Goal: Task Accomplishment & Management: Manage account settings

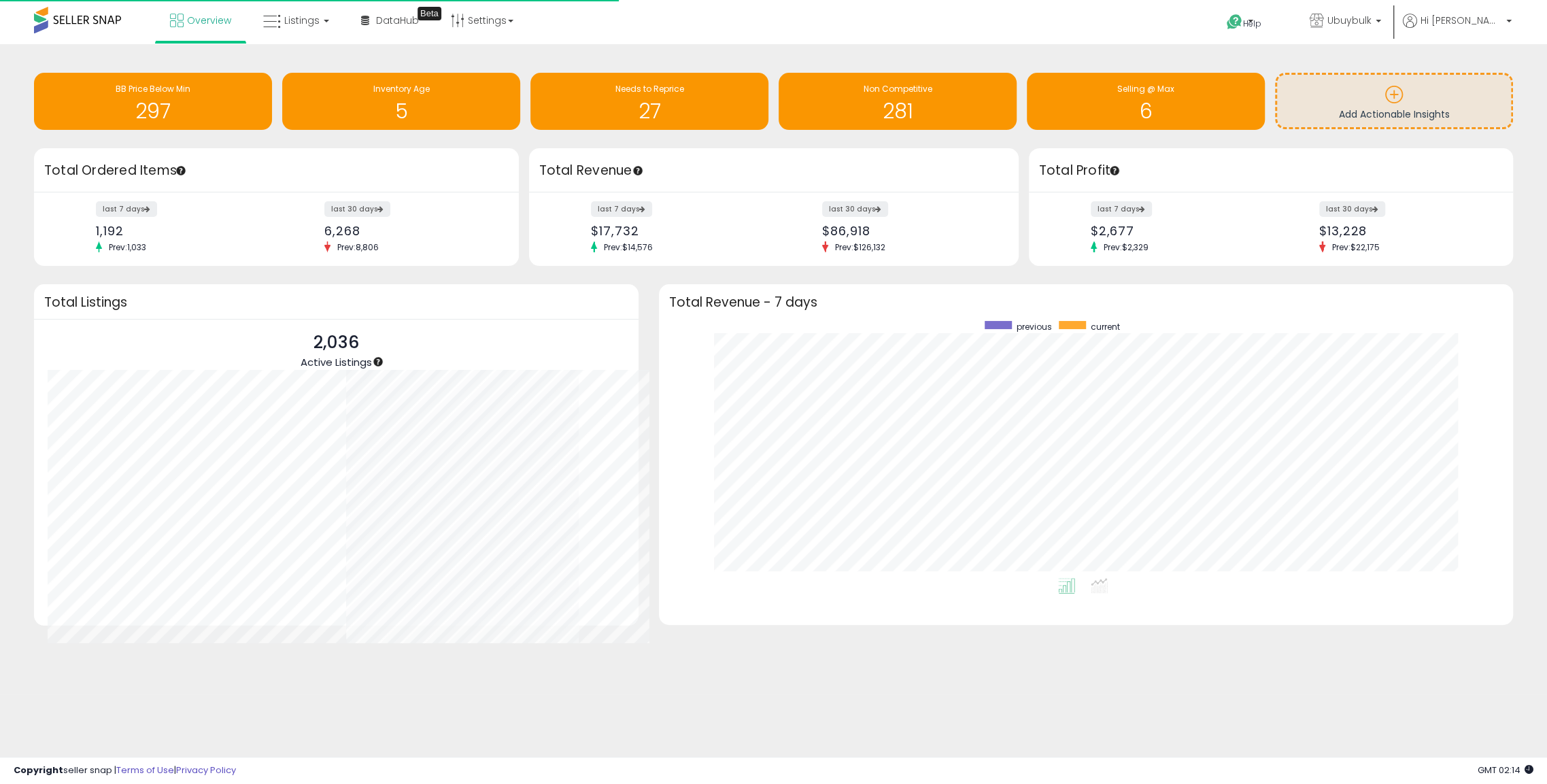
scroll to position [257, 827]
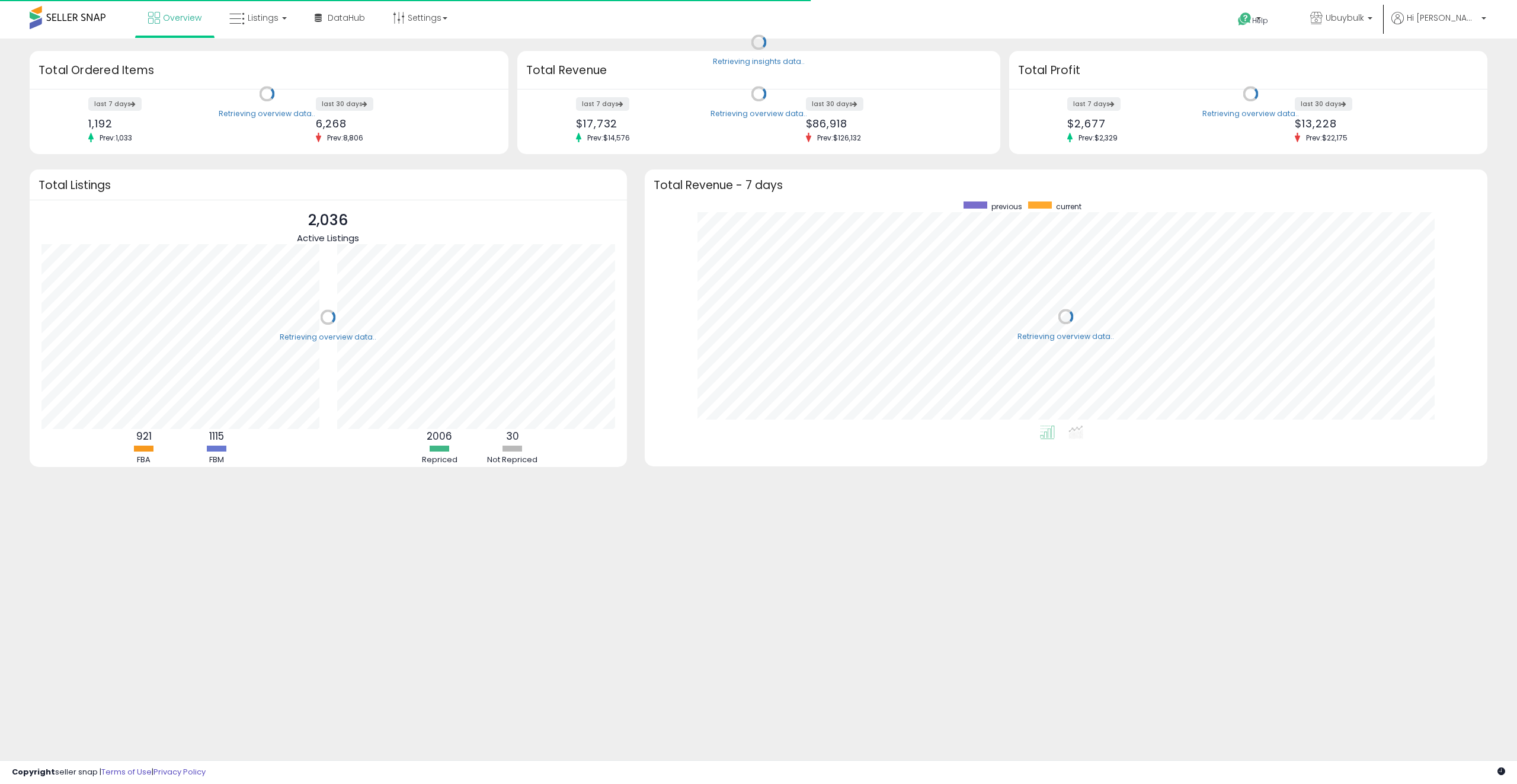
scroll to position [224, 819]
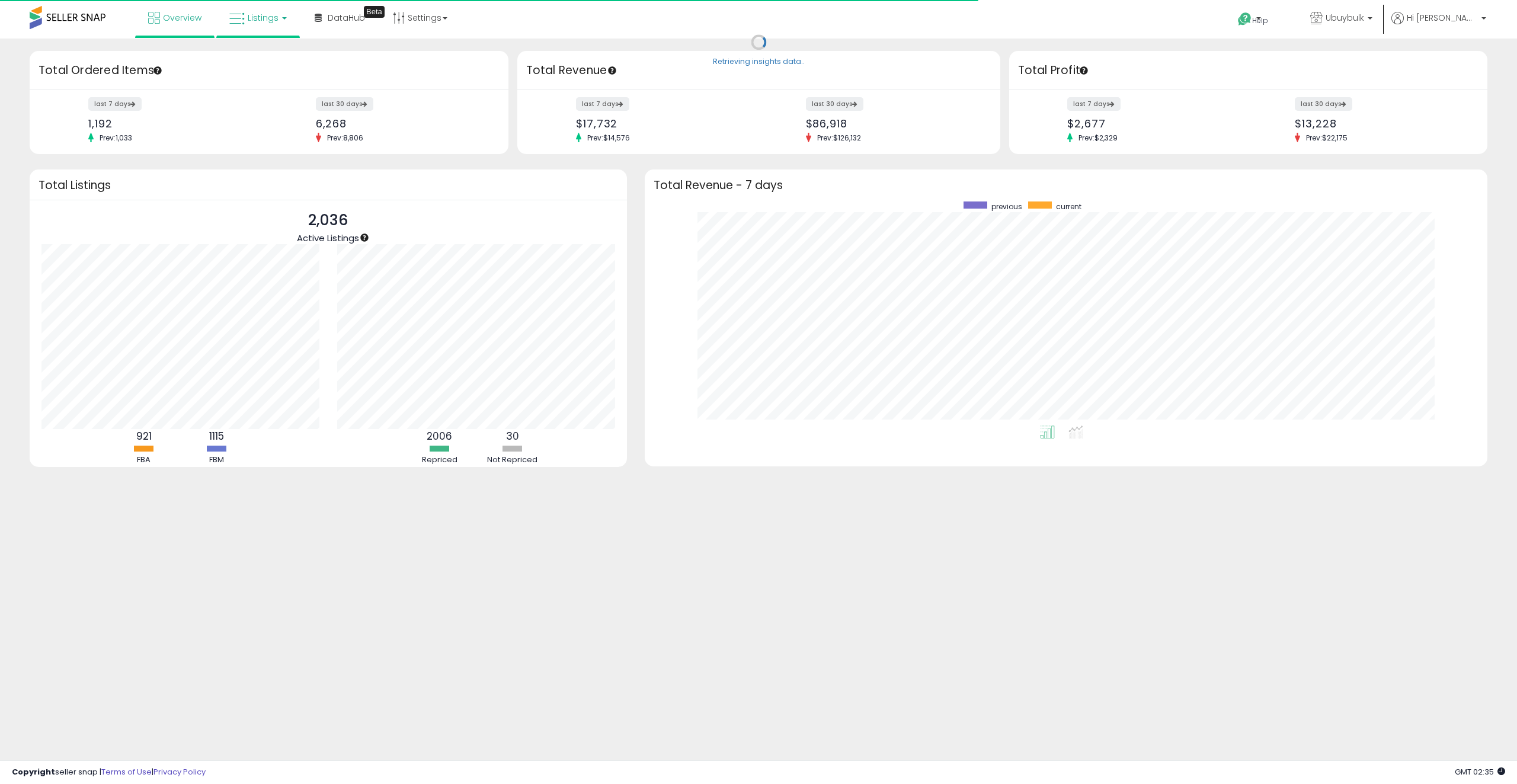
click at [259, 28] on link "Listings" at bounding box center [258, 18] width 75 height 35
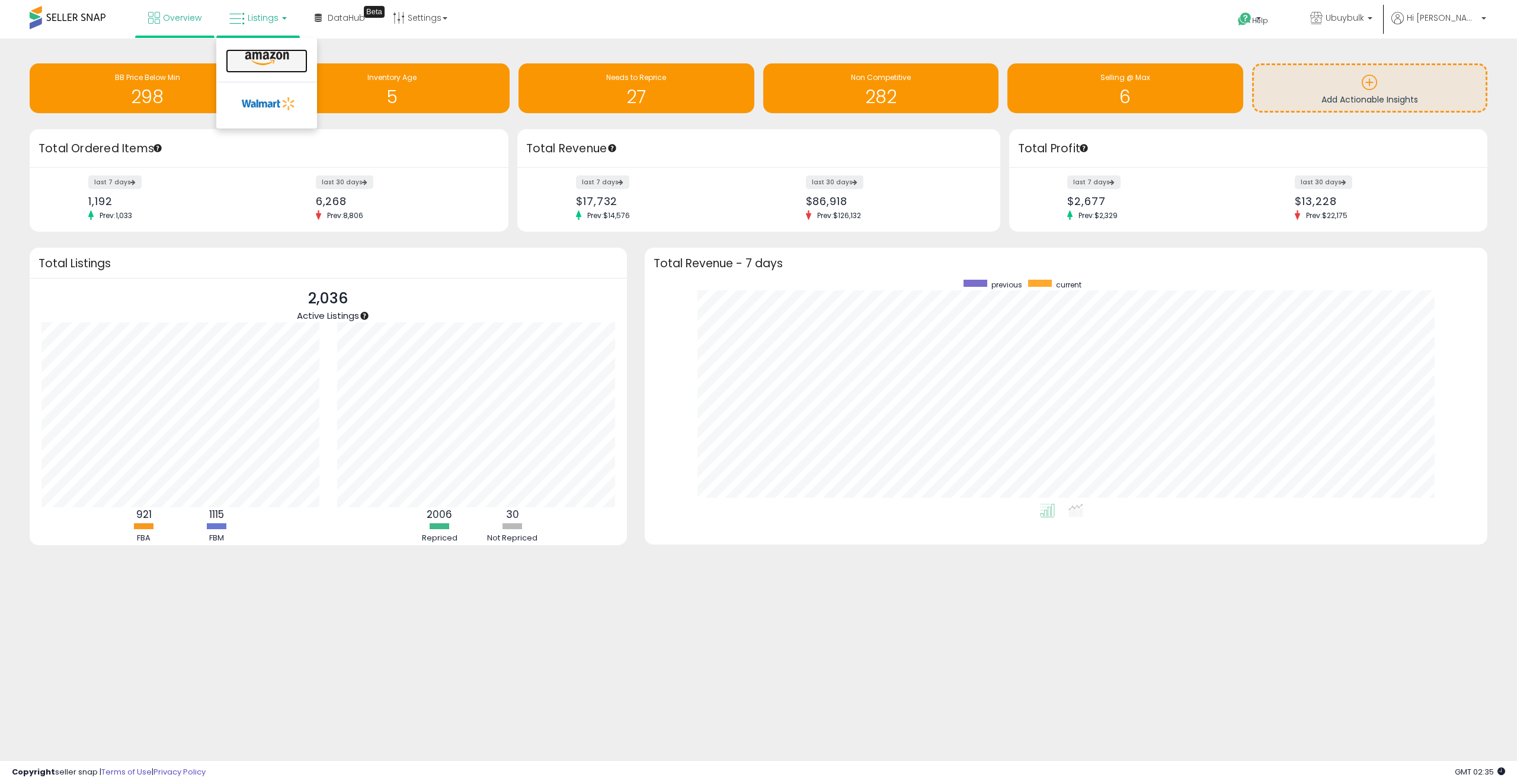
click at [266, 62] on icon at bounding box center [267, 58] width 52 height 15
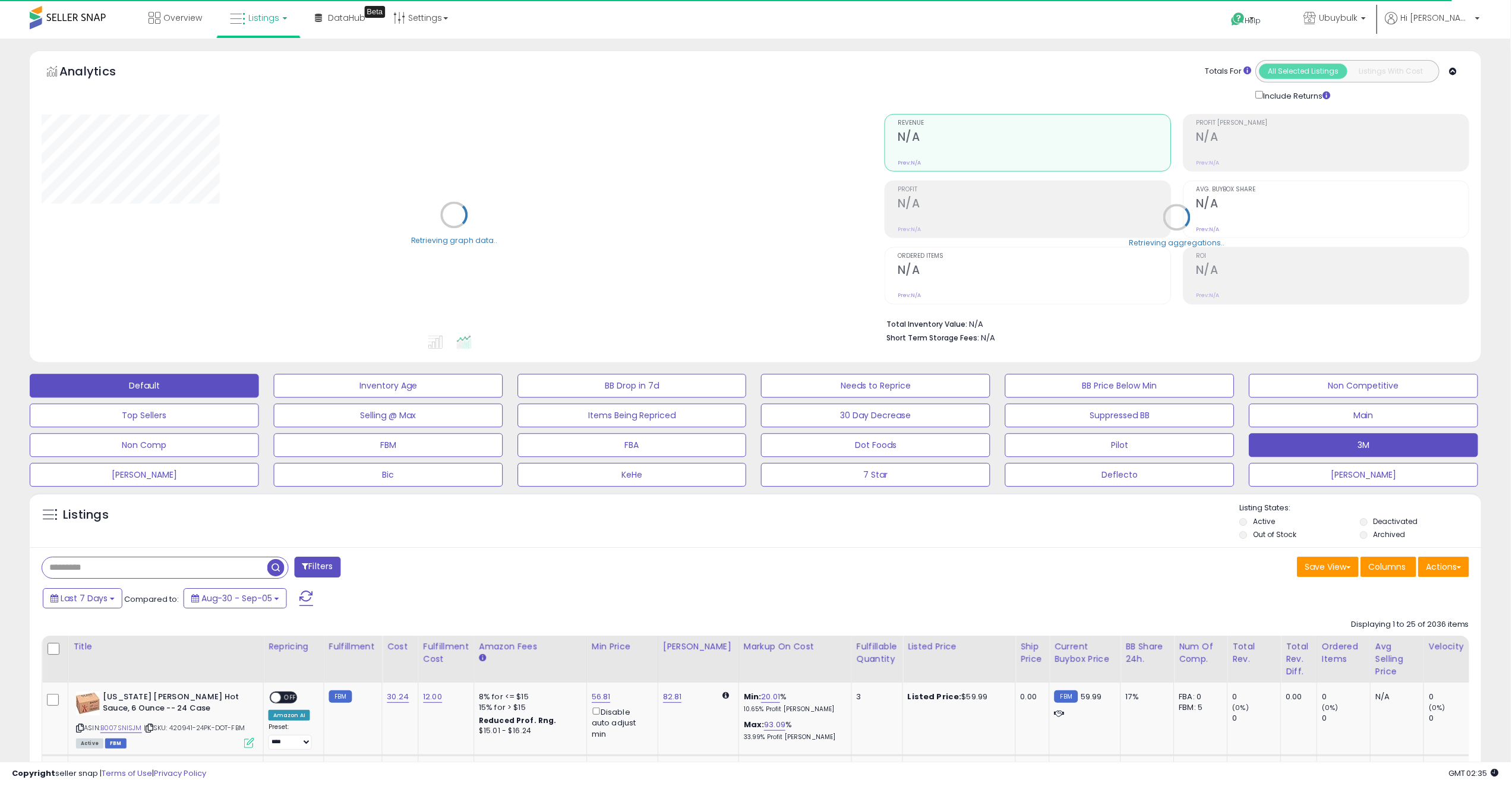
click at [1358, 441] on button "3M" at bounding box center [1365, 445] width 230 height 24
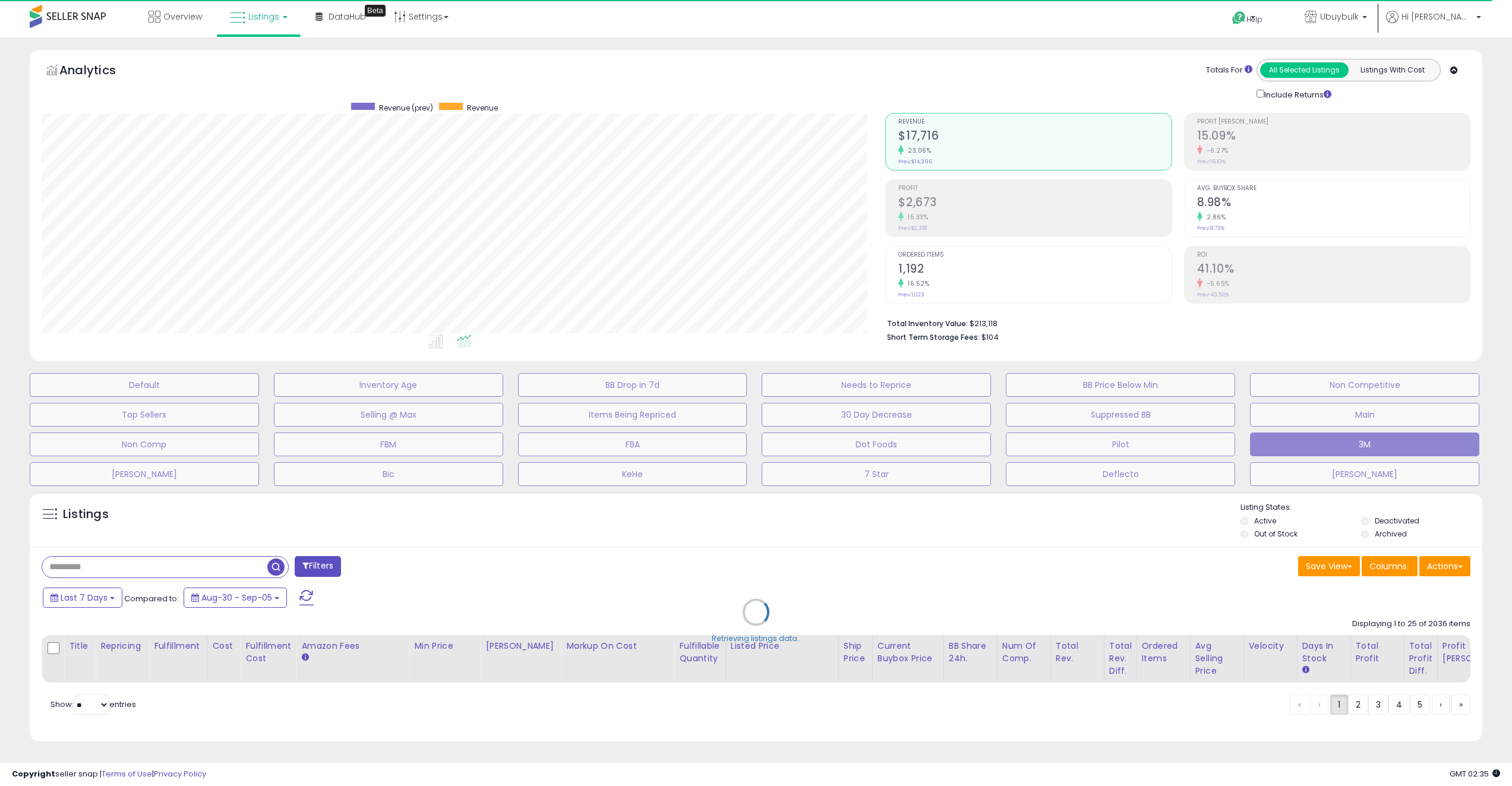
scroll to position [243, 844]
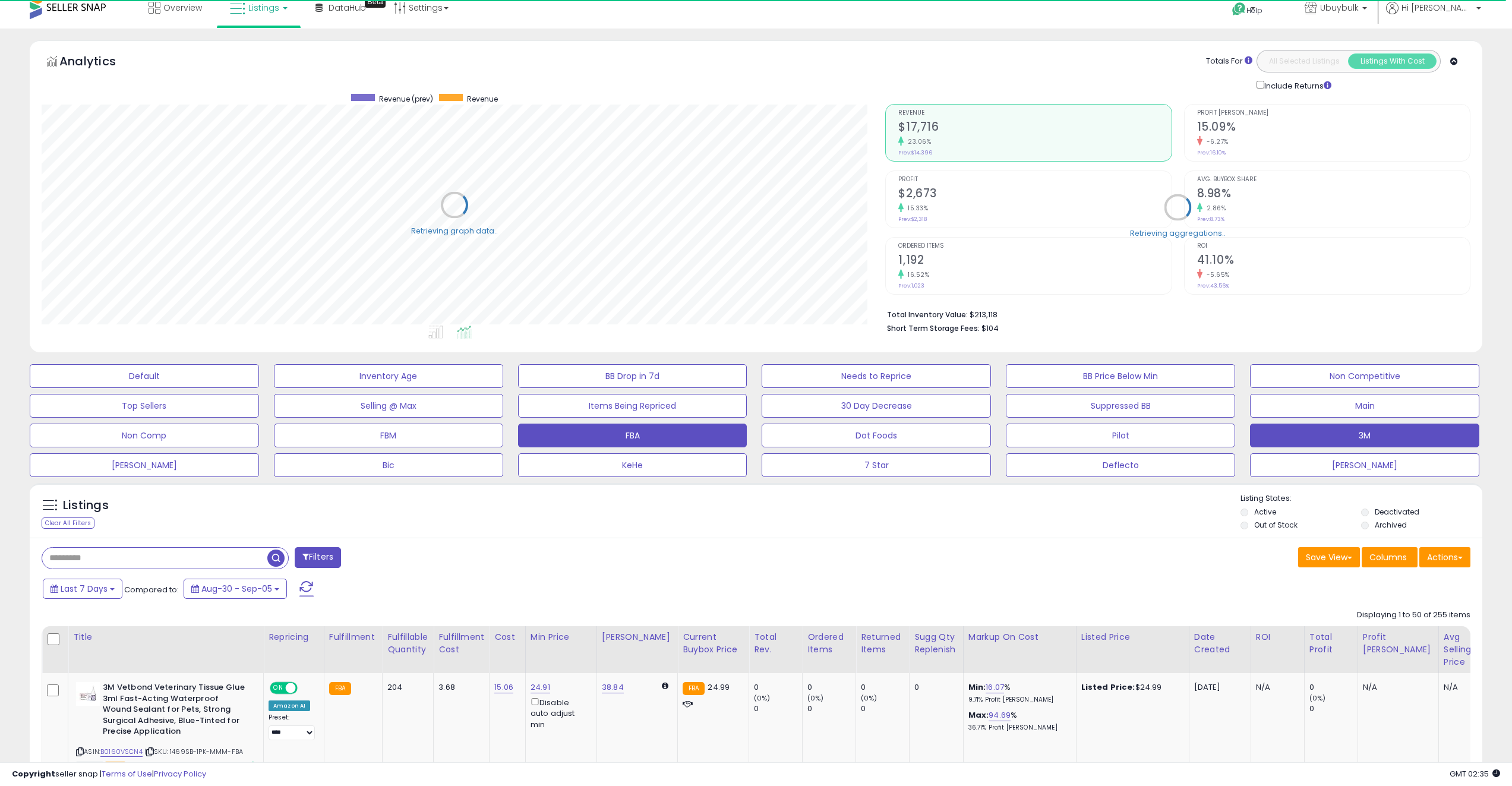
type input "****"
select select "**"
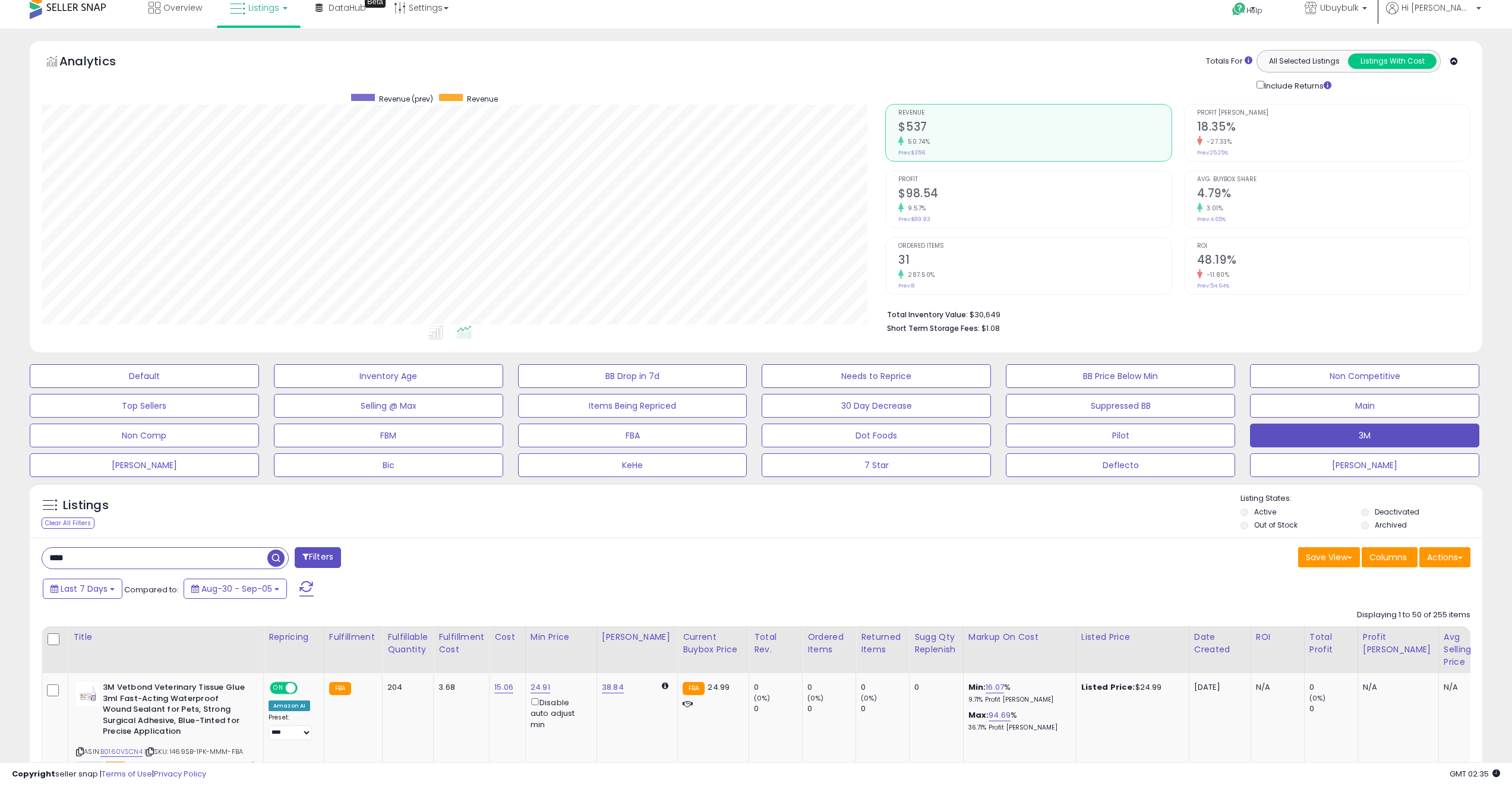
scroll to position [188, 0]
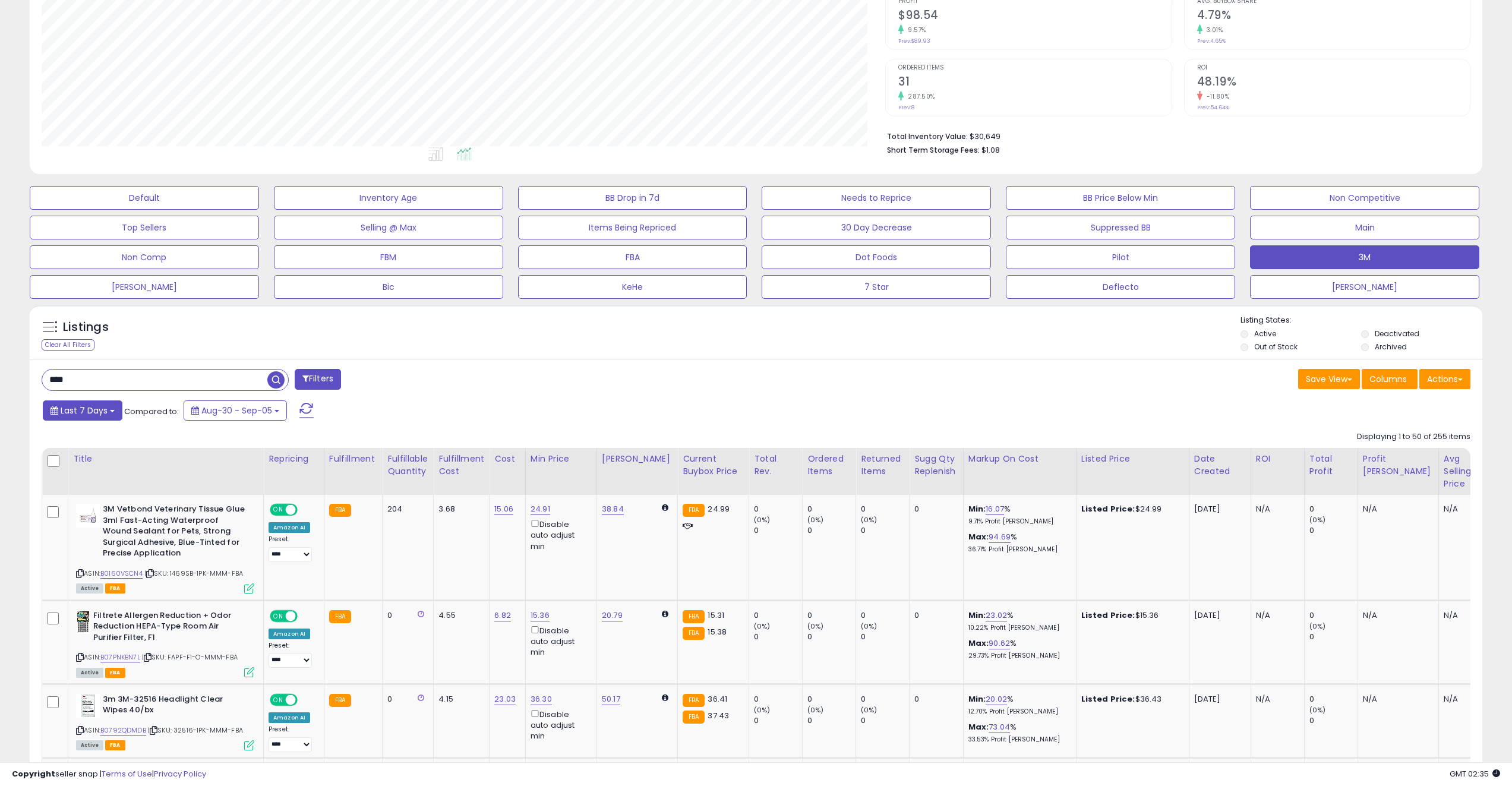
click at [99, 413] on span "Last 7 Days" at bounding box center [84, 410] width 47 height 12
type input "**********"
click at [80, 450] on li "Last 30 Days" at bounding box center [95, 454] width 95 height 16
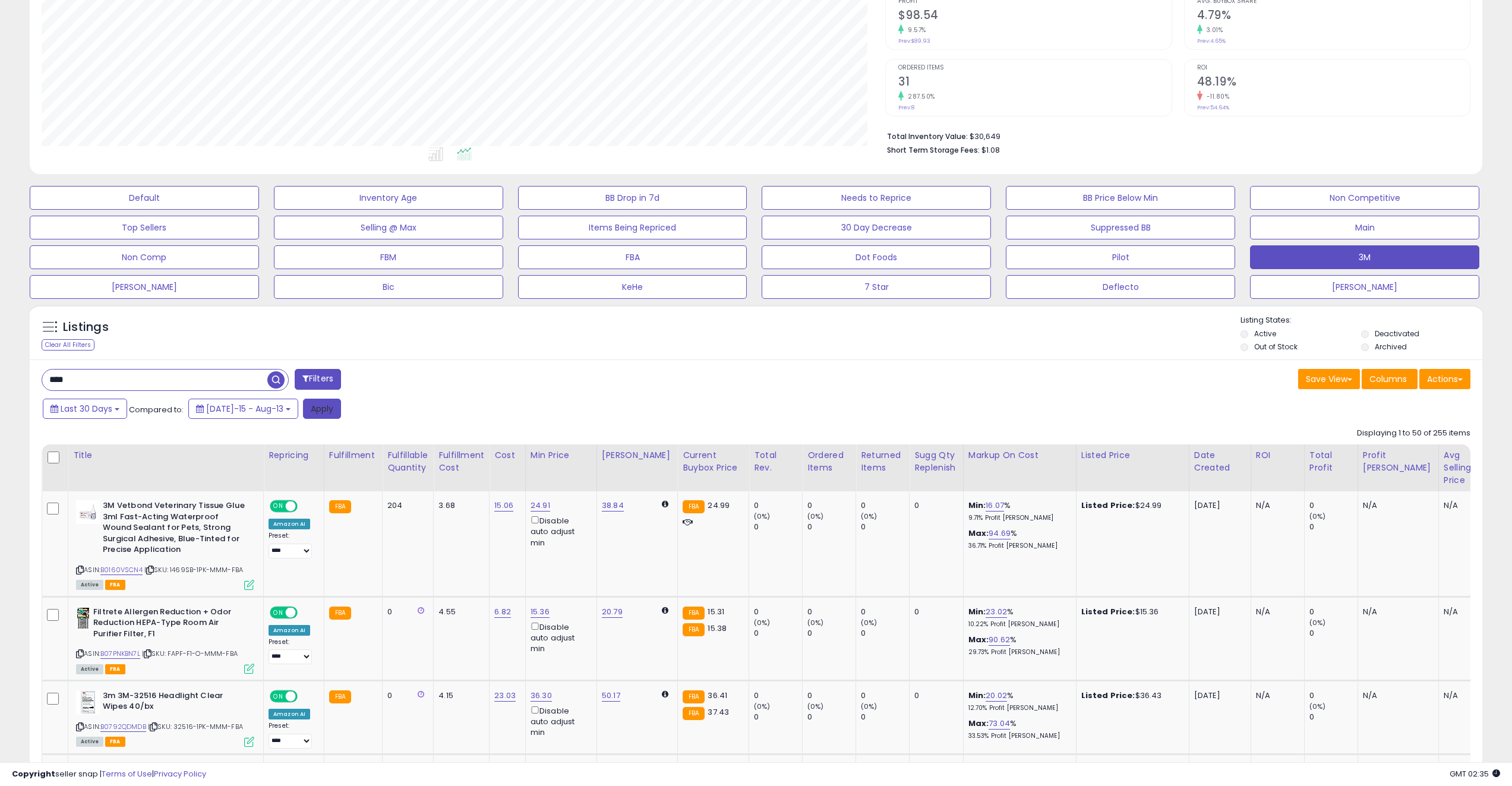
click at [303, 412] on button "Apply" at bounding box center [322, 408] width 38 height 20
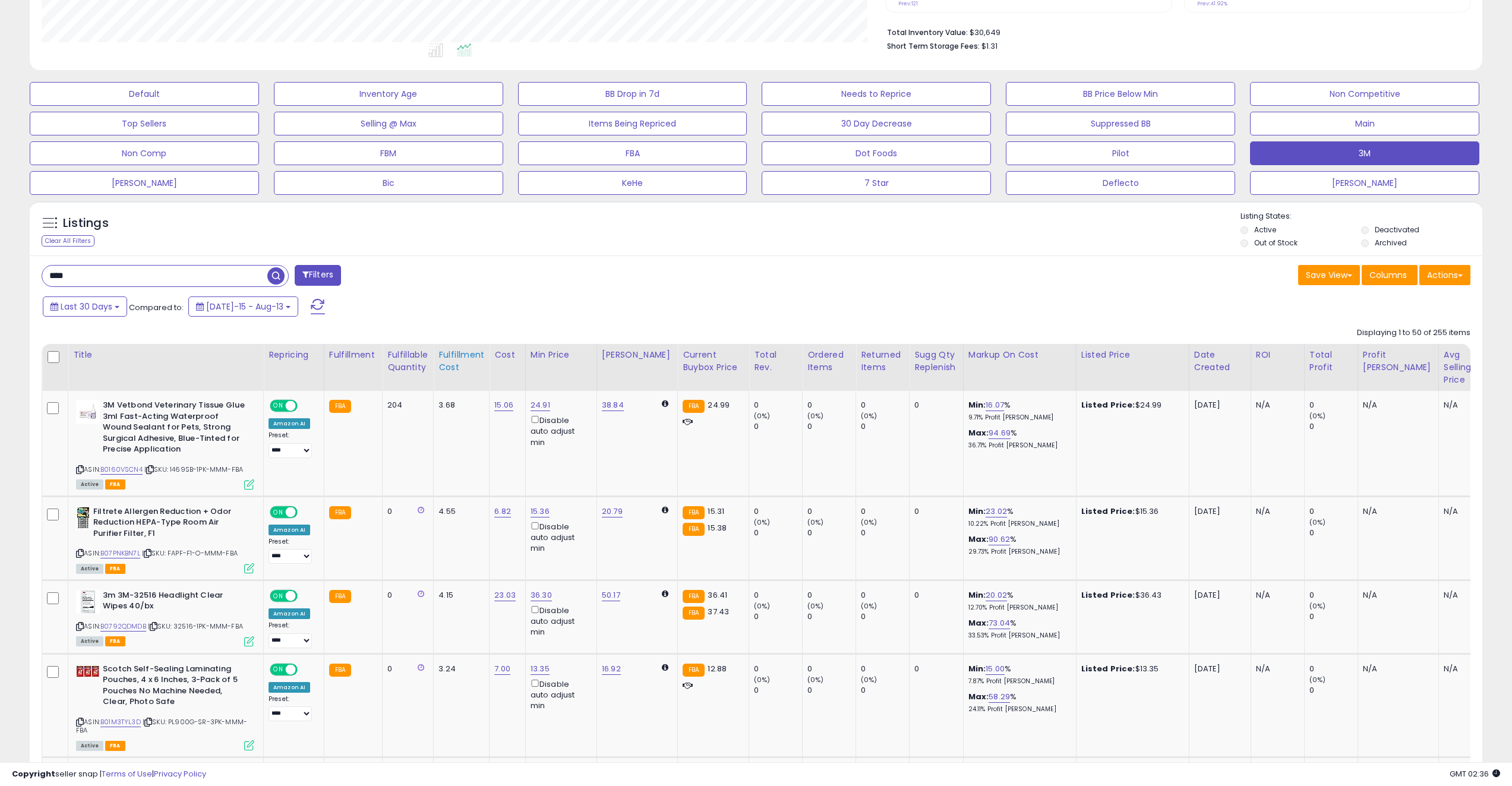
scroll to position [307, 0]
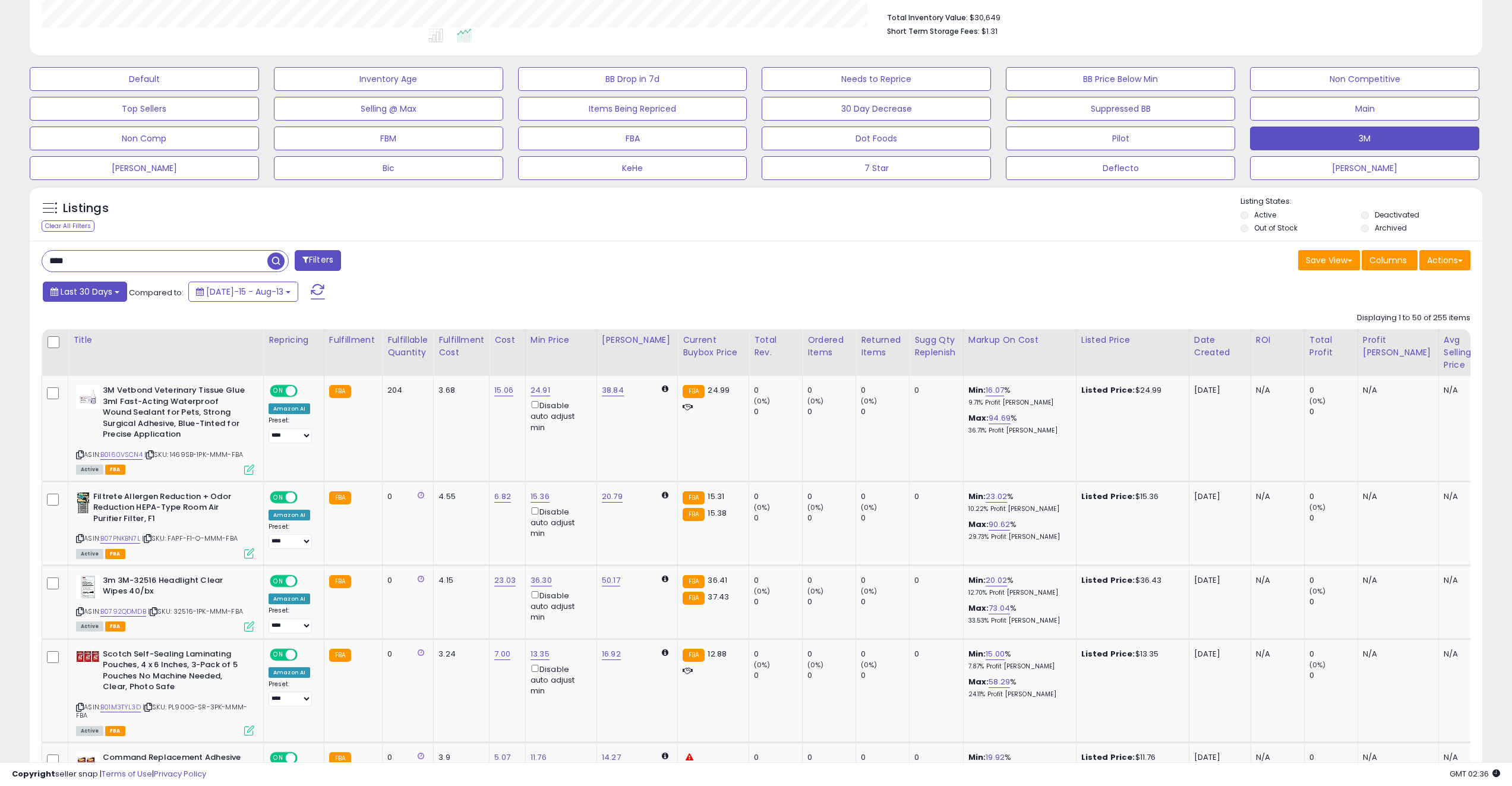
click at [87, 295] on span "Last 30 Days" at bounding box center [86, 291] width 52 height 12
click at [74, 351] on li "Custom Range" at bounding box center [95, 356] width 95 height 16
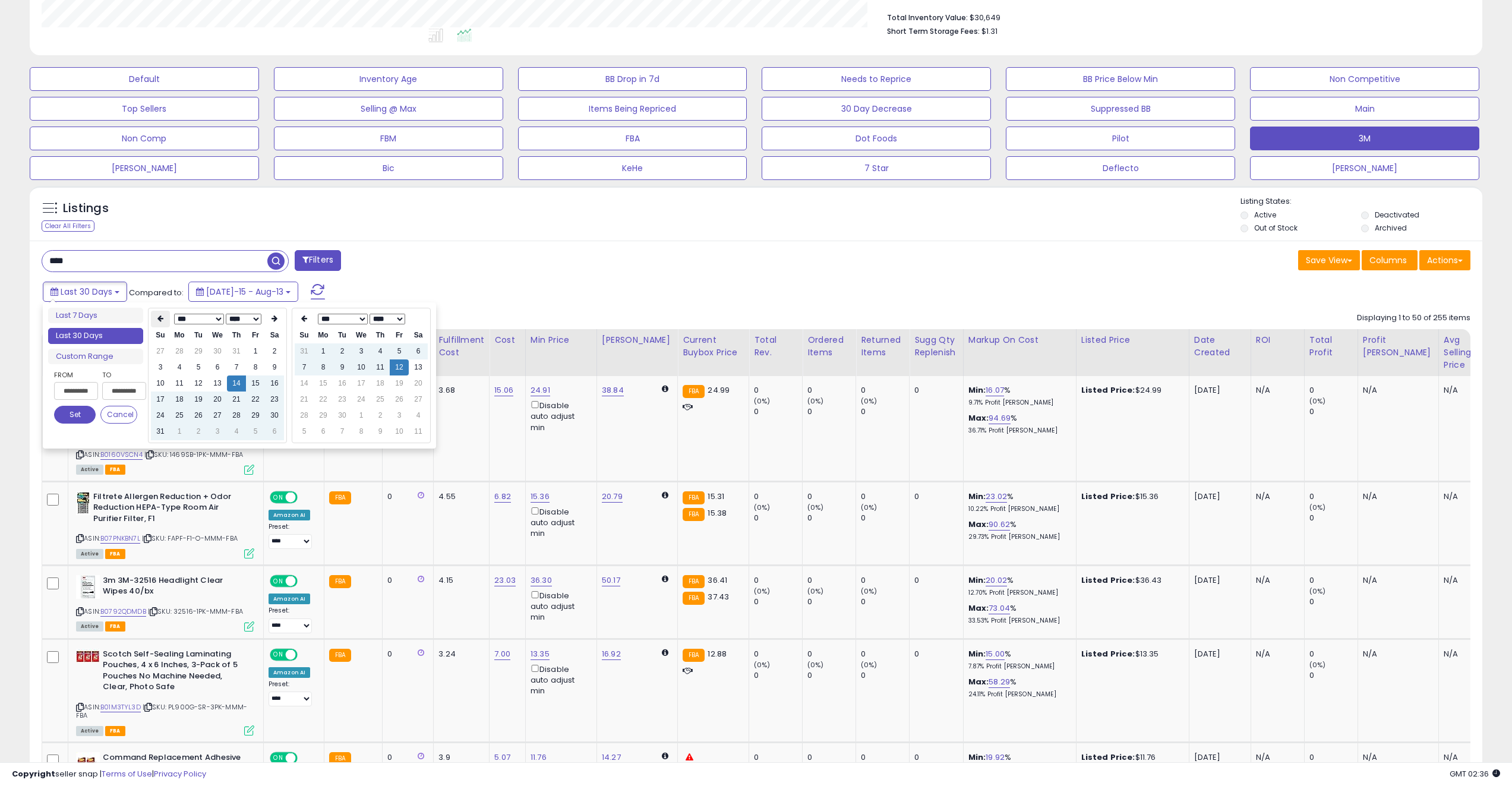
click at [158, 319] on icon at bounding box center [160, 318] width 6 height 7
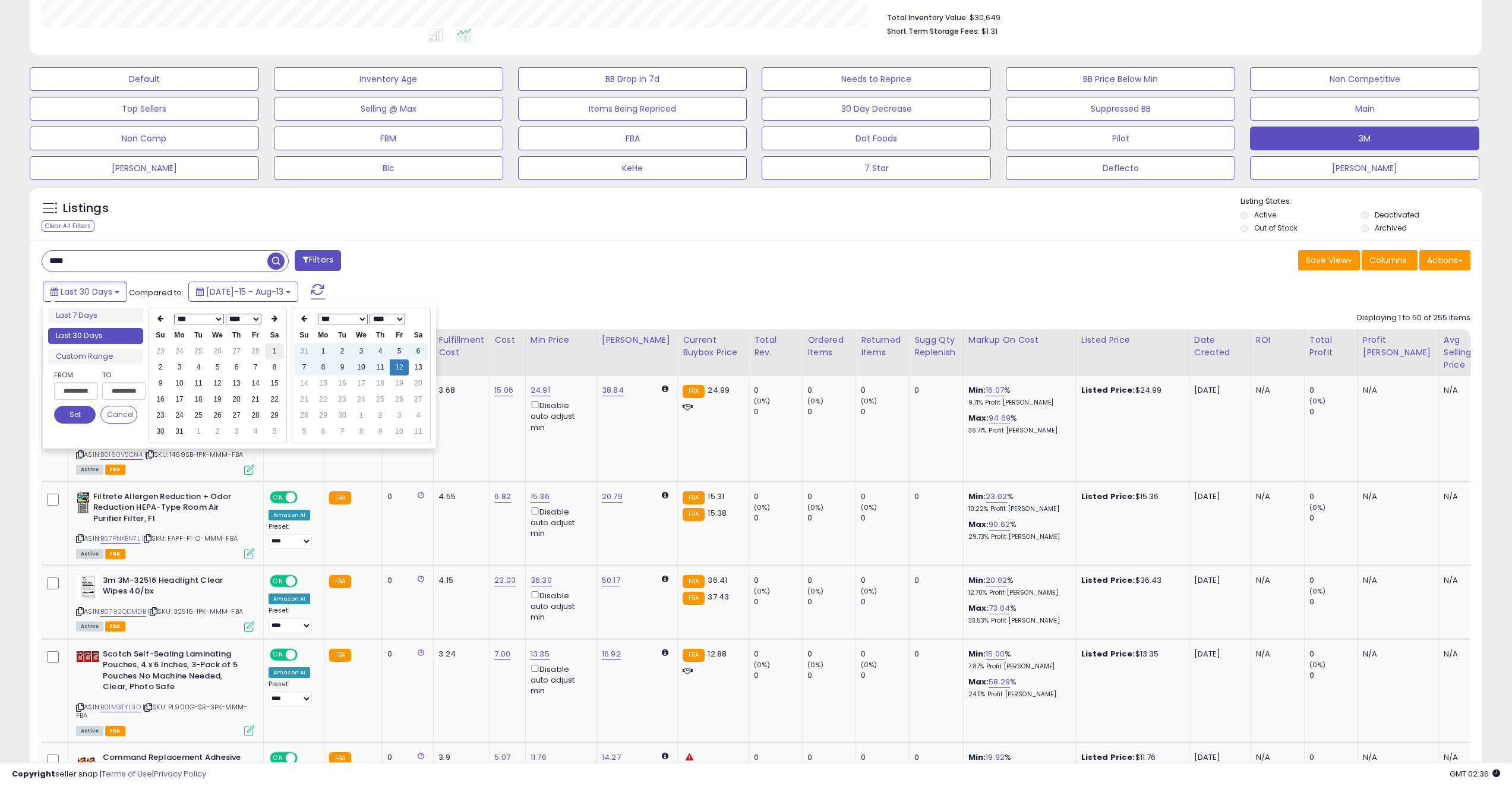
type input "**********"
click at [275, 355] on td "1" at bounding box center [274, 351] width 19 height 16
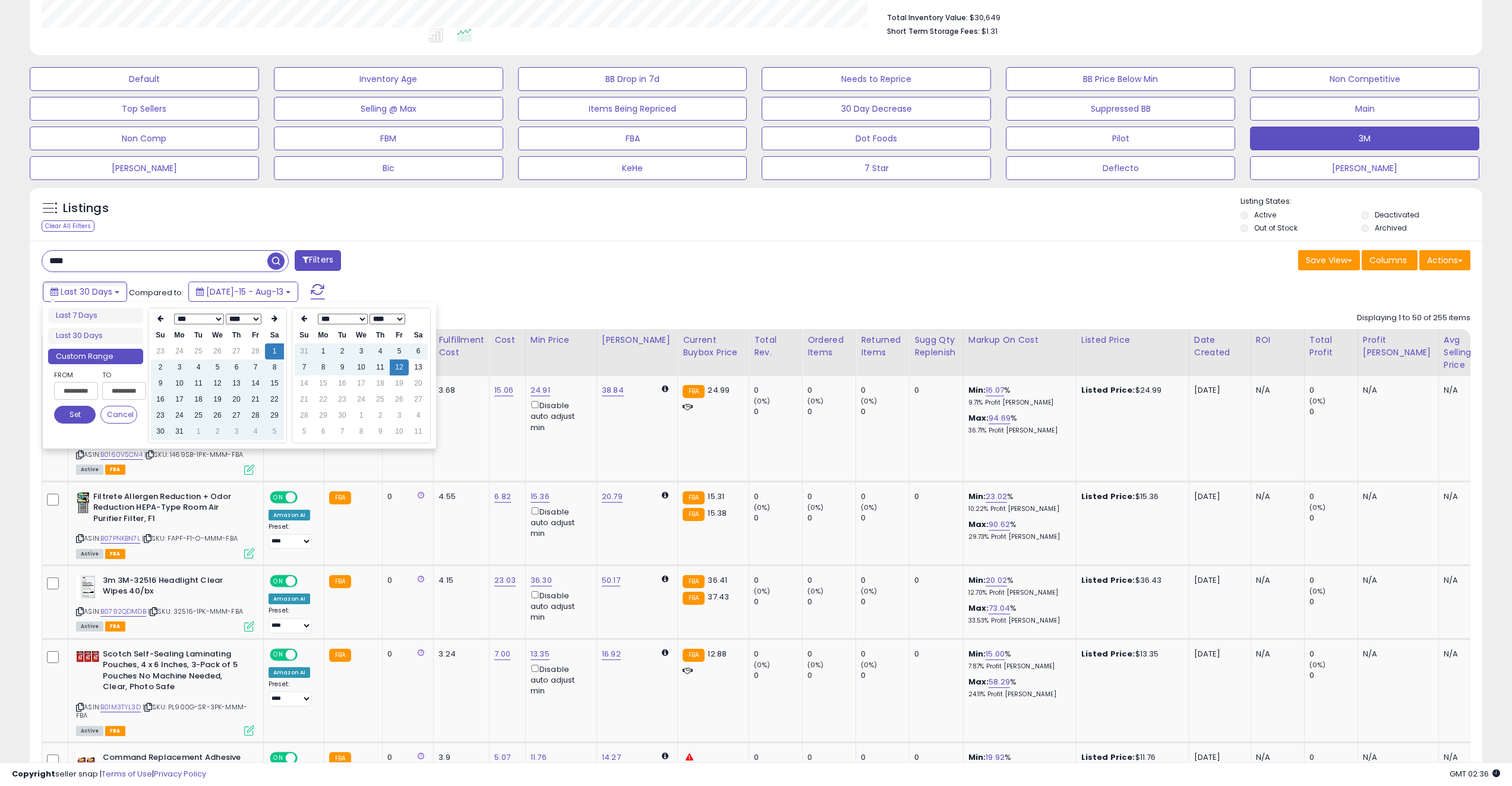
click at [426, 289] on div "Last 30 Days Compared to: Jul-15 - Aug-13" at bounding box center [575, 293] width 1072 height 27
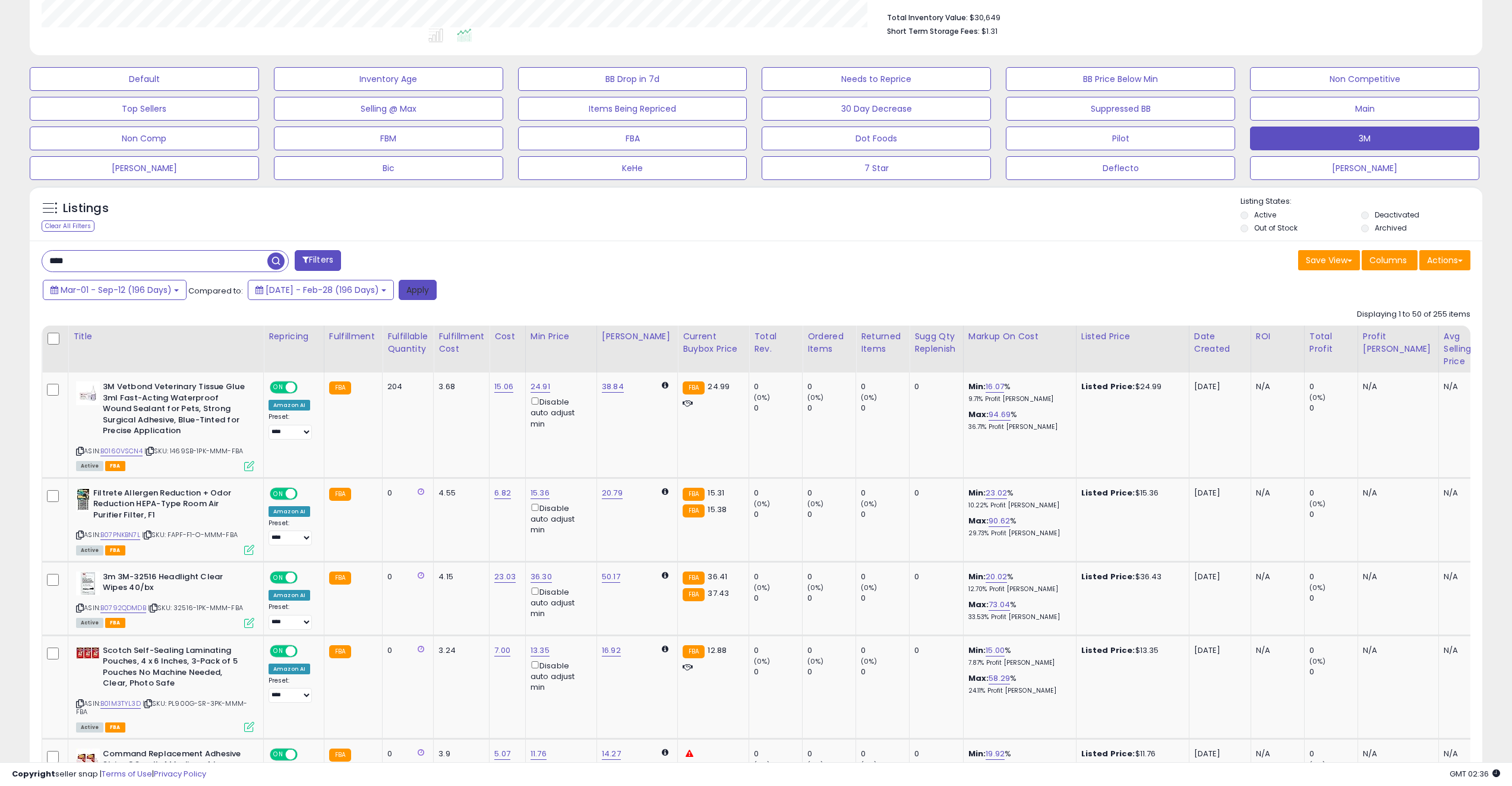
click at [428, 295] on button "Apply" at bounding box center [418, 289] width 38 height 20
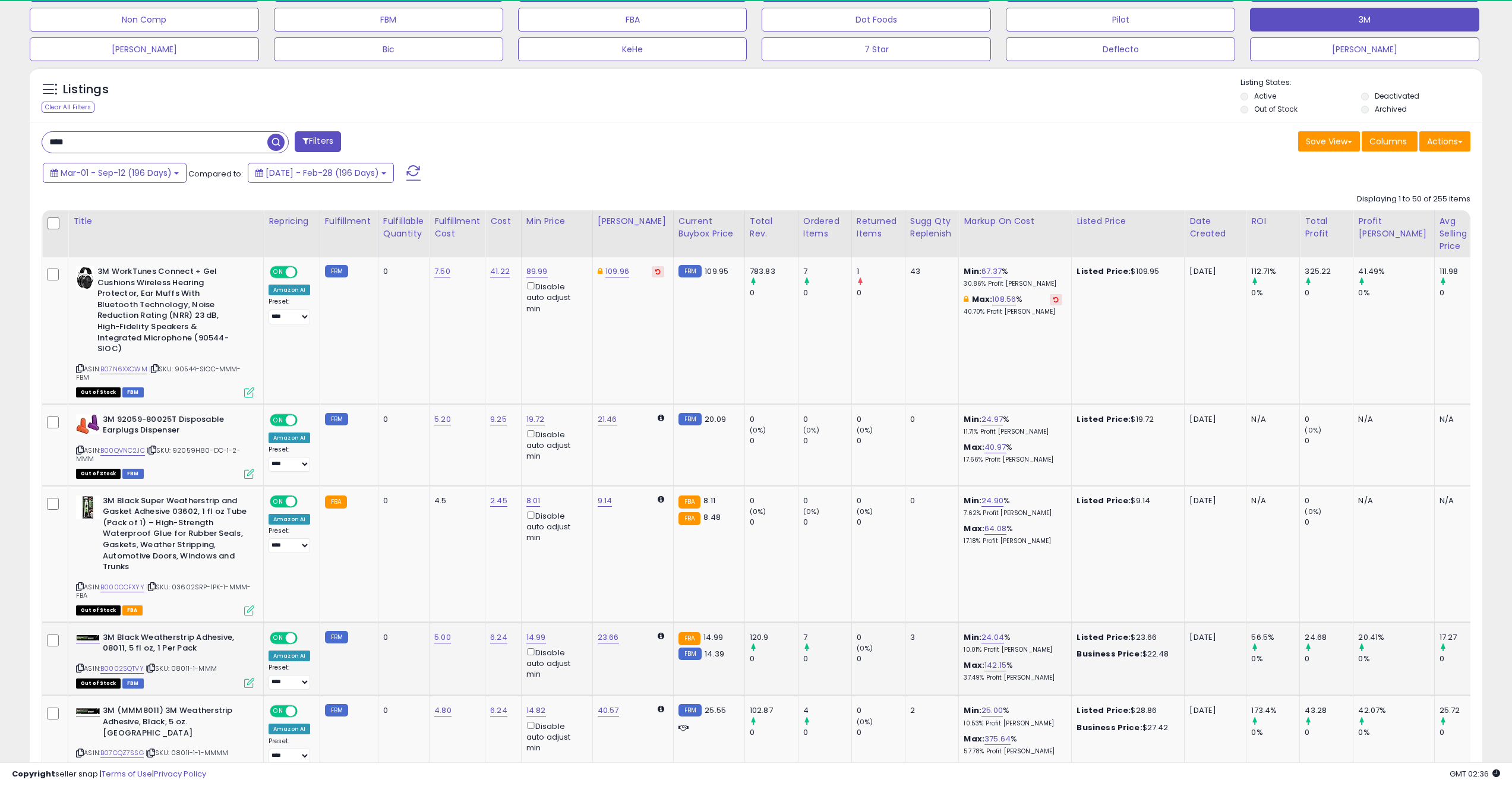
scroll to position [243, 844]
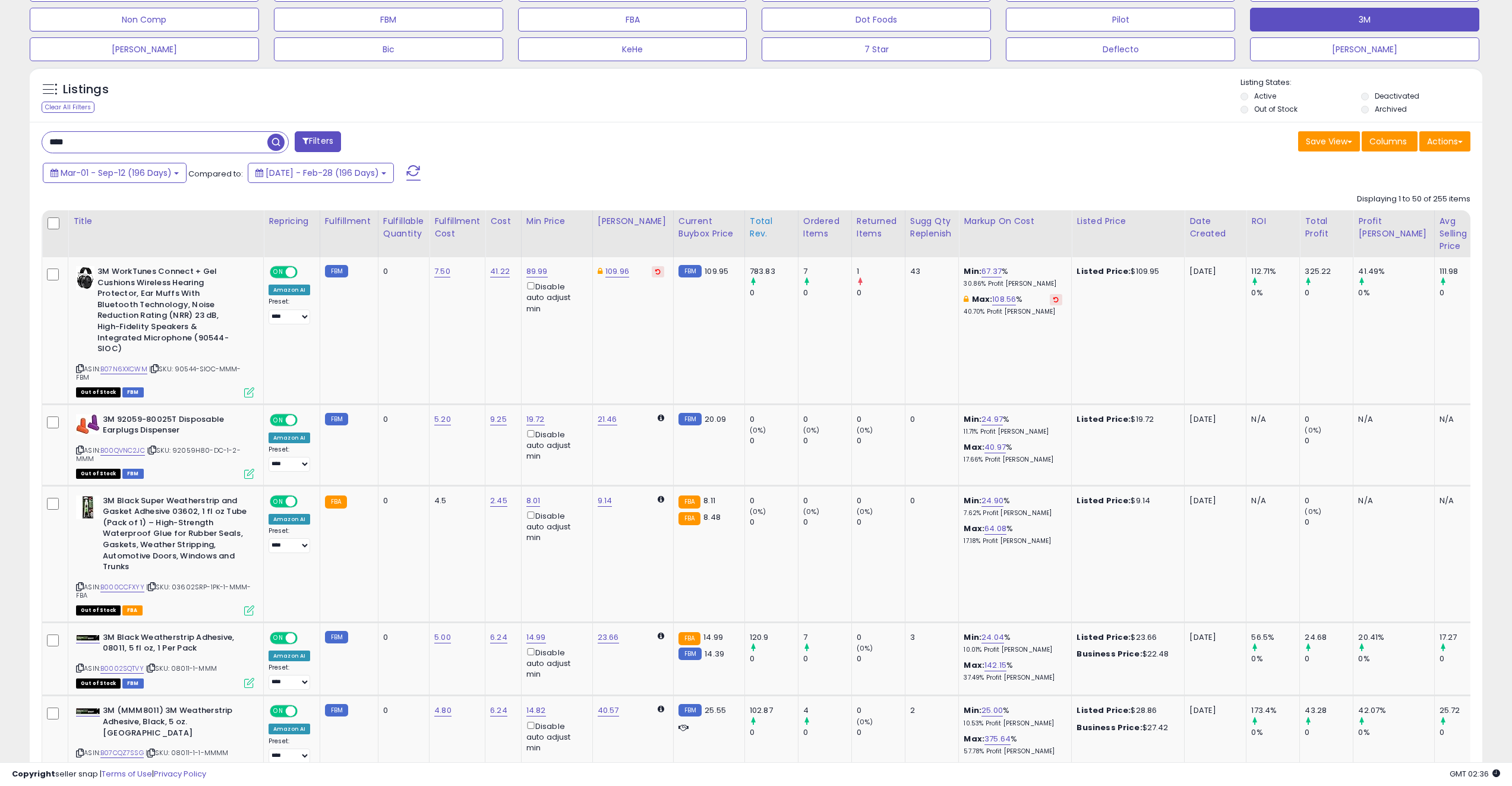
click at [759, 223] on div "Total Rev." at bounding box center [771, 228] width 43 height 25
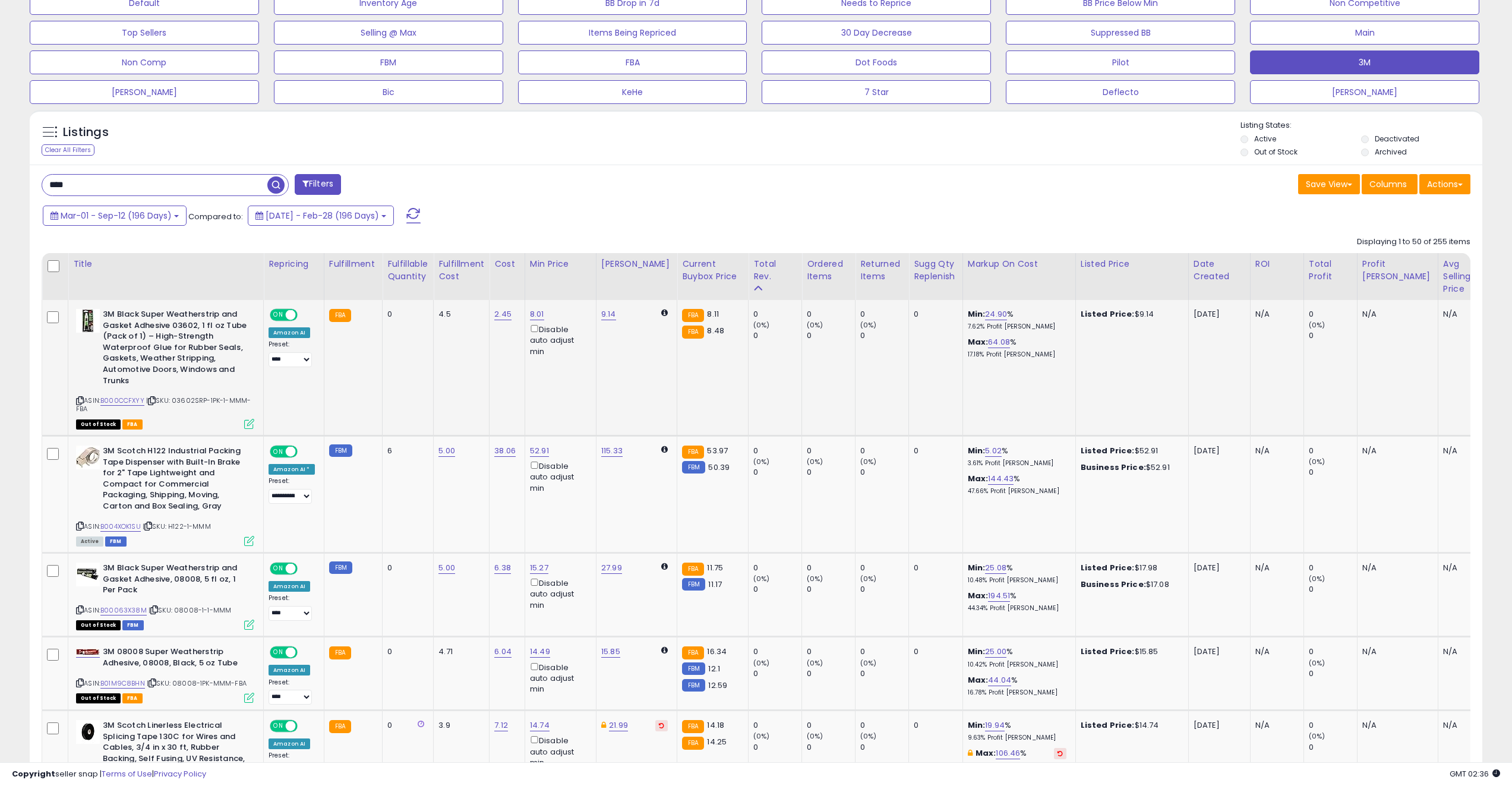
scroll to position [307, 0]
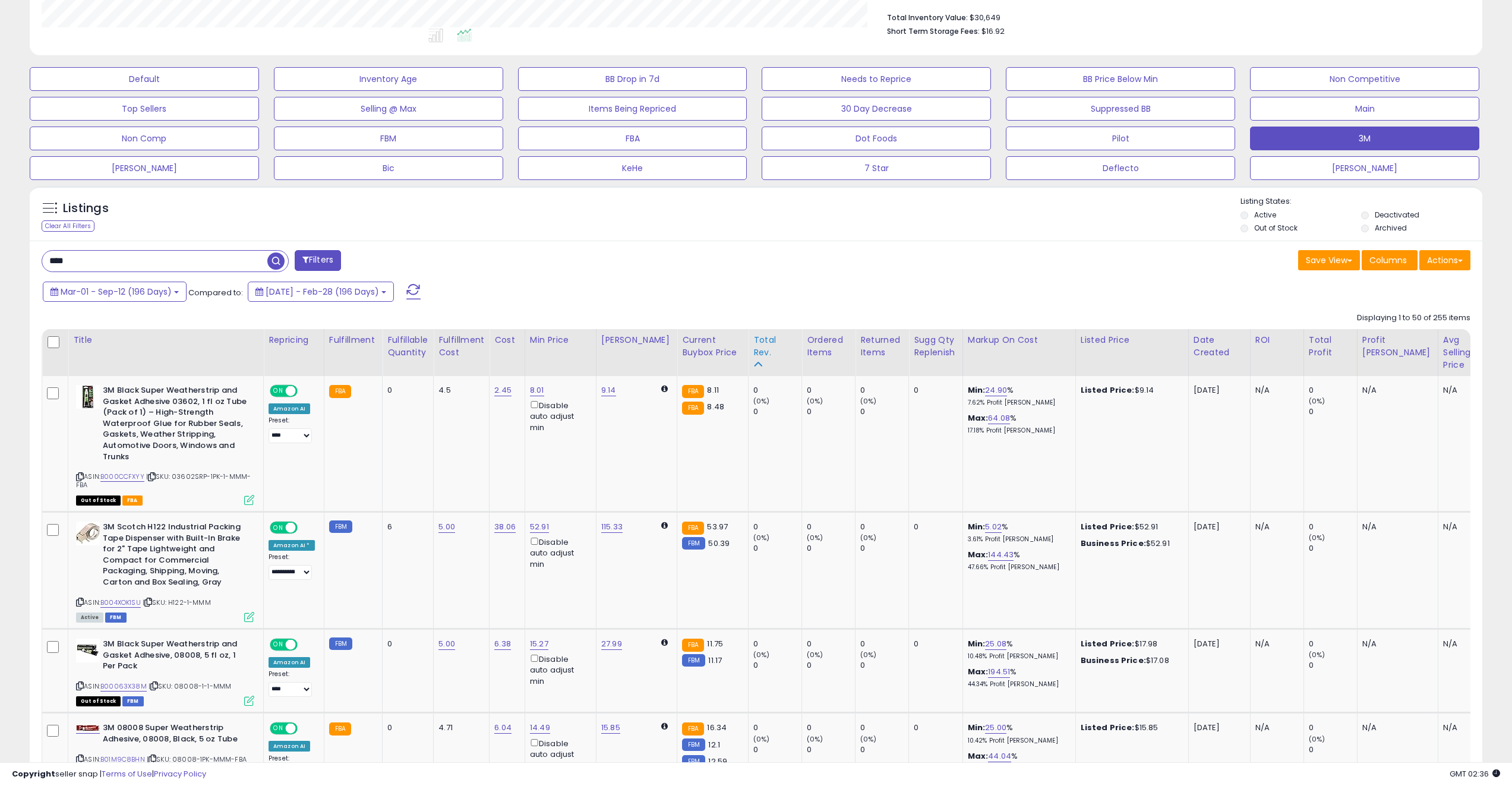
click at [762, 338] on div "Total Rev." at bounding box center [775, 346] width 43 height 25
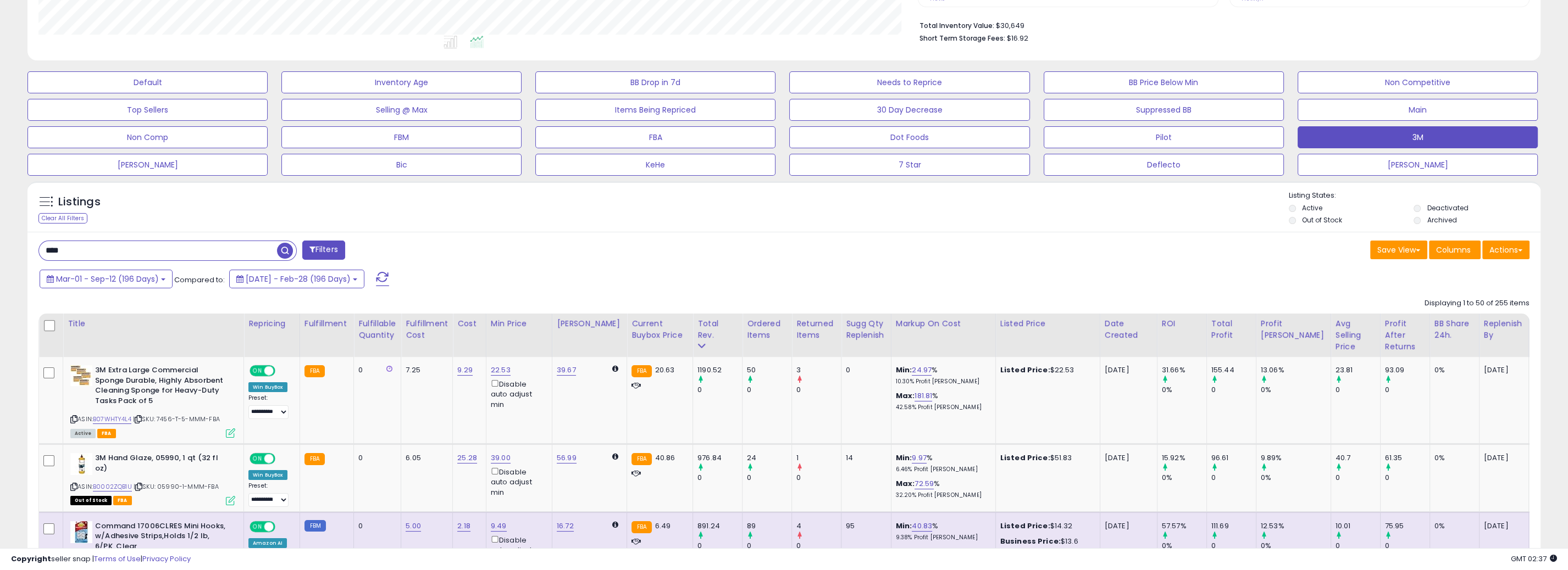
scroll to position [439, 0]
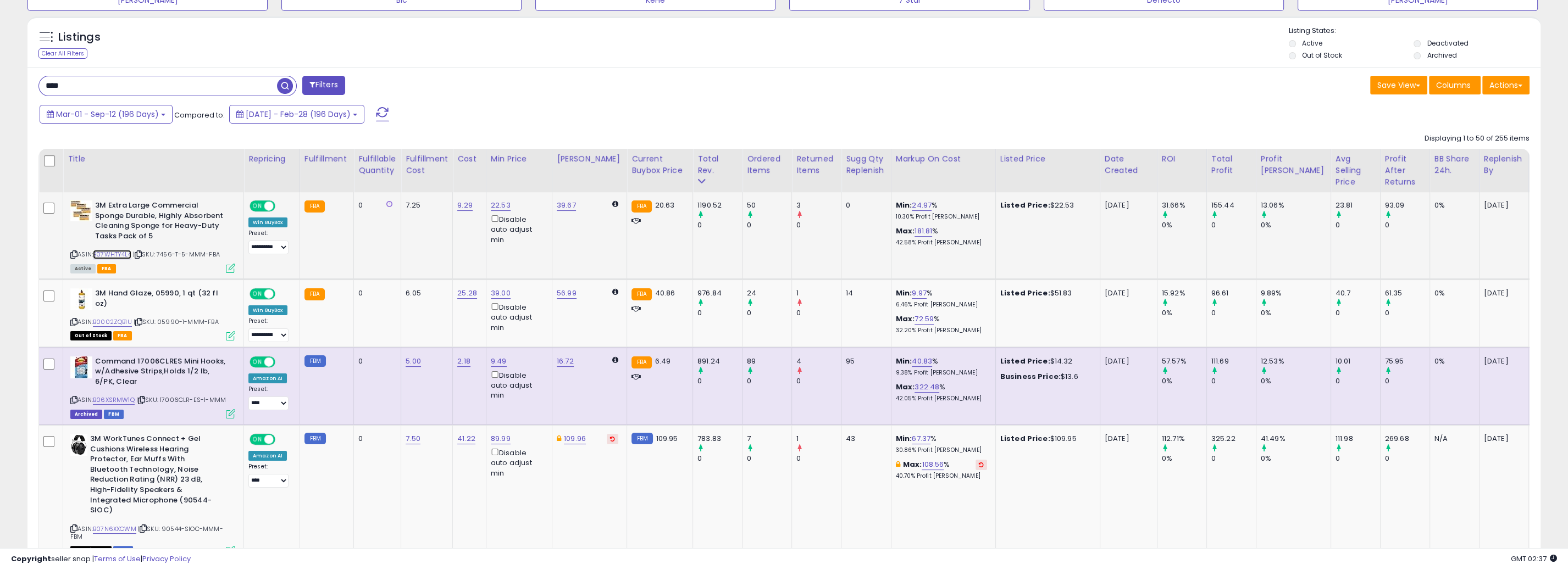
click at [119, 253] on link "B07WHTY4L4" at bounding box center [112, 254] width 38 height 9
click at [463, 209] on link "9.29" at bounding box center [464, 206] width 15 height 11
click at [433, 181] on input "****" at bounding box center [428, 179] width 98 height 19
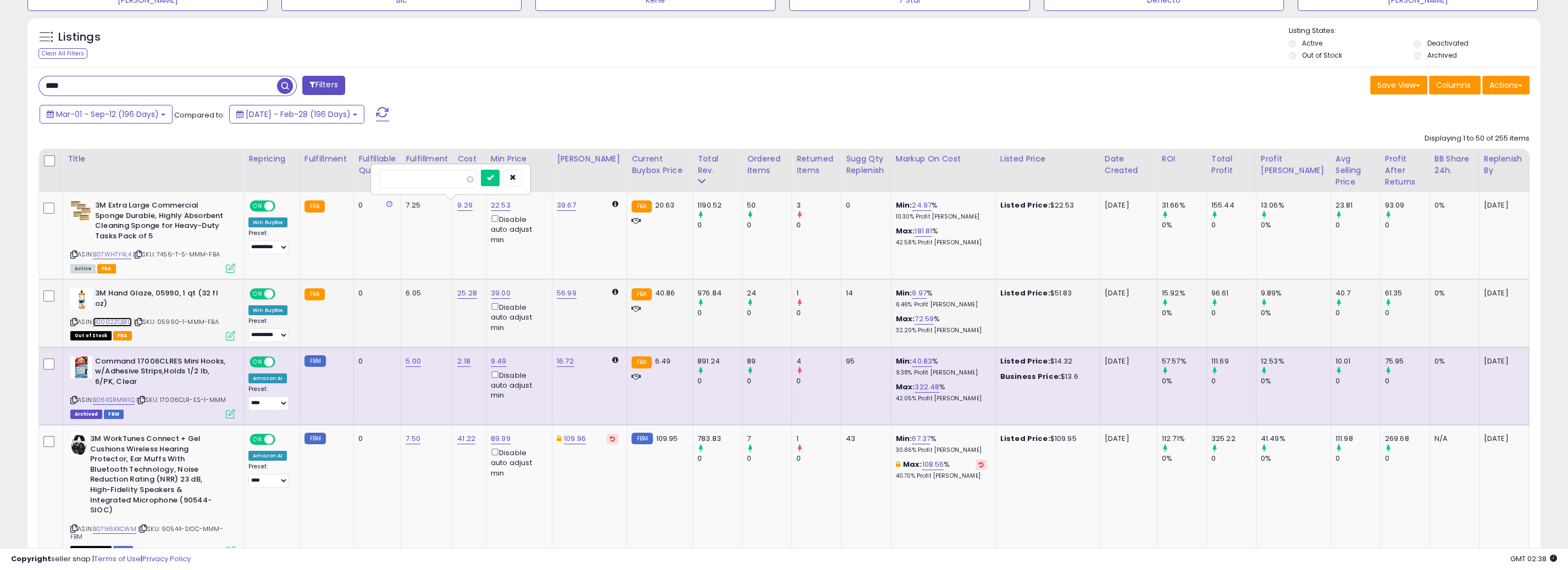
click at [111, 318] on link "B0002ZQB1U" at bounding box center [113, 322] width 39 height 9
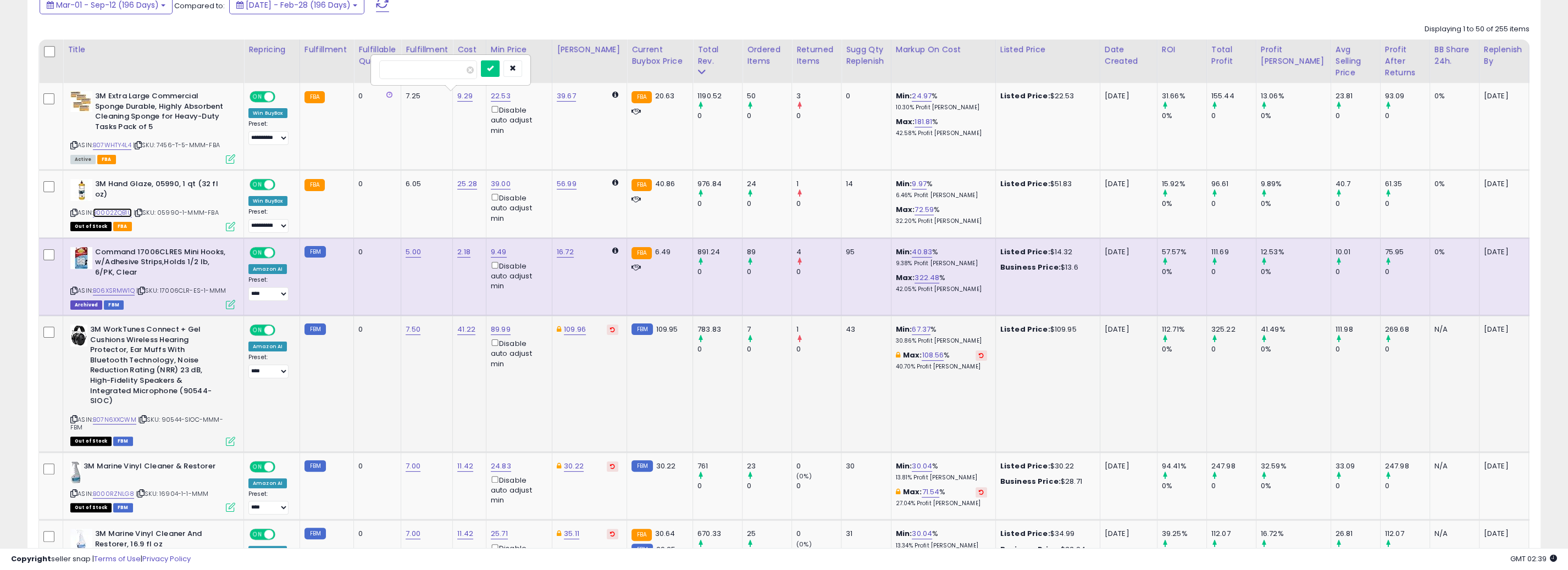
scroll to position [549, 0]
click at [127, 288] on link "B06XSRMW1Q" at bounding box center [114, 290] width 42 height 9
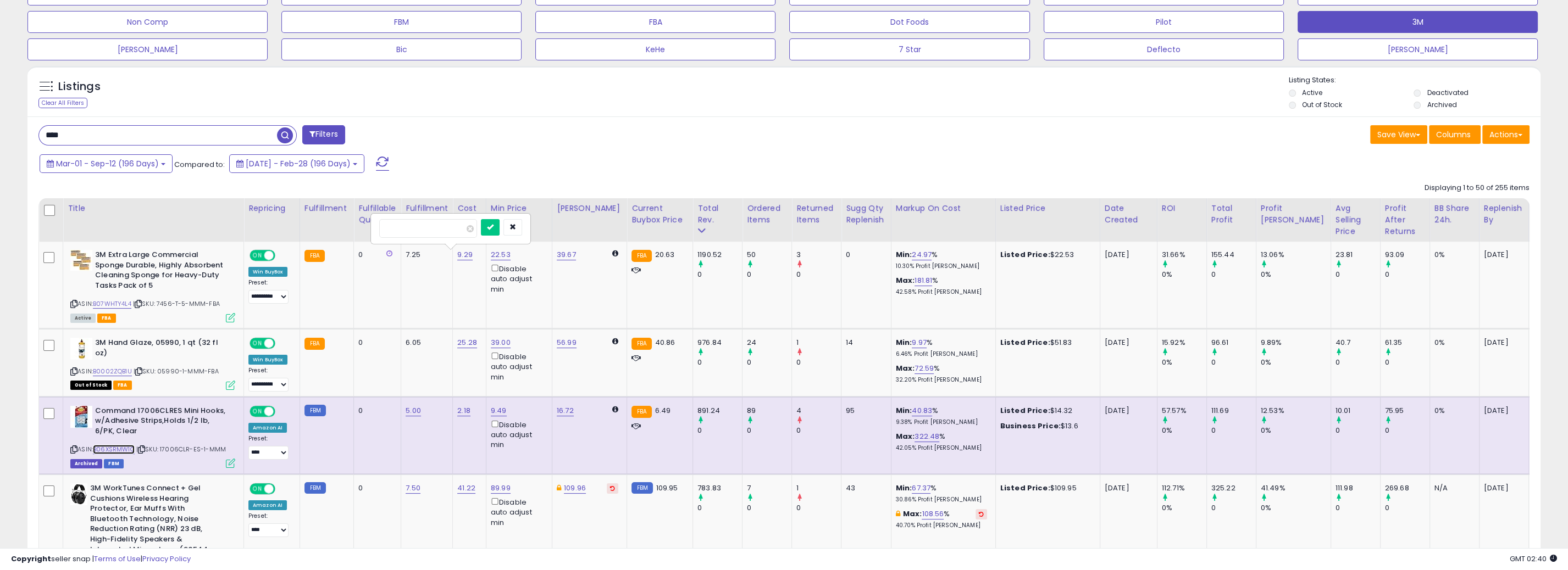
scroll to position [384, 0]
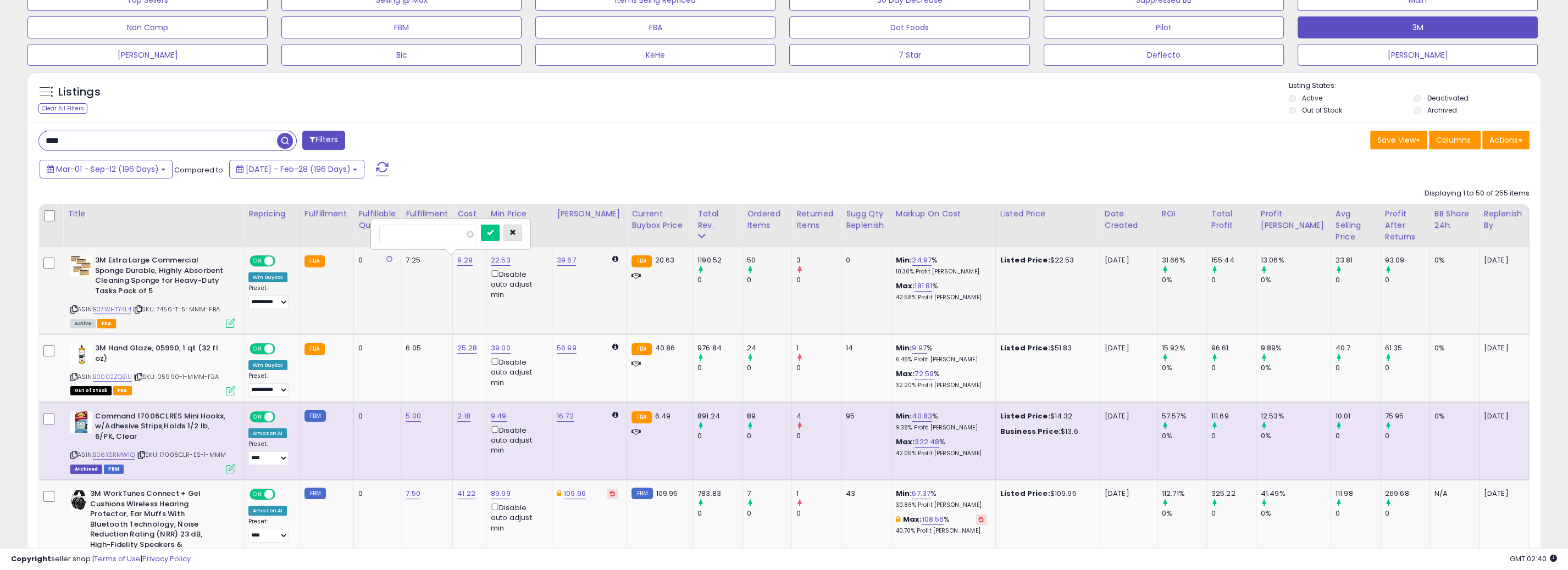
click at [516, 231] on icon "button" at bounding box center [513, 232] width 7 height 7
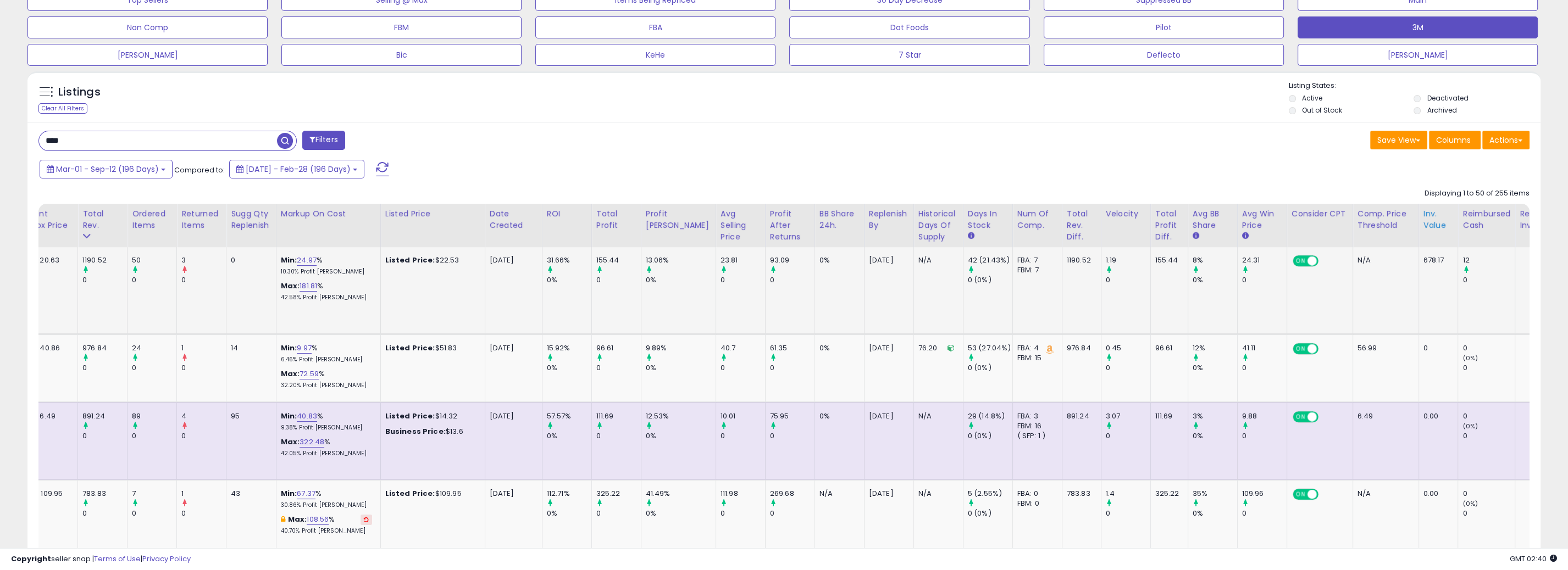
click at [1407, 216] on div "Inv. value" at bounding box center [1439, 220] width 30 height 23
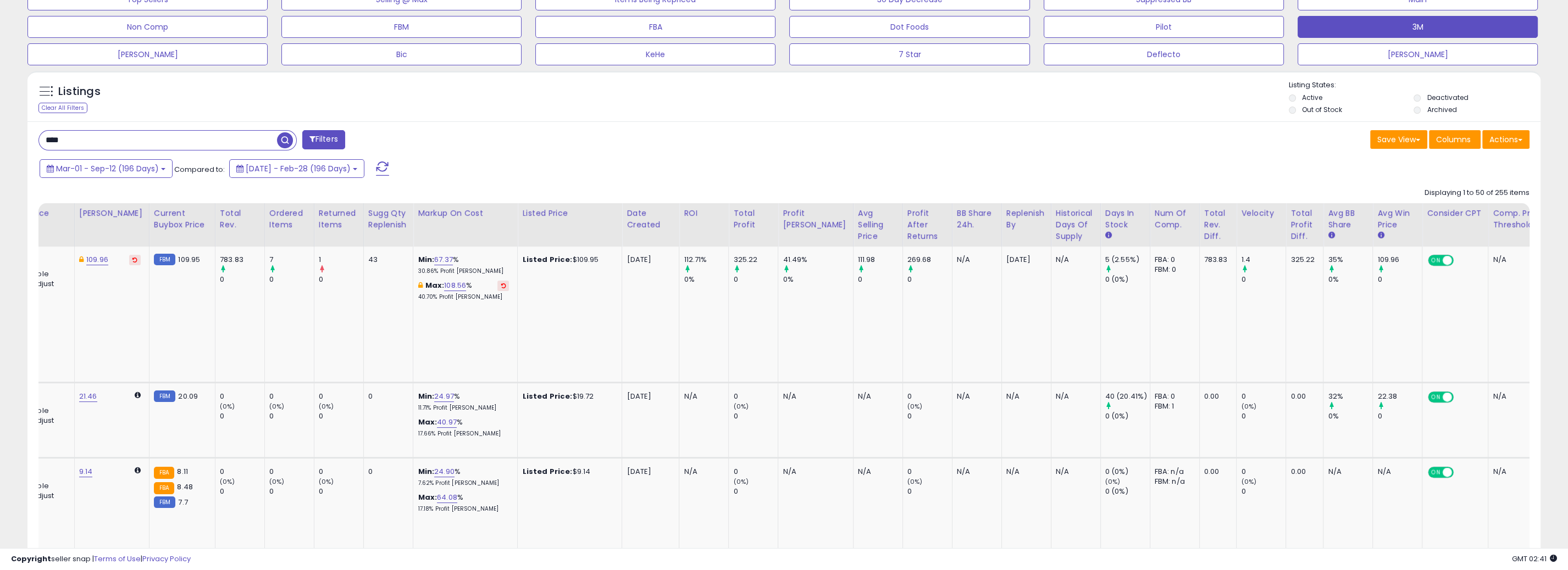
scroll to position [0, 609]
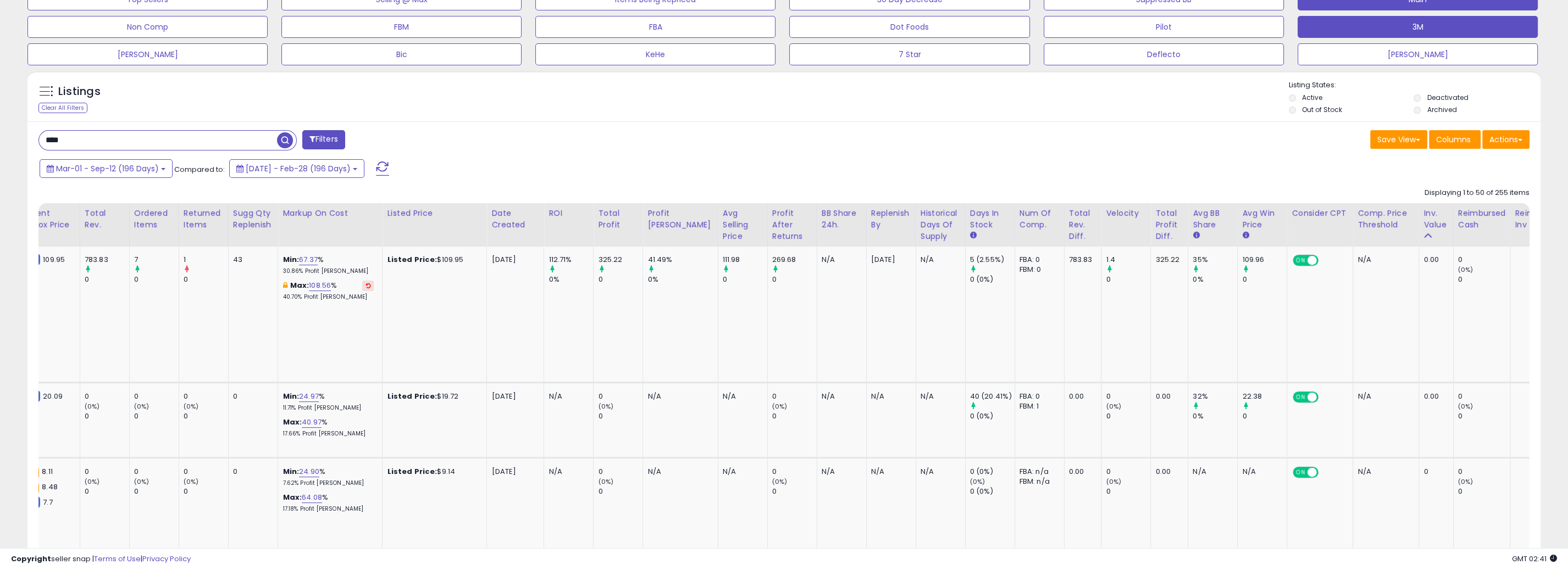
click at [1407, 224] on div "Inv. value" at bounding box center [1436, 219] width 25 height 23
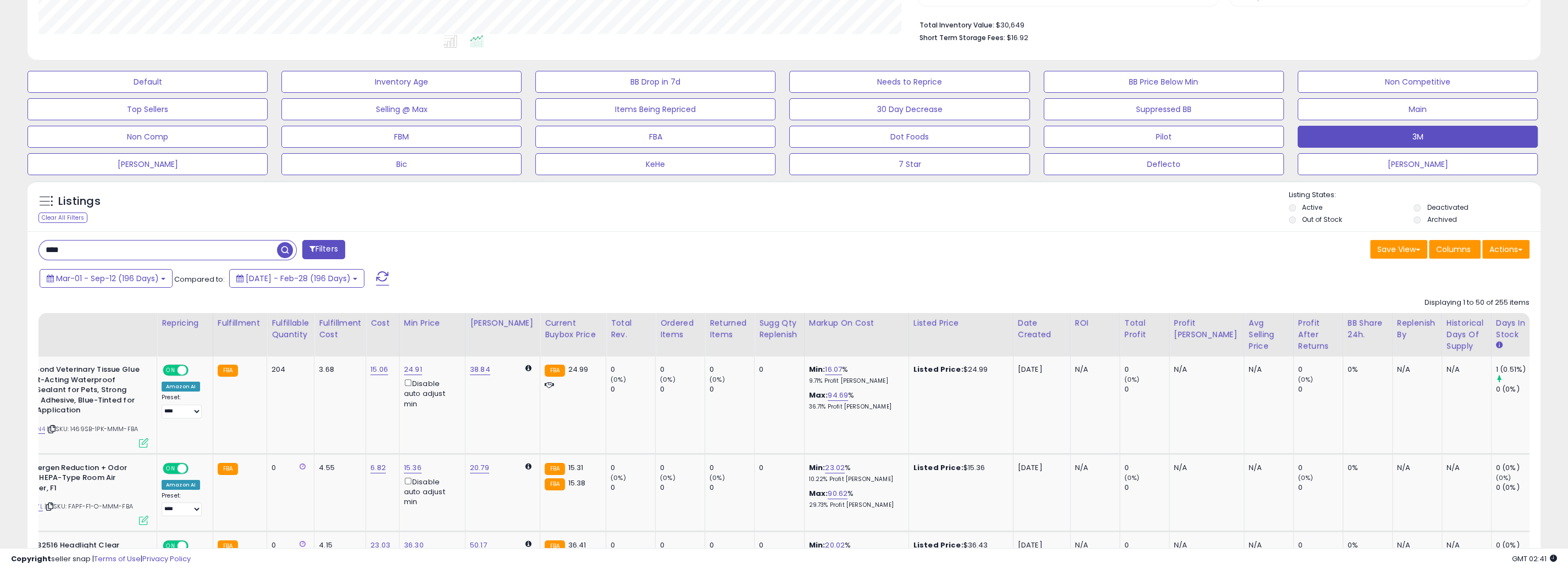
scroll to position [0, 0]
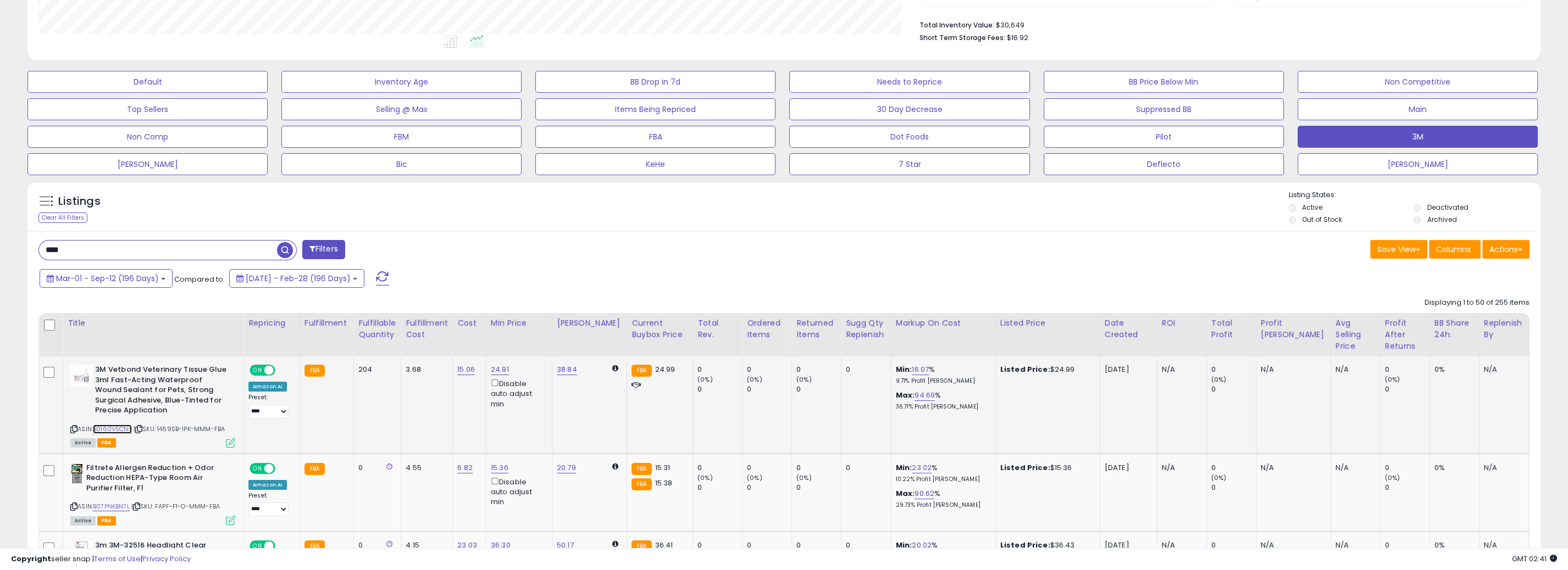
click at [118, 431] on link "B0160VSCN4" at bounding box center [113, 429] width 39 height 9
click at [497, 369] on link "24.91" at bounding box center [500, 370] width 18 height 11
type input "*****"
click at [528, 329] on icon "submit" at bounding box center [524, 330] width 7 height 7
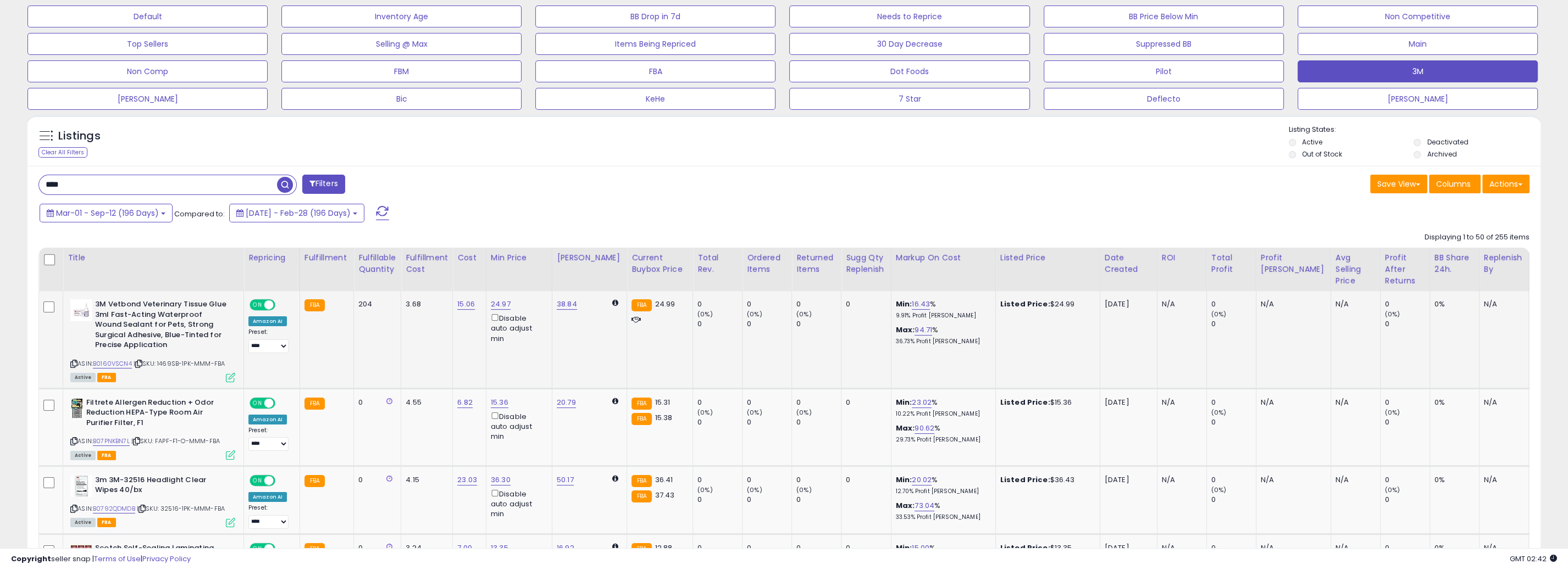
scroll to position [440, 0]
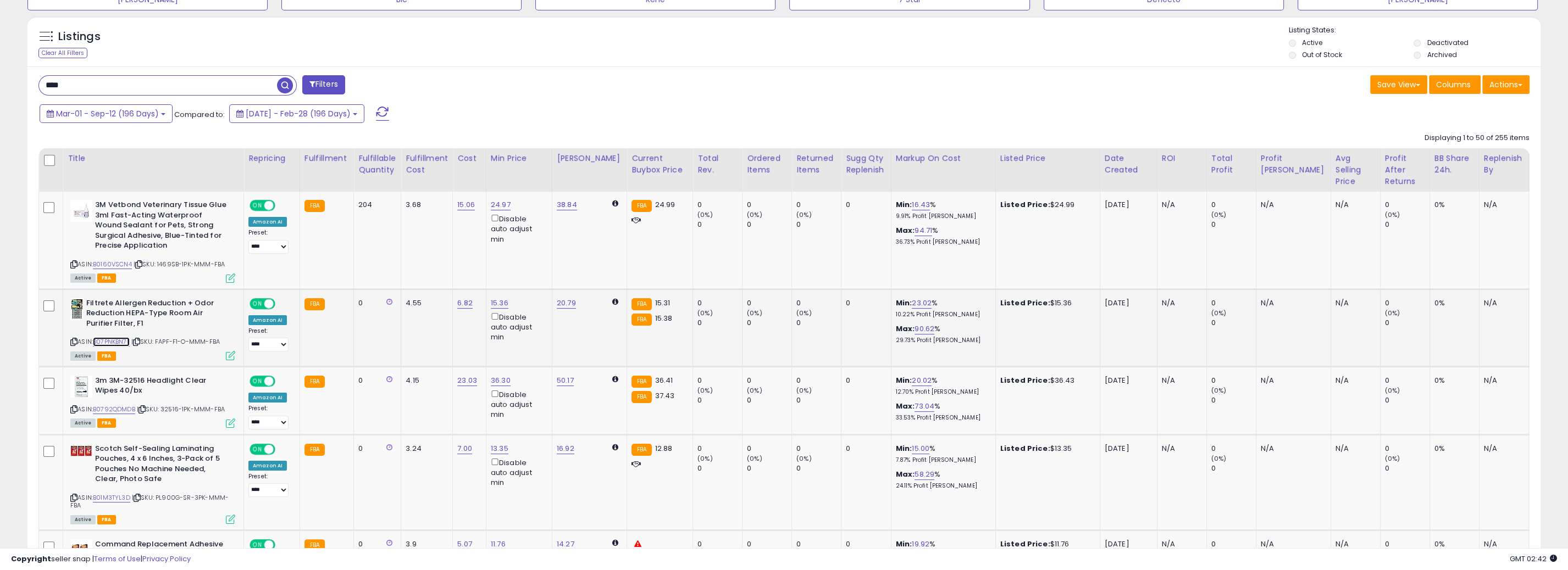
click at [117, 342] on link "B07PNKBN7L" at bounding box center [111, 341] width 37 height 9
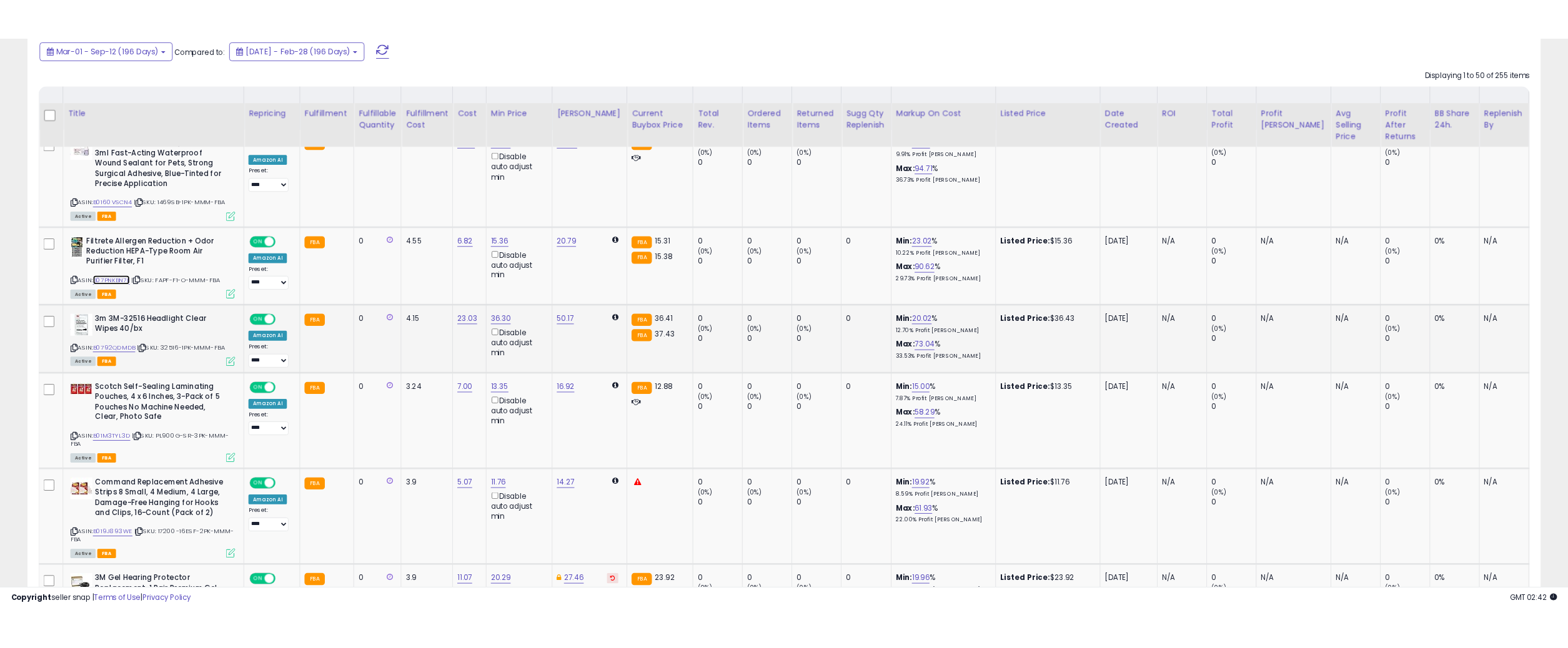
scroll to position [563, 0]
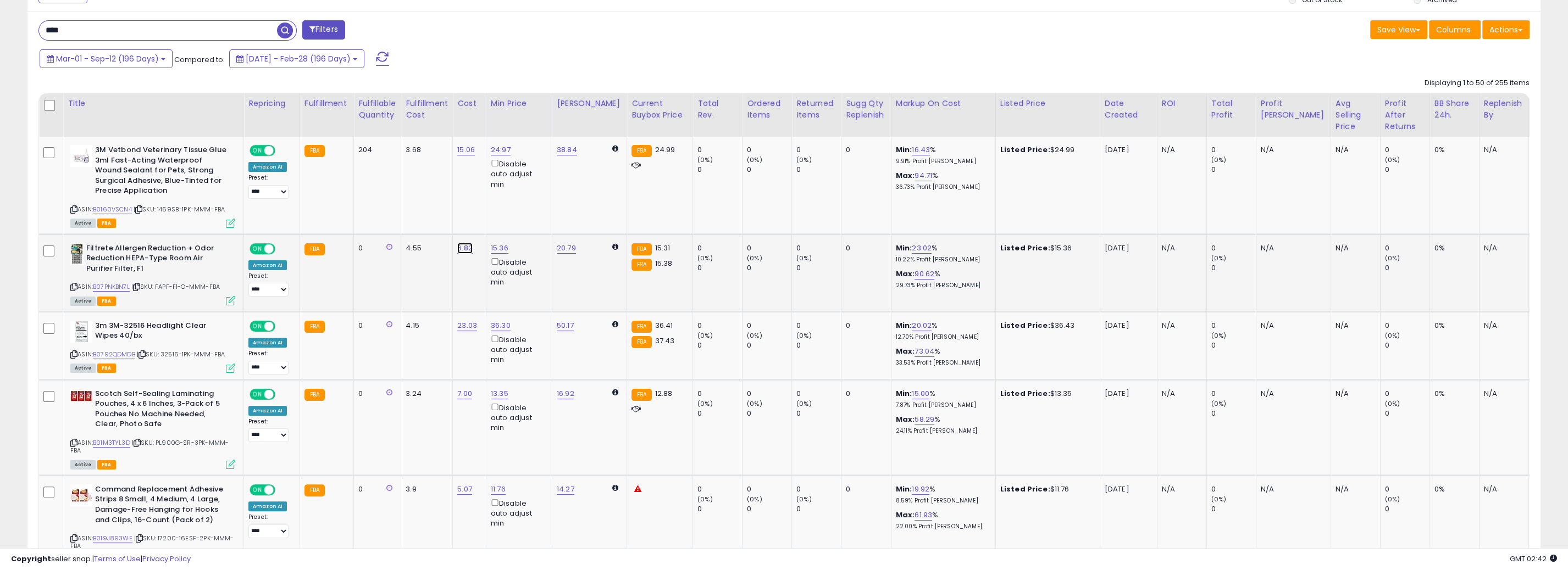
click at [457, 245] on link "6.82" at bounding box center [464, 248] width 15 height 11
click at [466, 224] on input "****" at bounding box center [428, 221] width 98 height 19
click at [122, 351] on link "B0792QDMDB" at bounding box center [114, 354] width 43 height 9
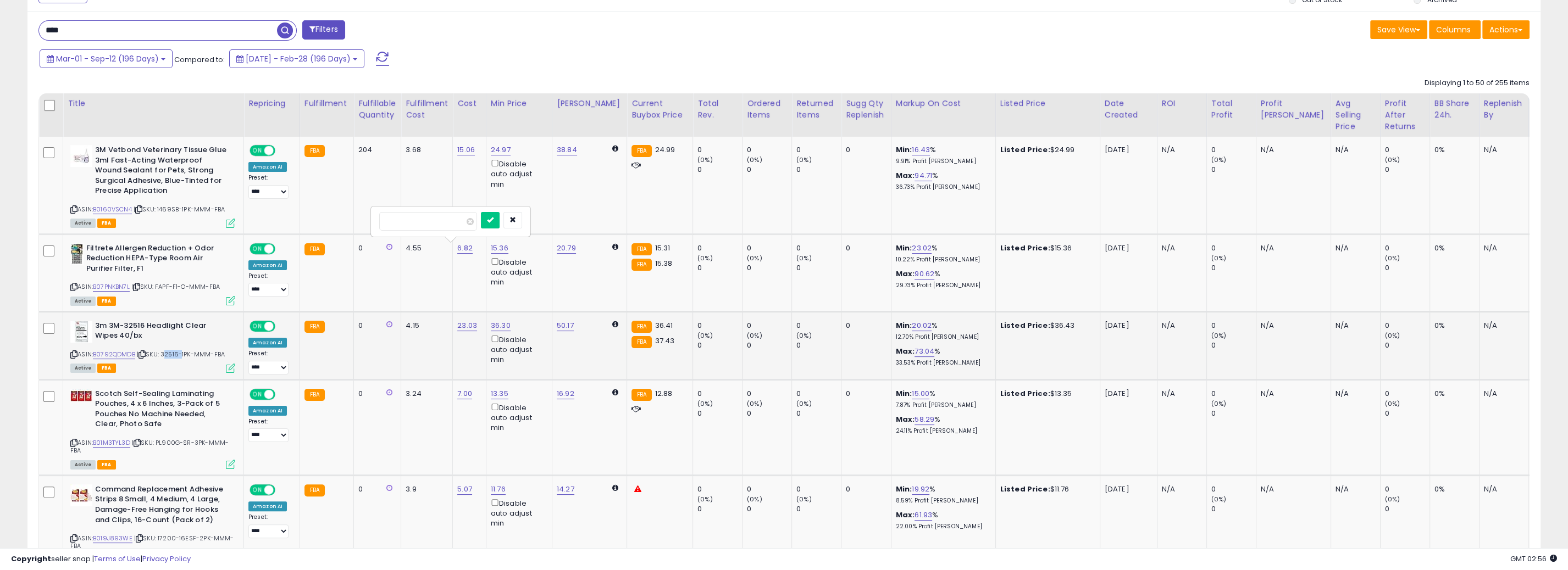
drag, startPoint x: 165, startPoint y: 353, endPoint x: 183, endPoint y: 355, distance: 18.1
click at [183, 355] on span "| SKU: 32516-1PK-MMM-FBA" at bounding box center [181, 354] width 88 height 9
copy span "32516"
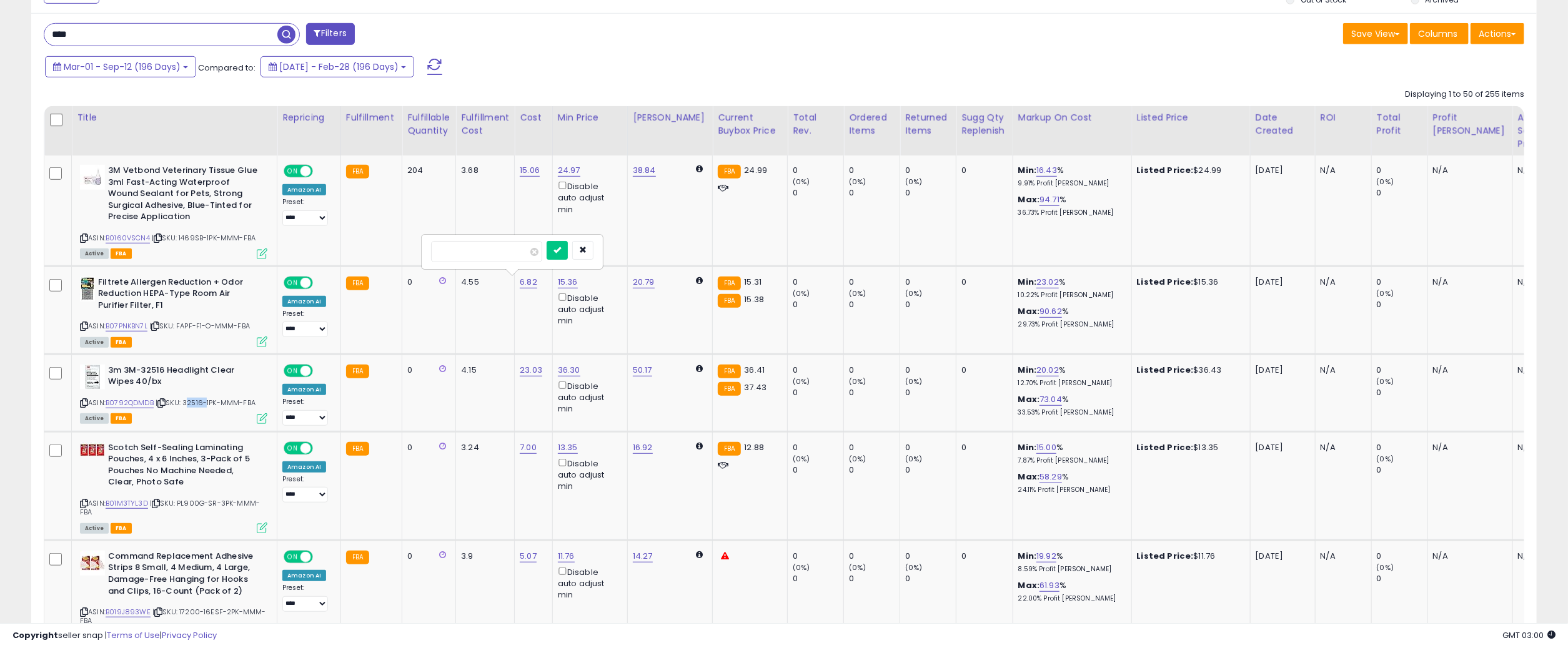
scroll to position [624167, 623910]
click at [137, 502] on link "B01M3TYL3D" at bounding box center [127, 503] width 42 height 10
click at [185, 501] on span "| SKU: PL900G-SR-3PK-MMM-FBA" at bounding box center [170, 508] width 180 height 19
copy span "PL900G"
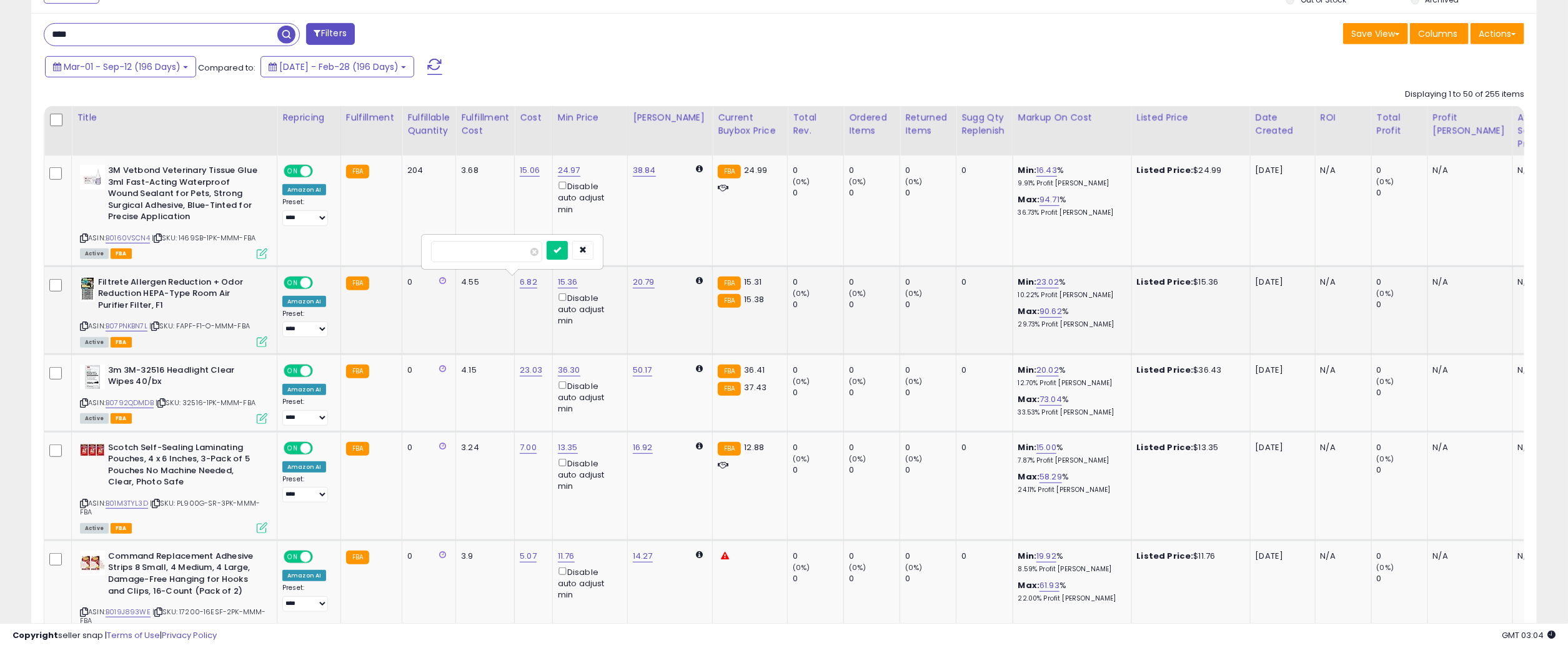
click at [457, 325] on td "4.55" at bounding box center [485, 310] width 59 height 88
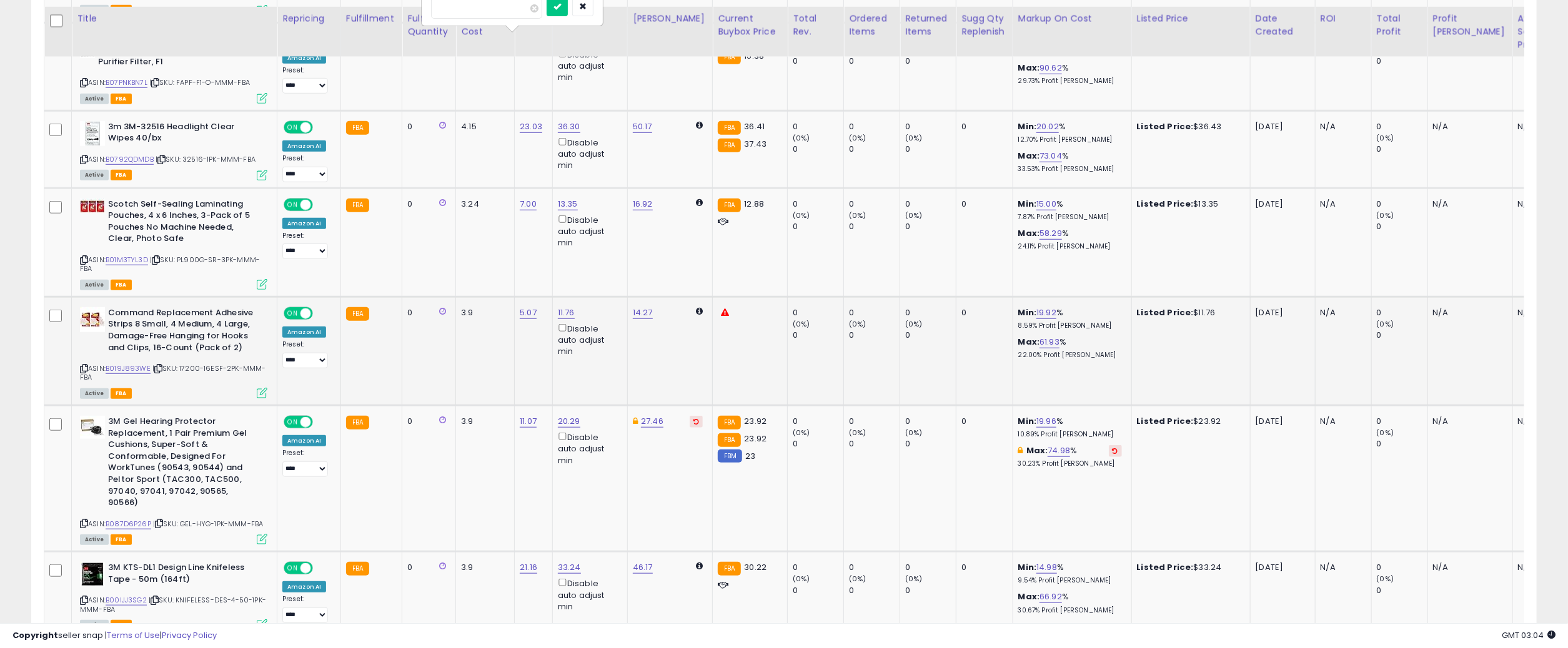
scroll to position [813, 0]
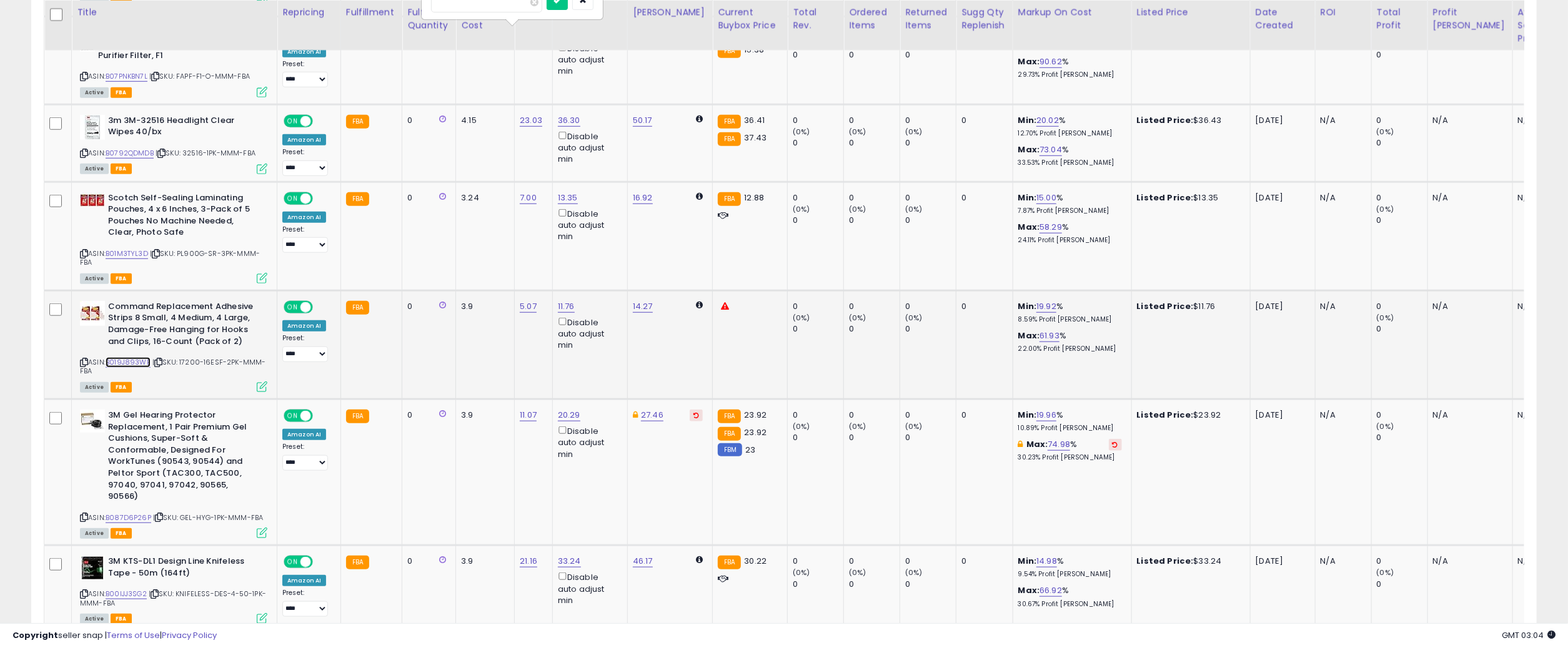
click at [126, 360] on link "B019J893WE" at bounding box center [128, 362] width 45 height 10
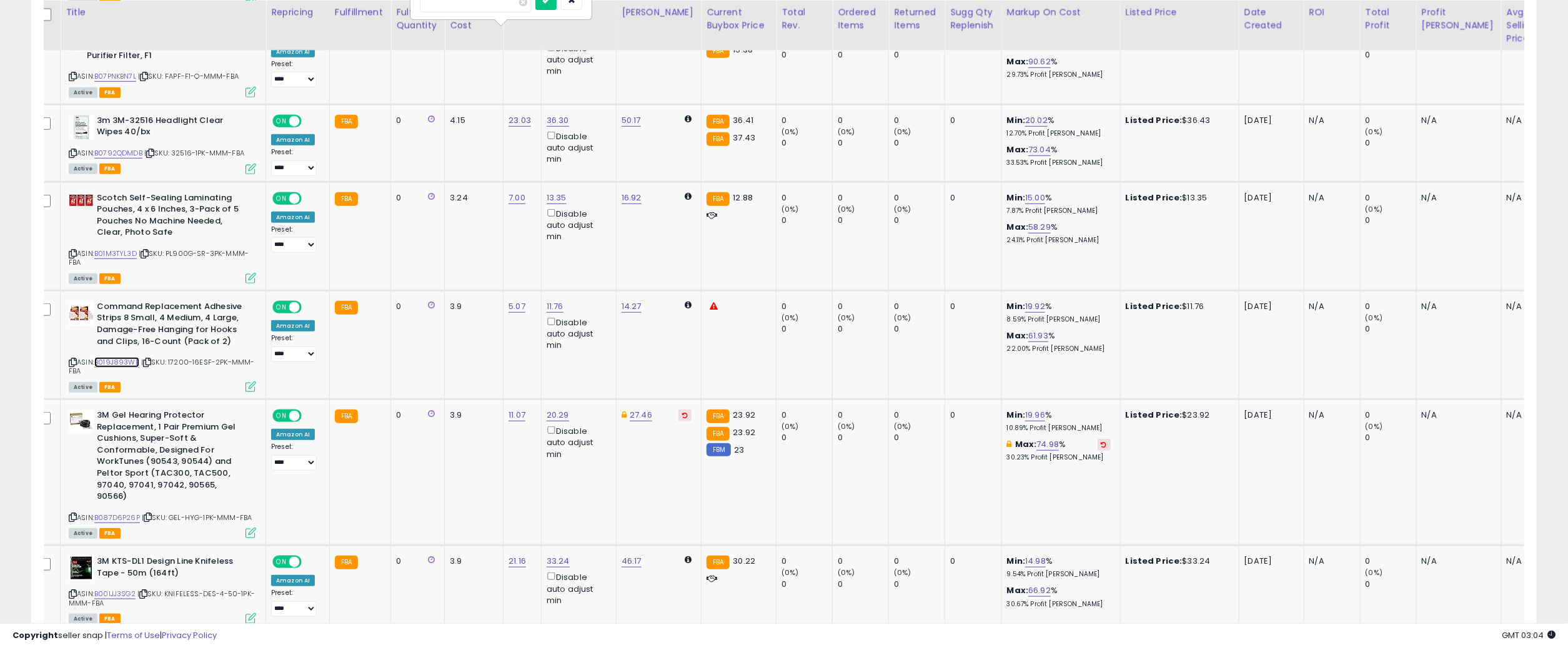
scroll to position [0, 0]
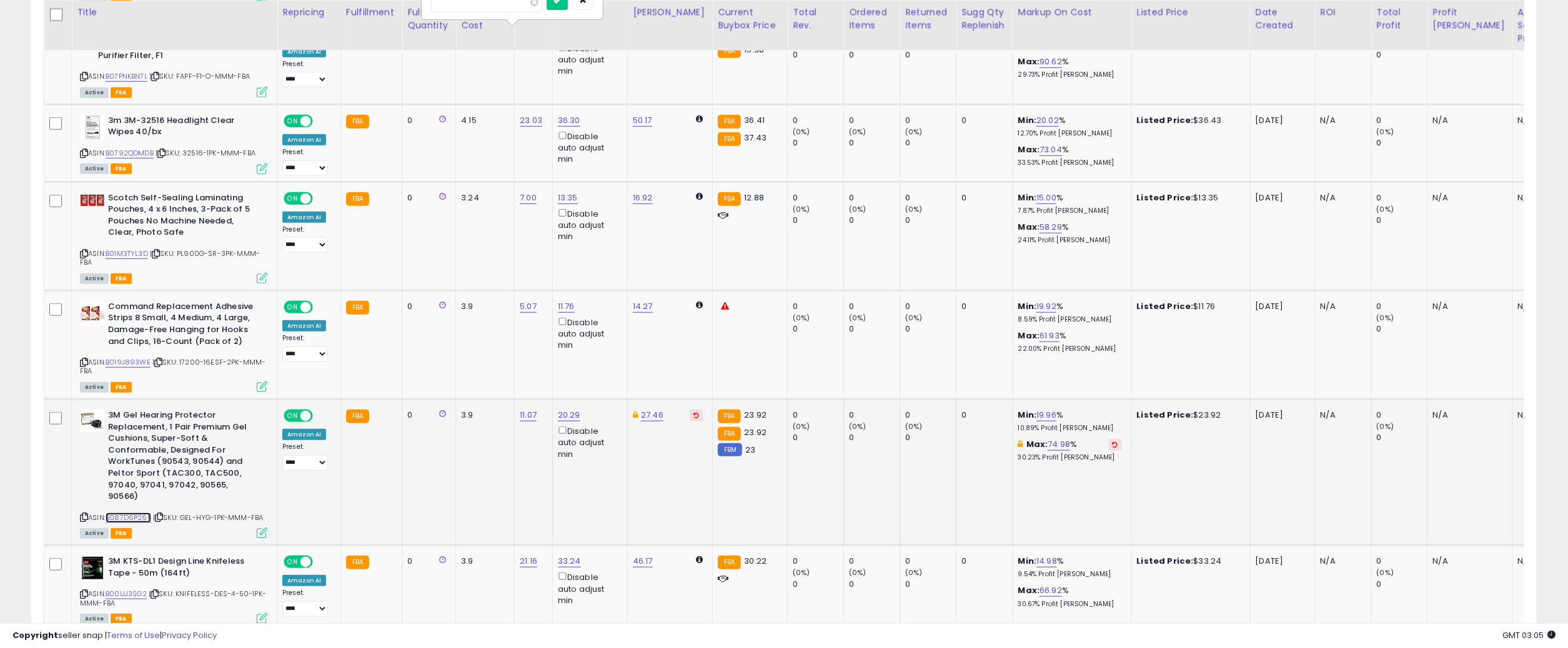
click at [119, 512] on link "B087D6P26P" at bounding box center [129, 517] width 46 height 10
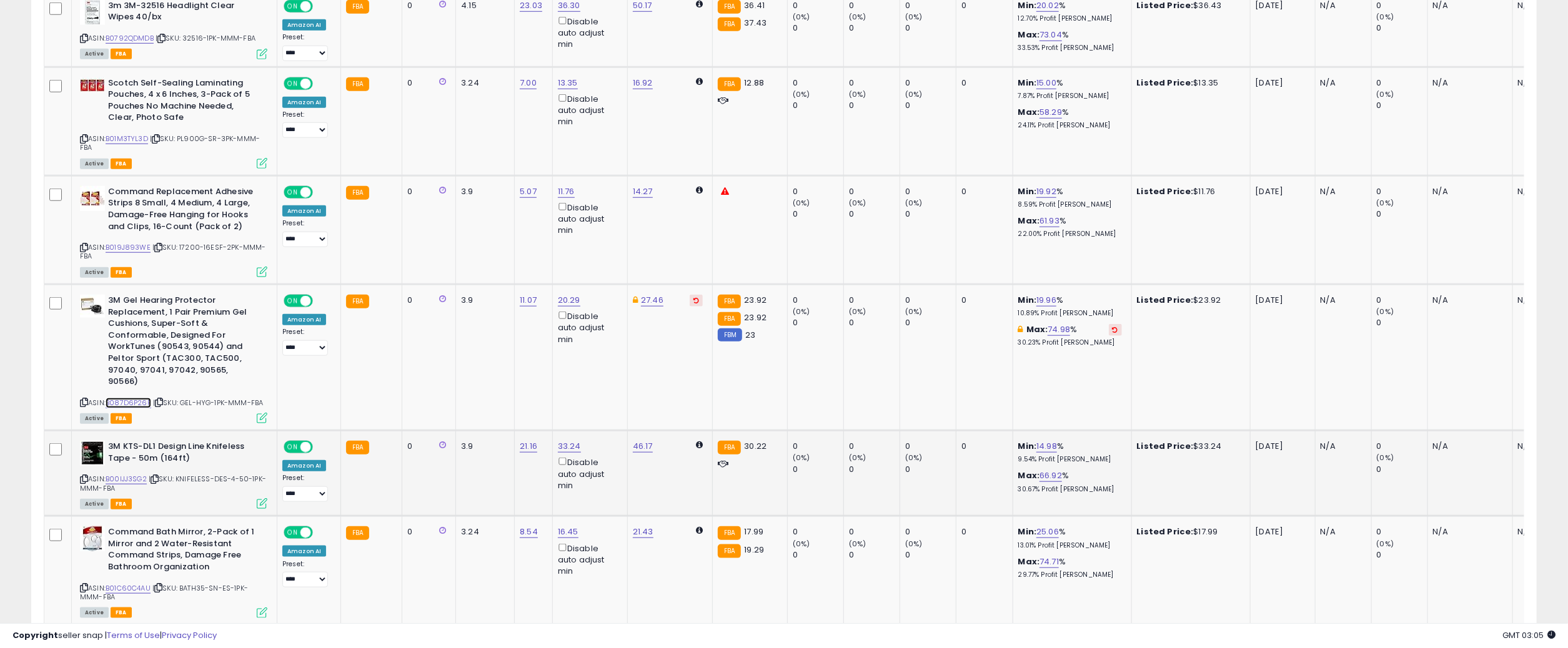
scroll to position [937, 0]
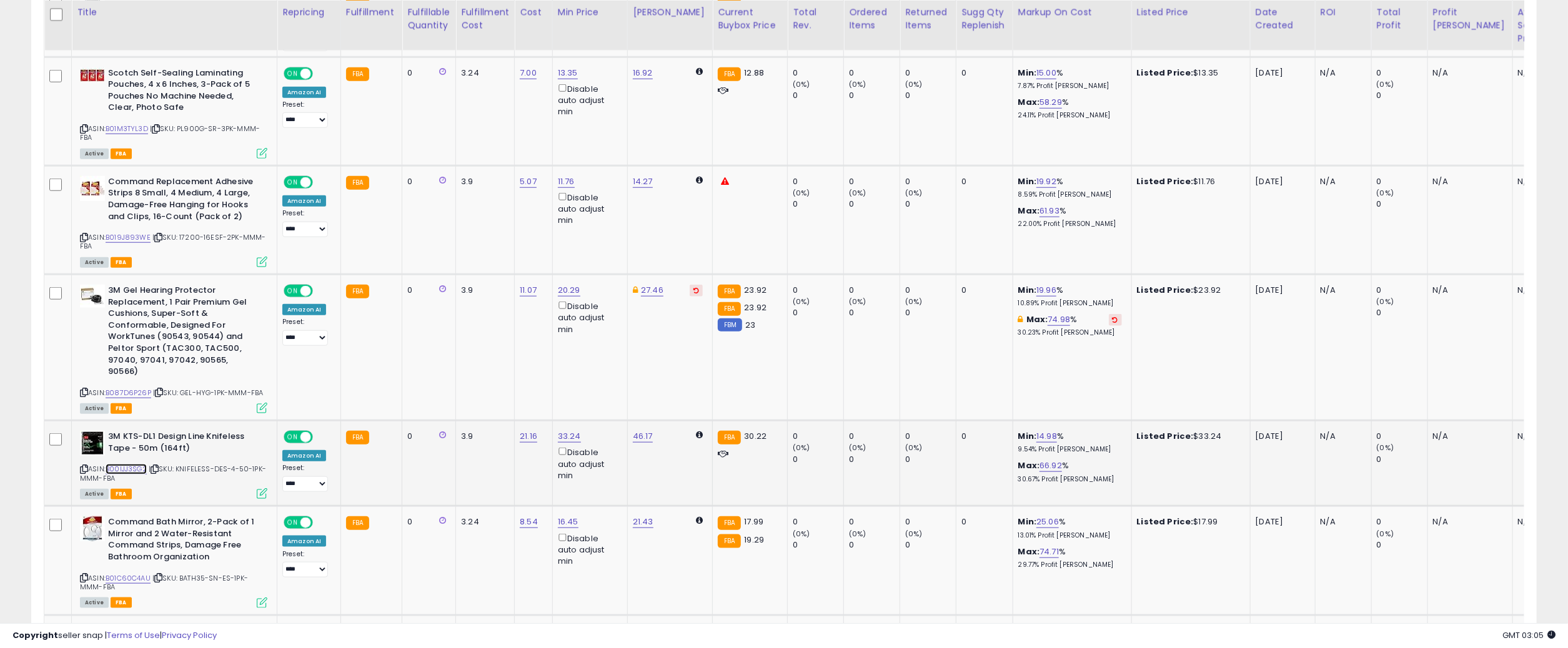
click at [127, 464] on link "B00IJJ3SG2" at bounding box center [127, 469] width 42 height 10
click at [128, 573] on link "B01C60C4AU" at bounding box center [128, 578] width 45 height 10
click at [200, 573] on span "| SKU: BATH35-SN-ES-1PK-MMM-FBA" at bounding box center [164, 582] width 168 height 19
click at [189, 573] on span "| SKU: BATH35-SN-ES-1PK-MMM-FBA" at bounding box center [164, 582] width 168 height 19
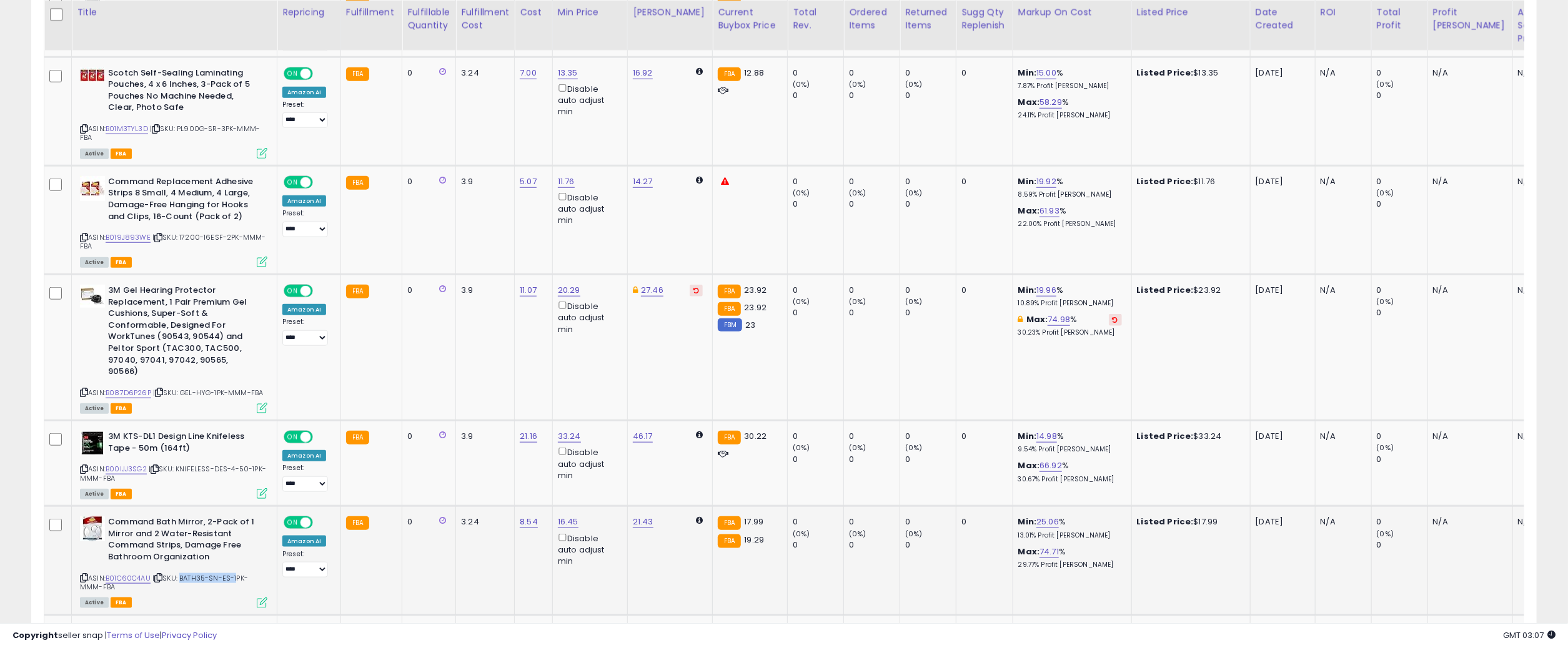
drag, startPoint x: 183, startPoint y: 563, endPoint x: 236, endPoint y: 563, distance: 53.0
click at [236, 573] on span "| SKU: BATH35-SN-ES-1PK-MMM-FBA" at bounding box center [164, 582] width 168 height 19
copy span "BATH35-SN-ES-"
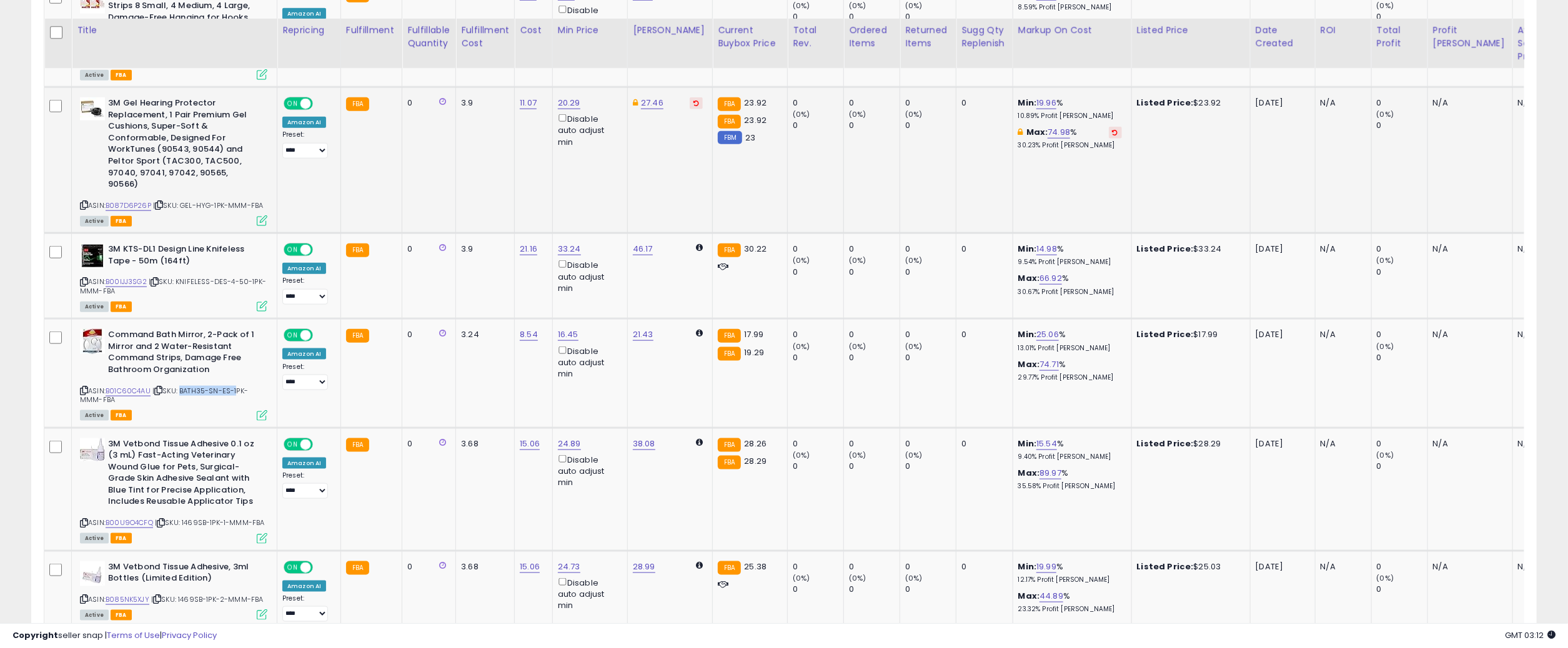
scroll to position [1187, 0]
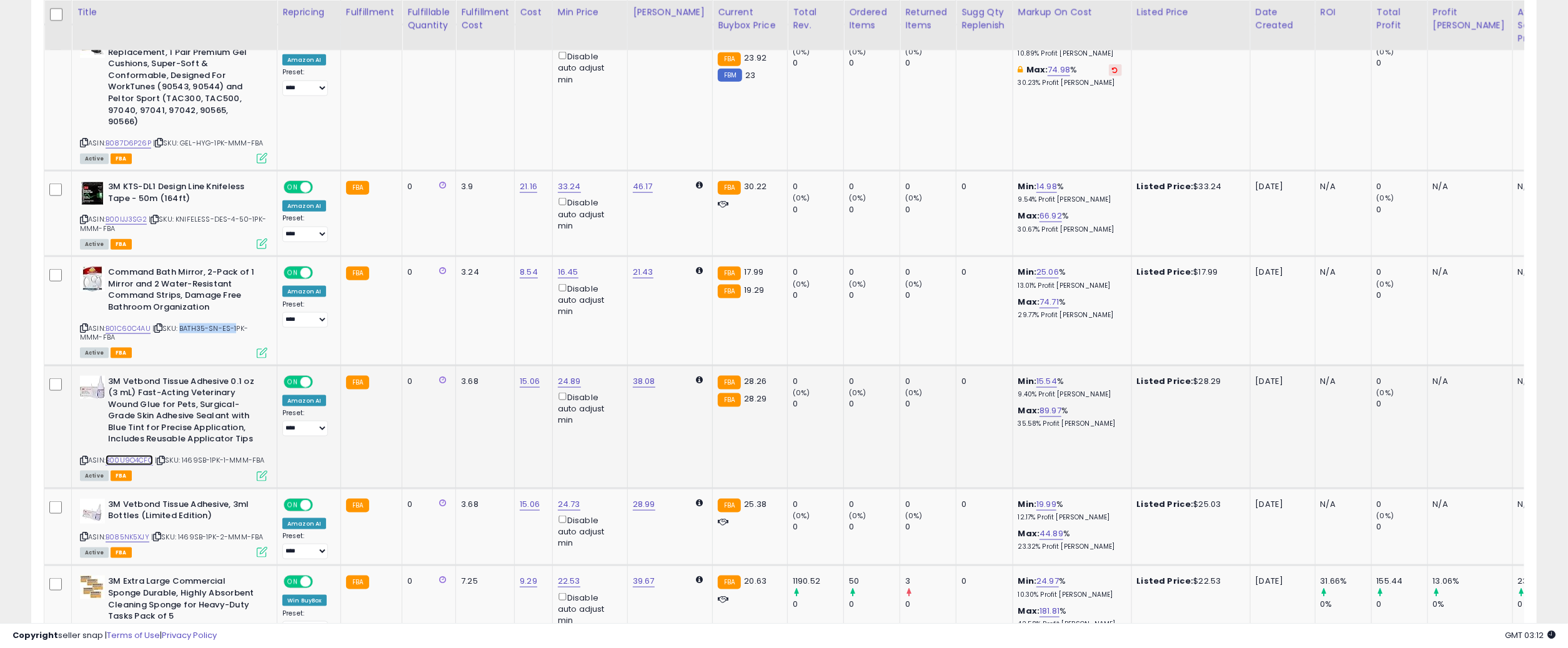
click at [142, 455] on link "B00U9O4CFQ" at bounding box center [129, 460] width 48 height 10
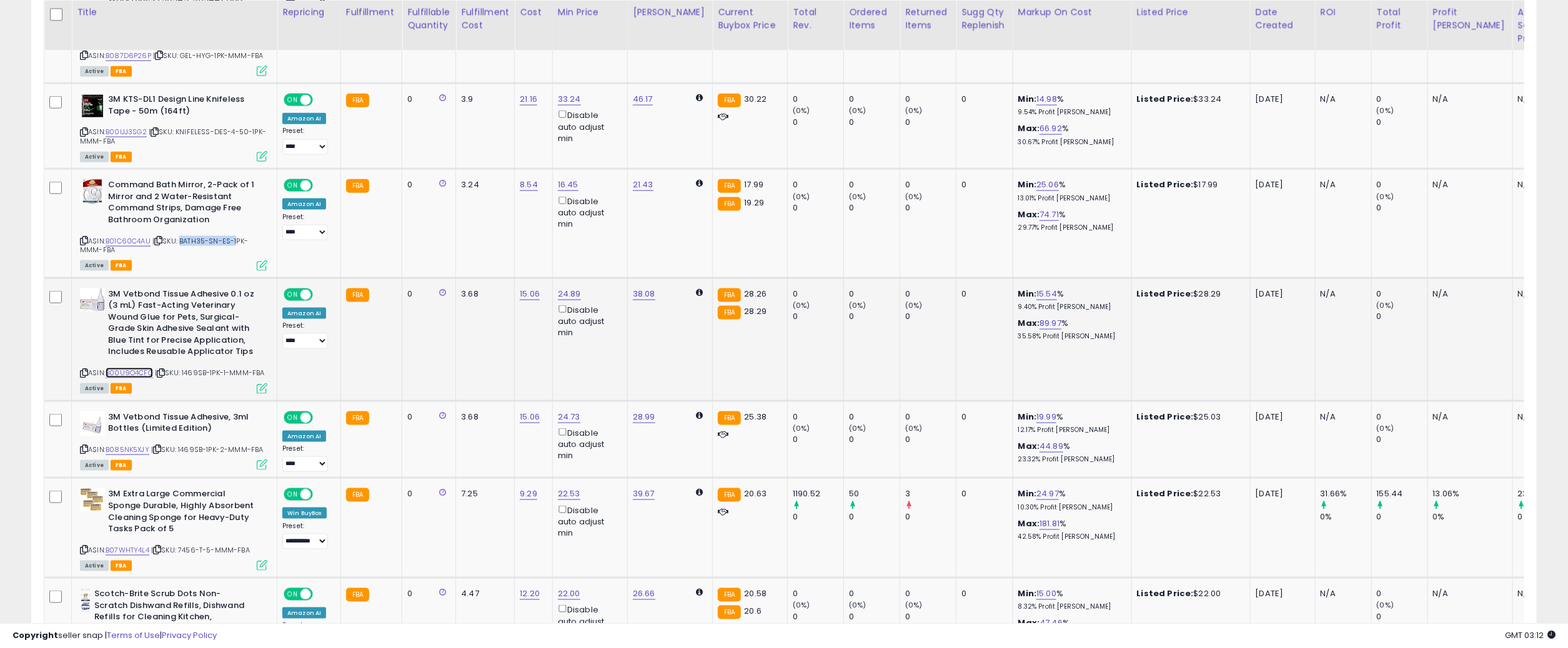
scroll to position [1374, 0]
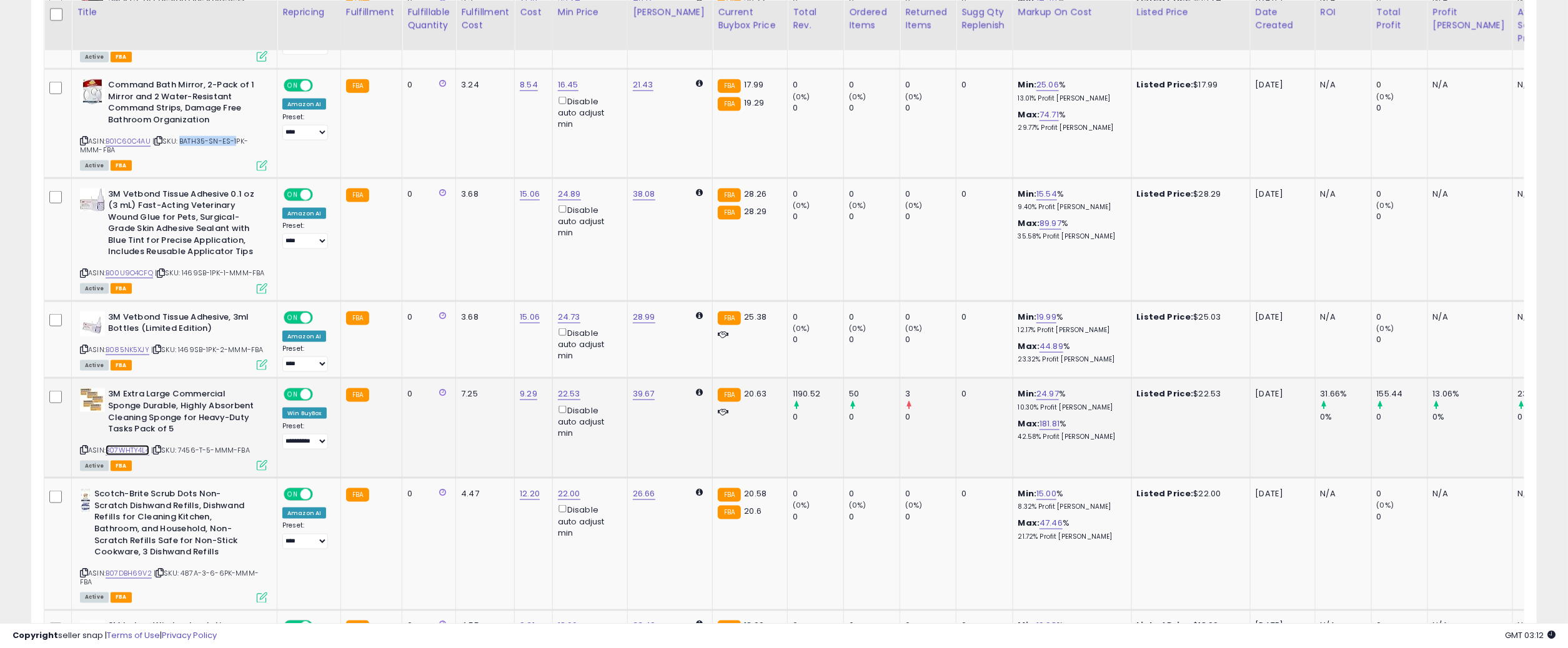
click at [129, 445] on link "B07WHTY4L4" at bounding box center [127, 450] width 44 height 10
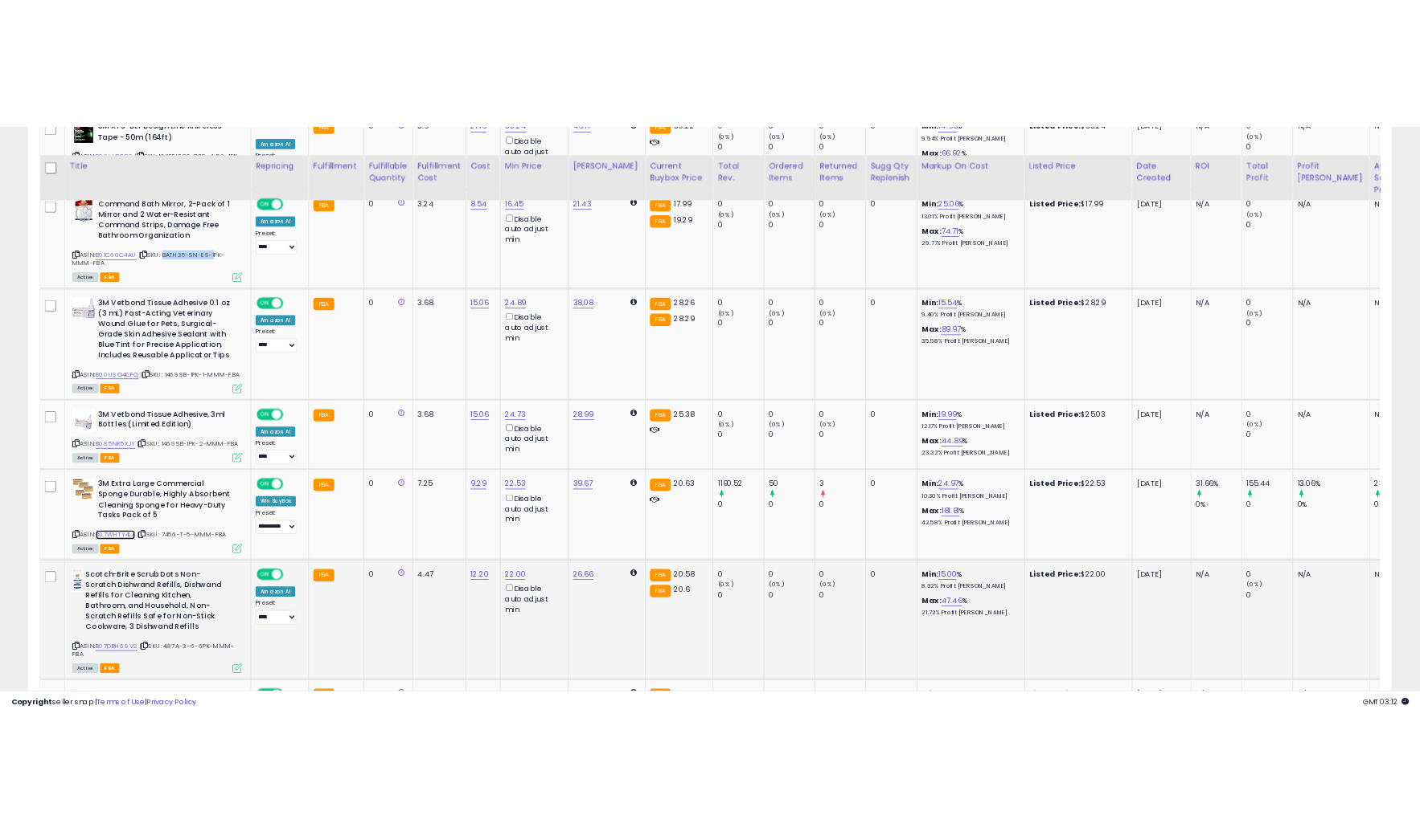
scroll to position [1849, 0]
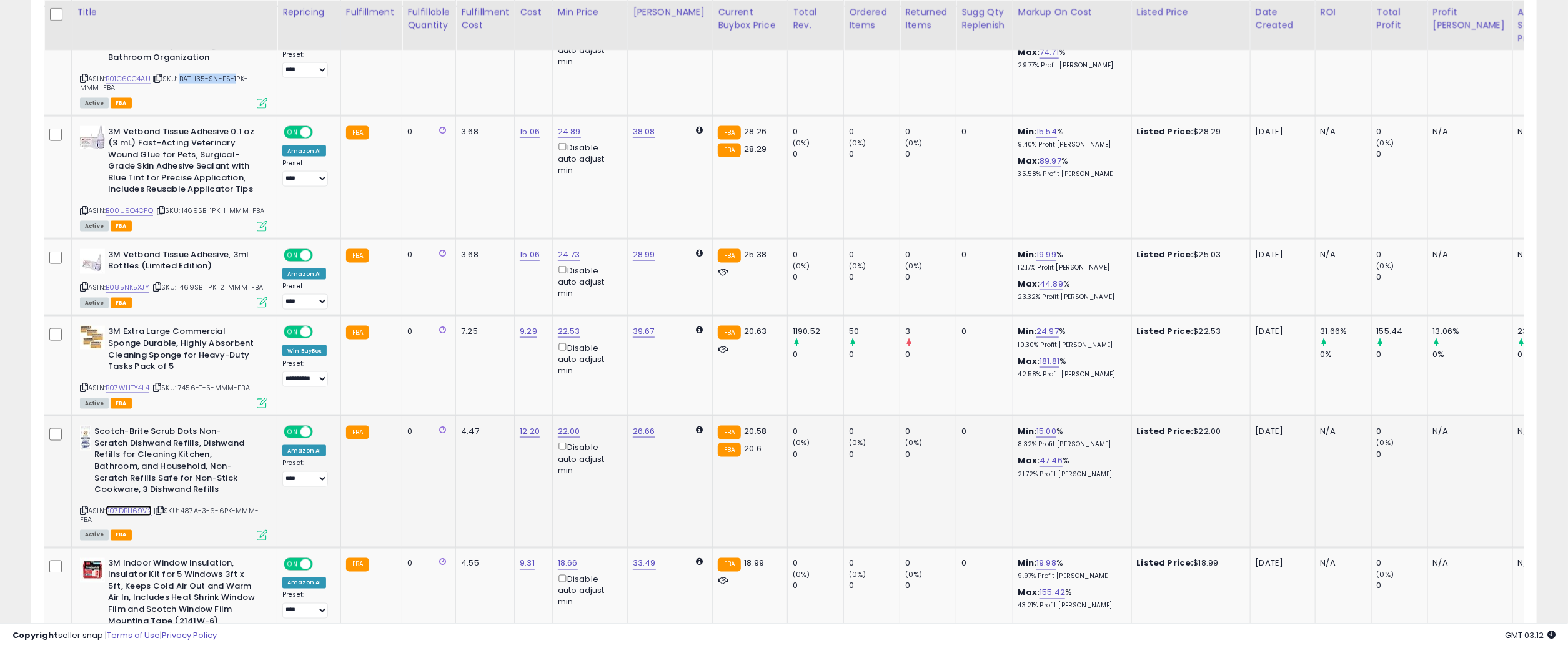
click at [132, 506] on link "B07DBH69V2" at bounding box center [129, 510] width 46 height 10
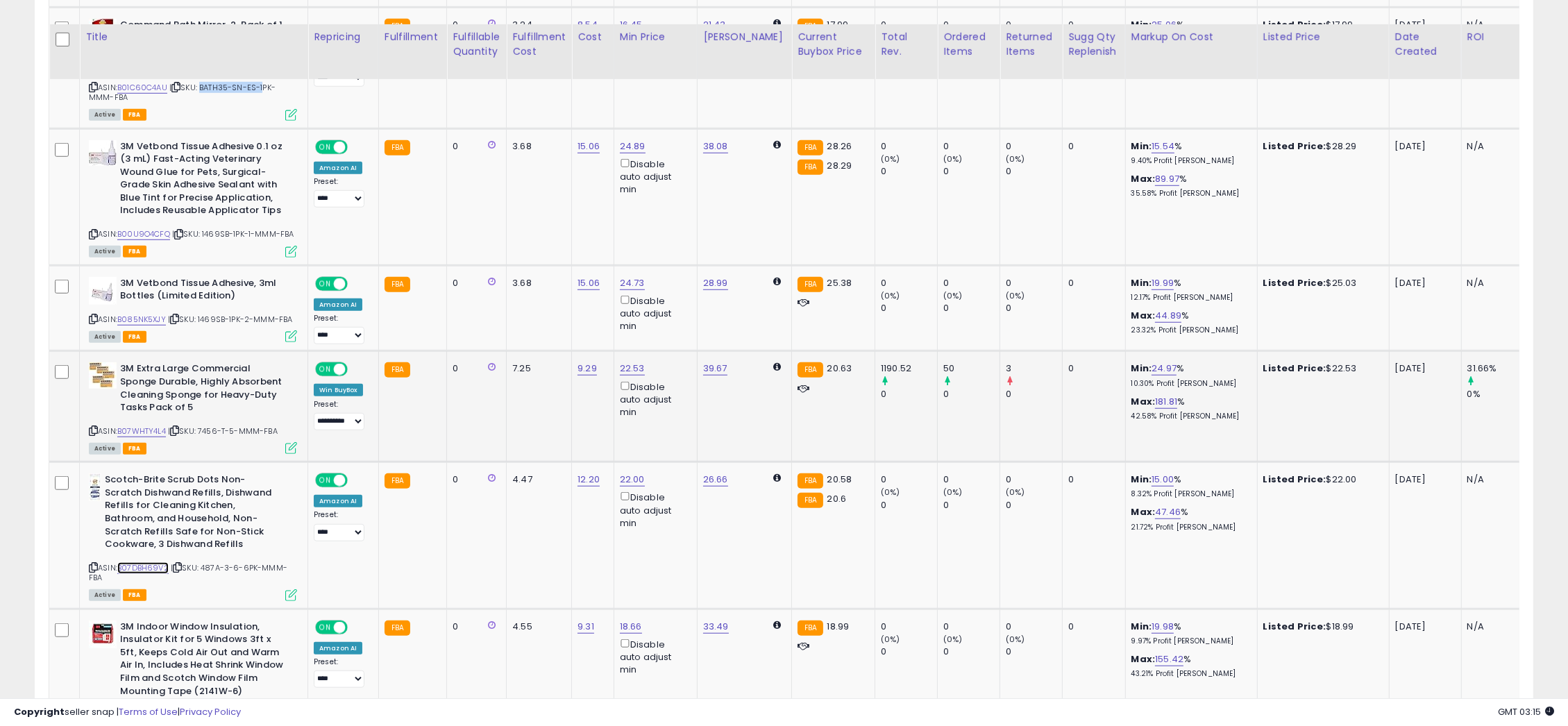
scroll to position [1737, 0]
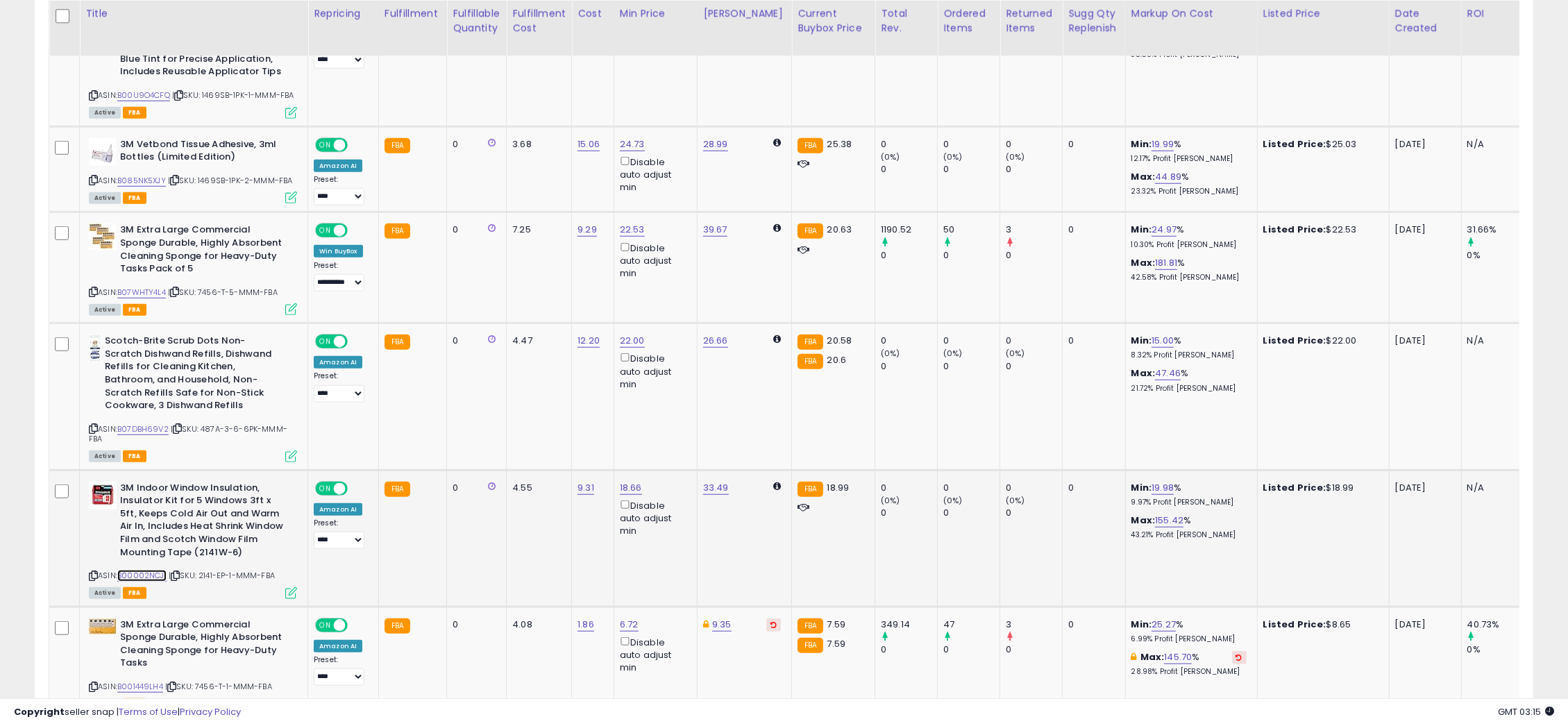
click at [148, 570] on link "B00002NCJI" at bounding box center [142, 575] width 49 height 12
drag, startPoint x: 203, startPoint y: 556, endPoint x: 228, endPoint y: 558, distance: 25.1
click at [228, 570] on span "| SKU: 2141-EP-1-MMM-FBA" at bounding box center [221, 575] width 106 height 11
copy span "2141-EP"
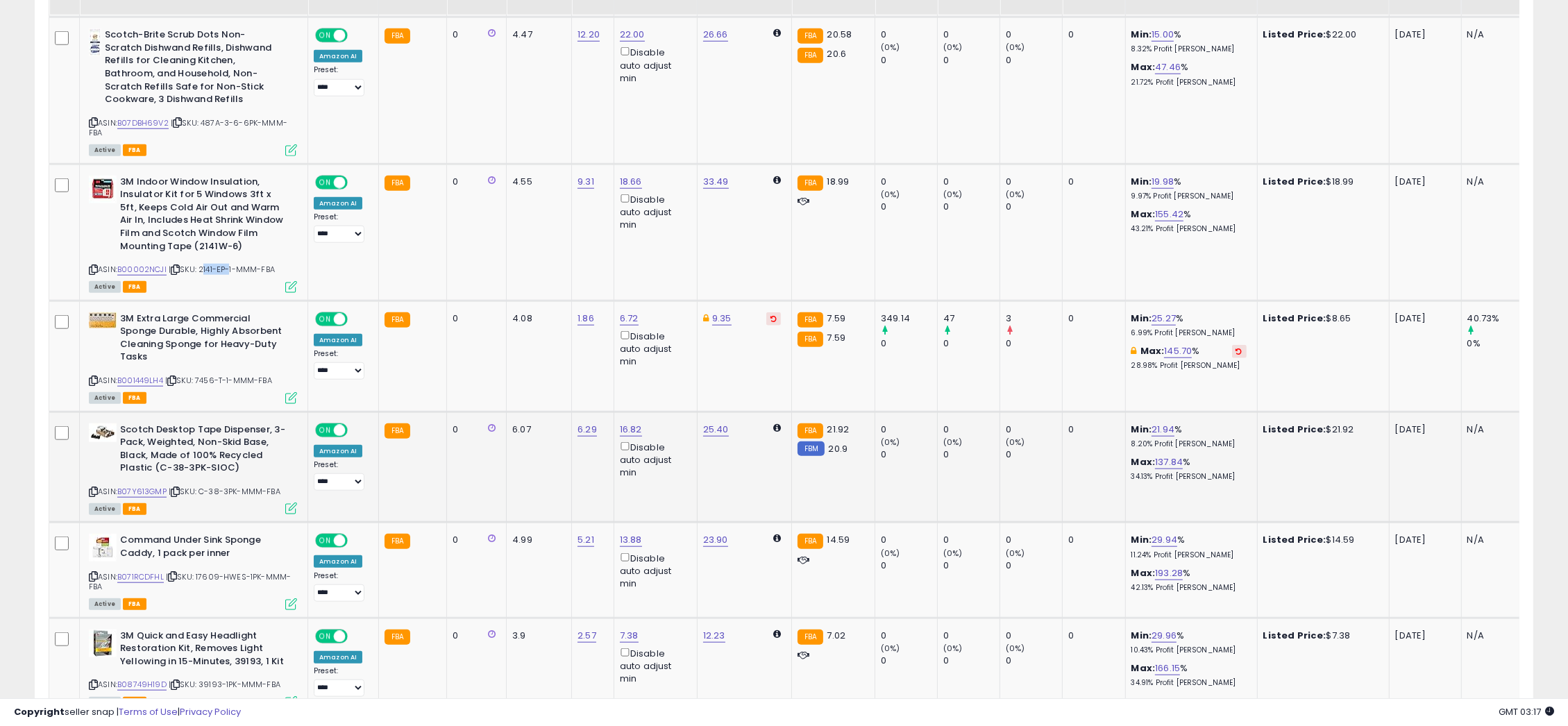
scroll to position [2084, 0]
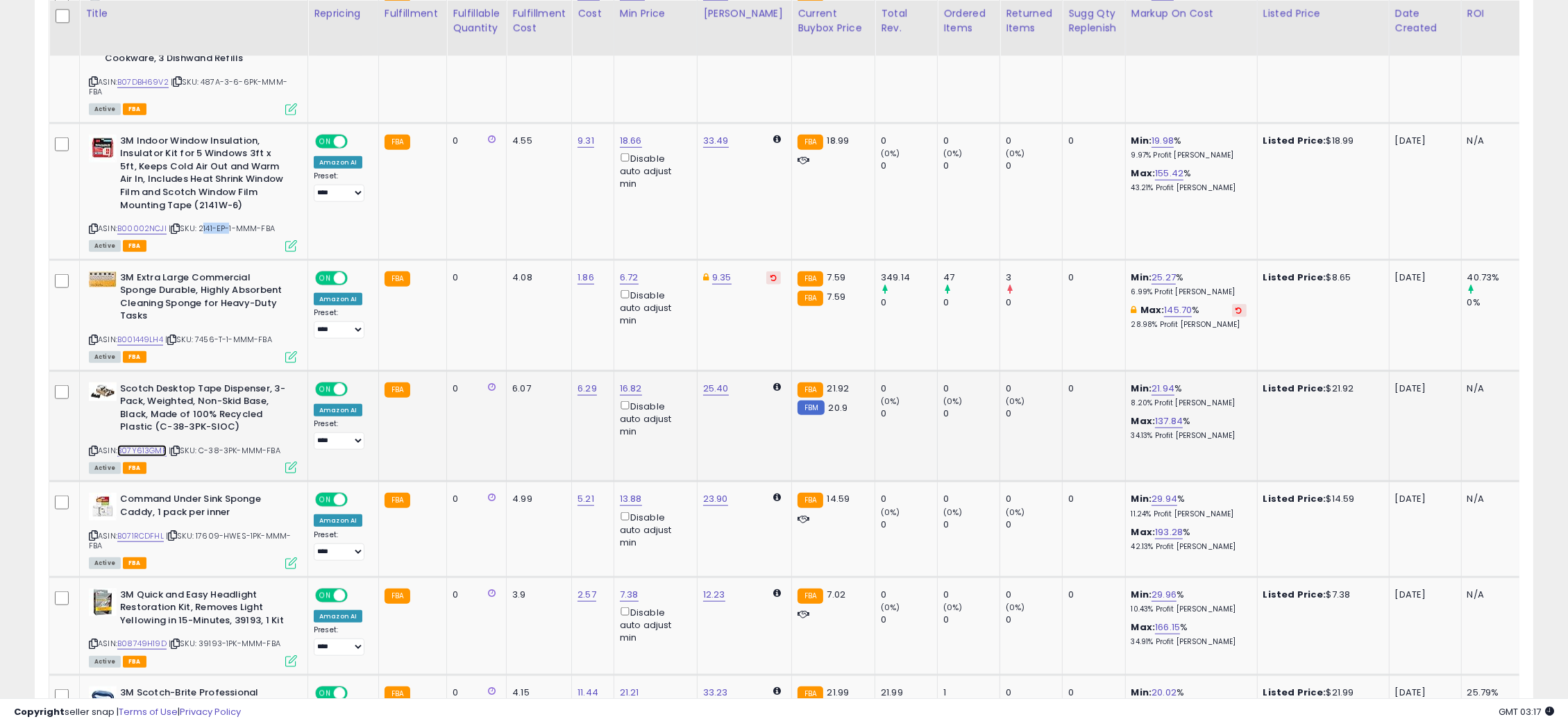
click at [144, 445] on link "B07Y613GMP" at bounding box center [142, 451] width 49 height 12
click at [139, 531] on link "B071RCDFHL" at bounding box center [141, 536] width 46 height 12
click at [145, 638] on link "B08749H19D" at bounding box center [142, 644] width 49 height 12
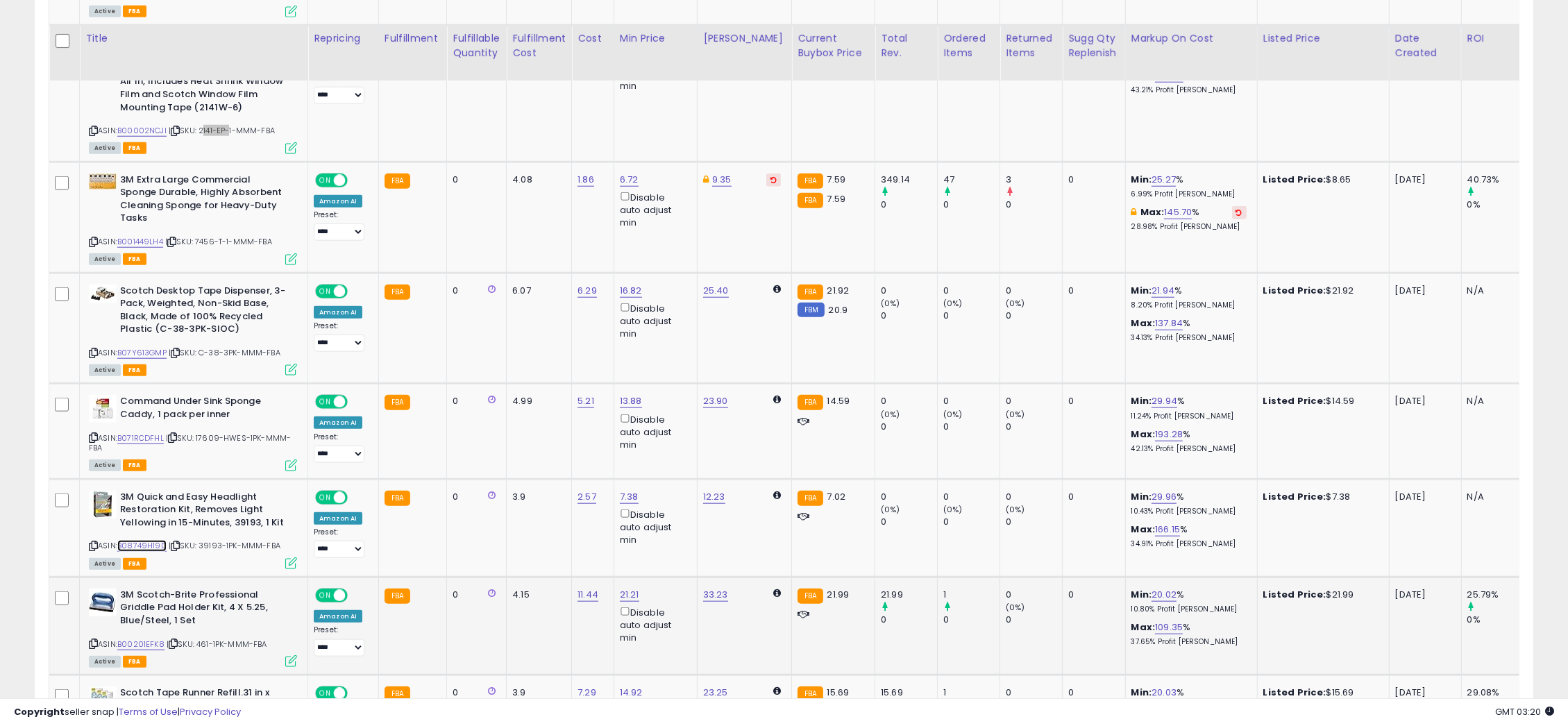
scroll to position [2223, 0]
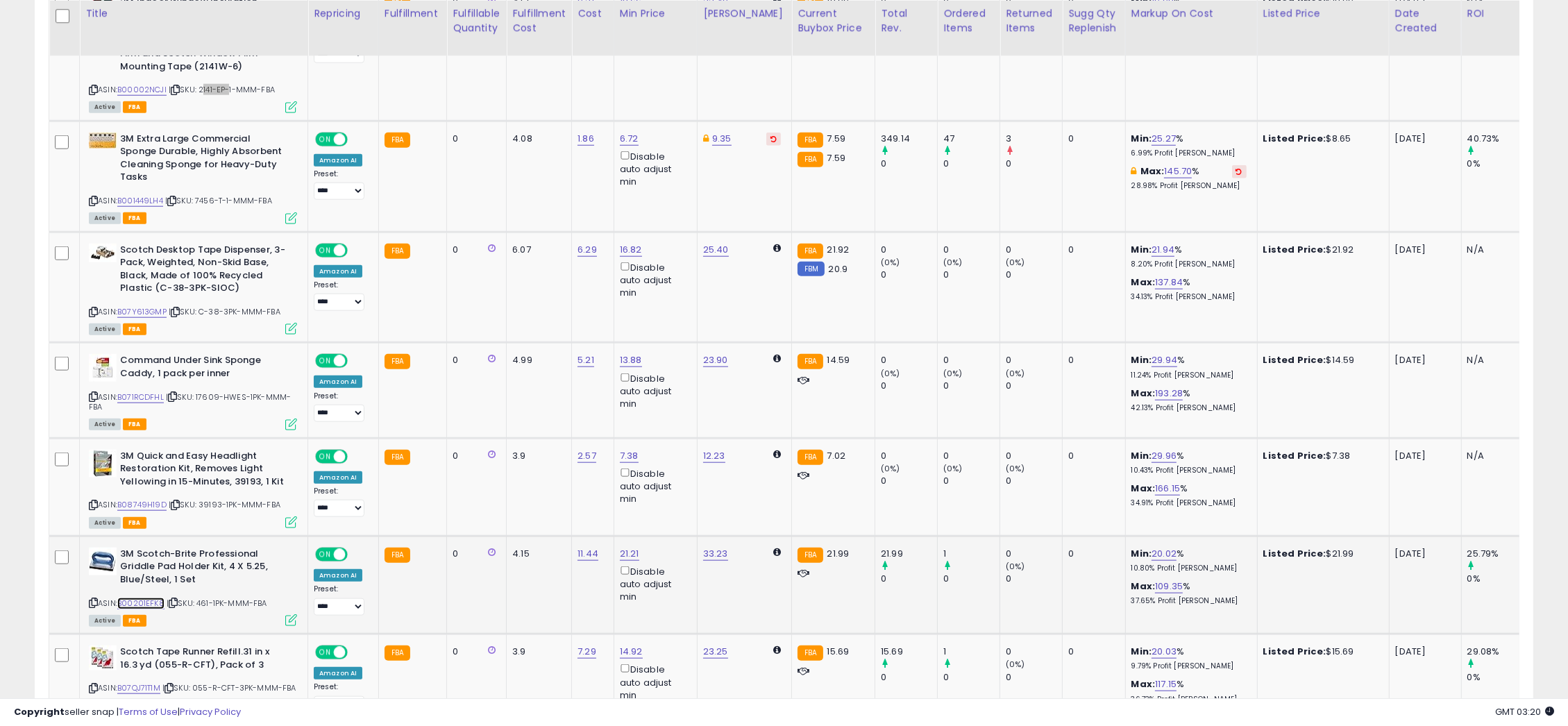
click at [142, 598] on link "B00201EFK8" at bounding box center [141, 603] width 47 height 12
click at [147, 683] on link "B07QJ71T1M" at bounding box center [139, 688] width 43 height 12
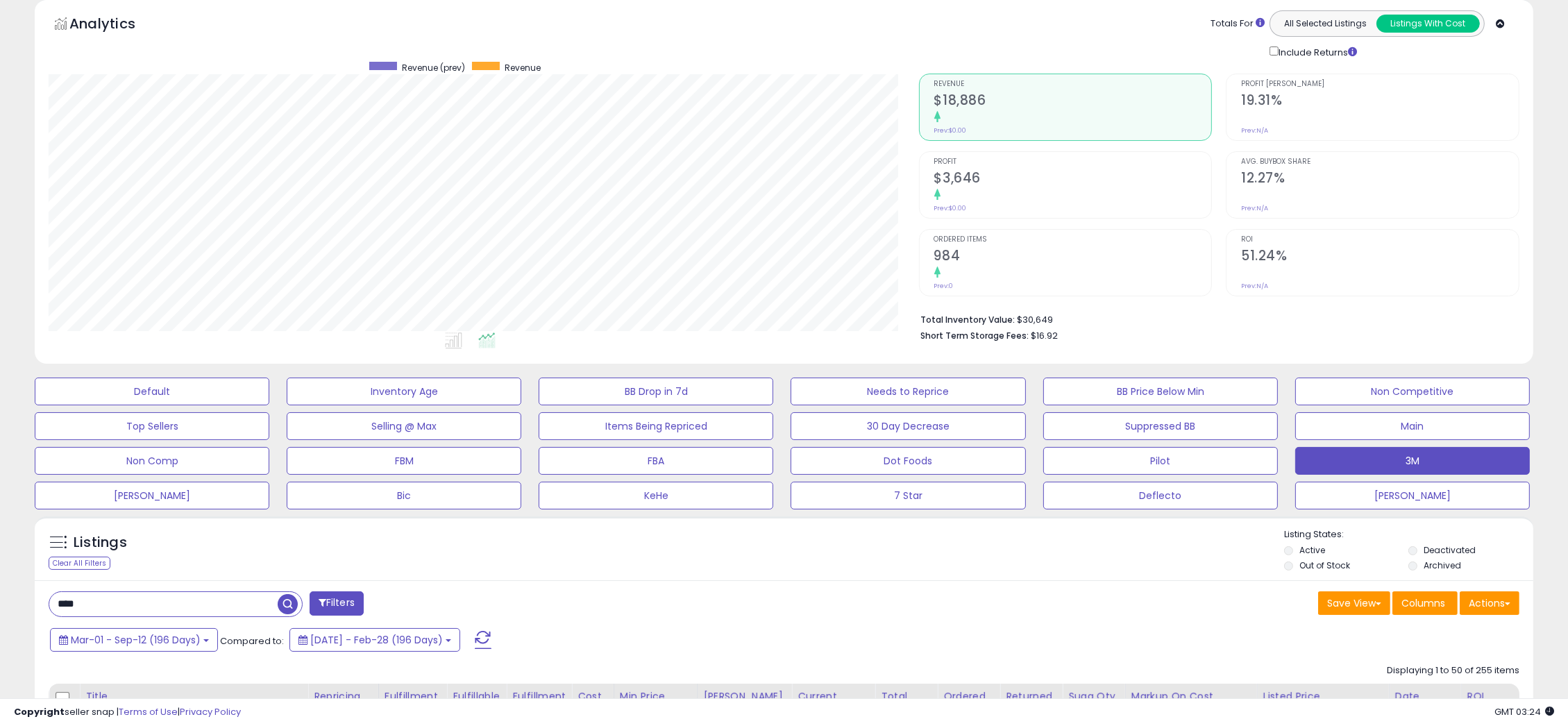
scroll to position [0, 0]
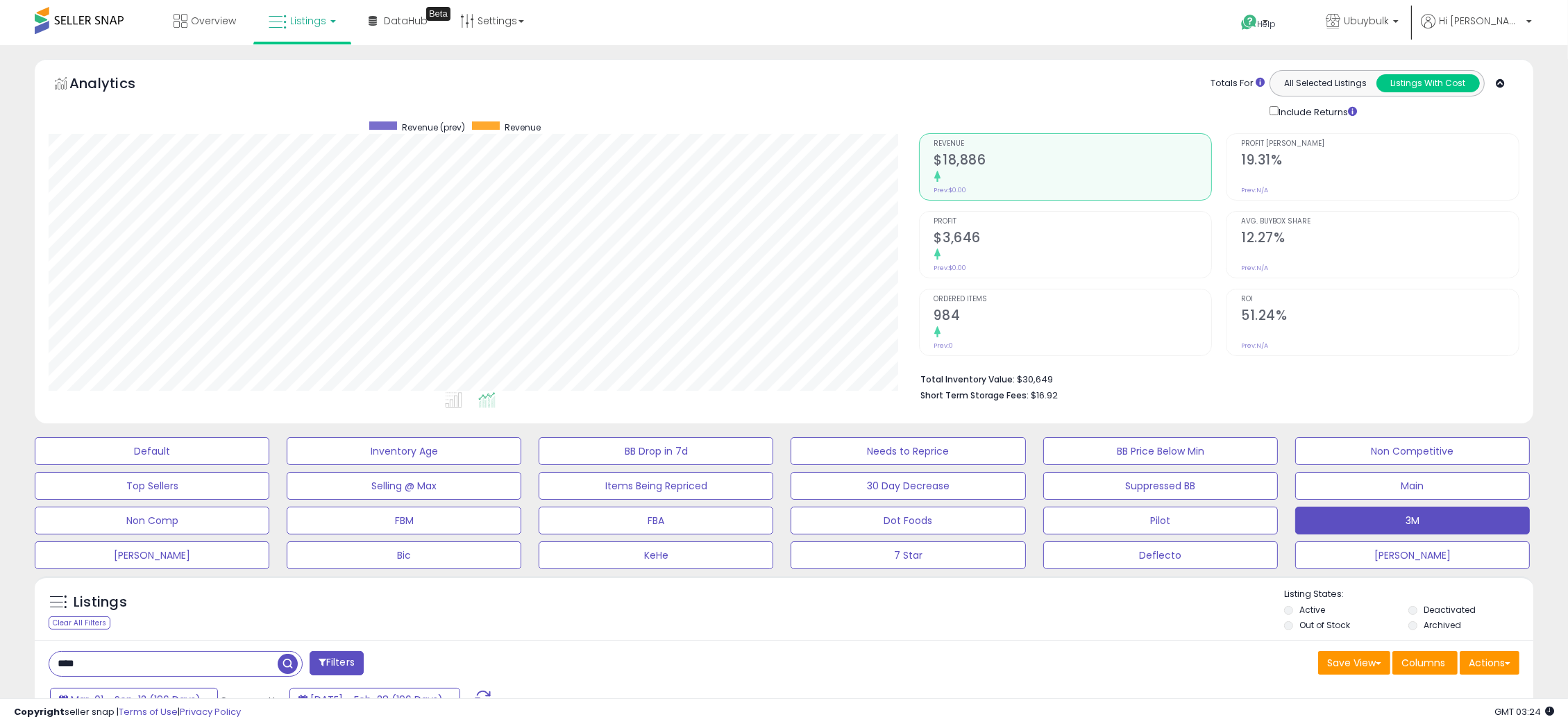
click at [314, 23] on span "Listings" at bounding box center [307, 21] width 36 height 14
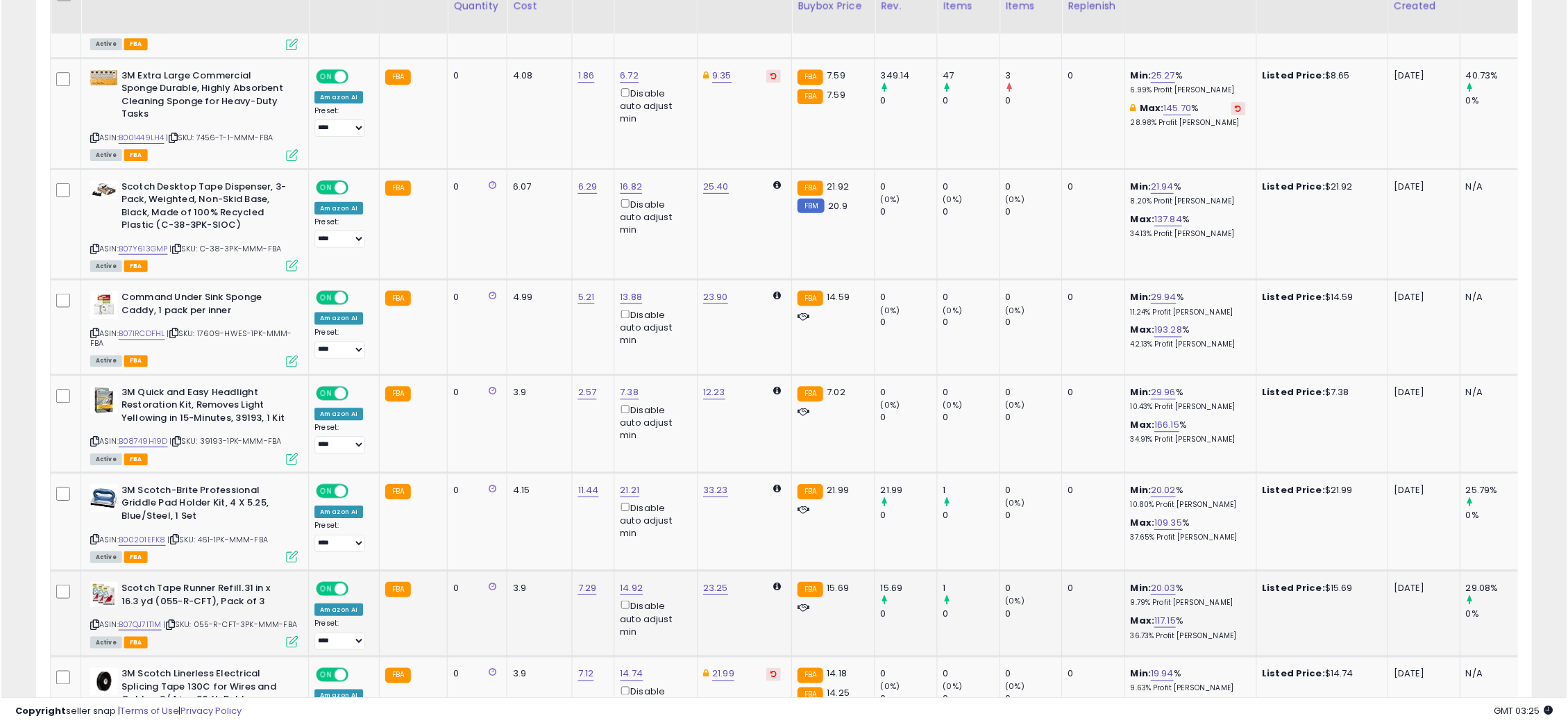
scroll to position [2360, 0]
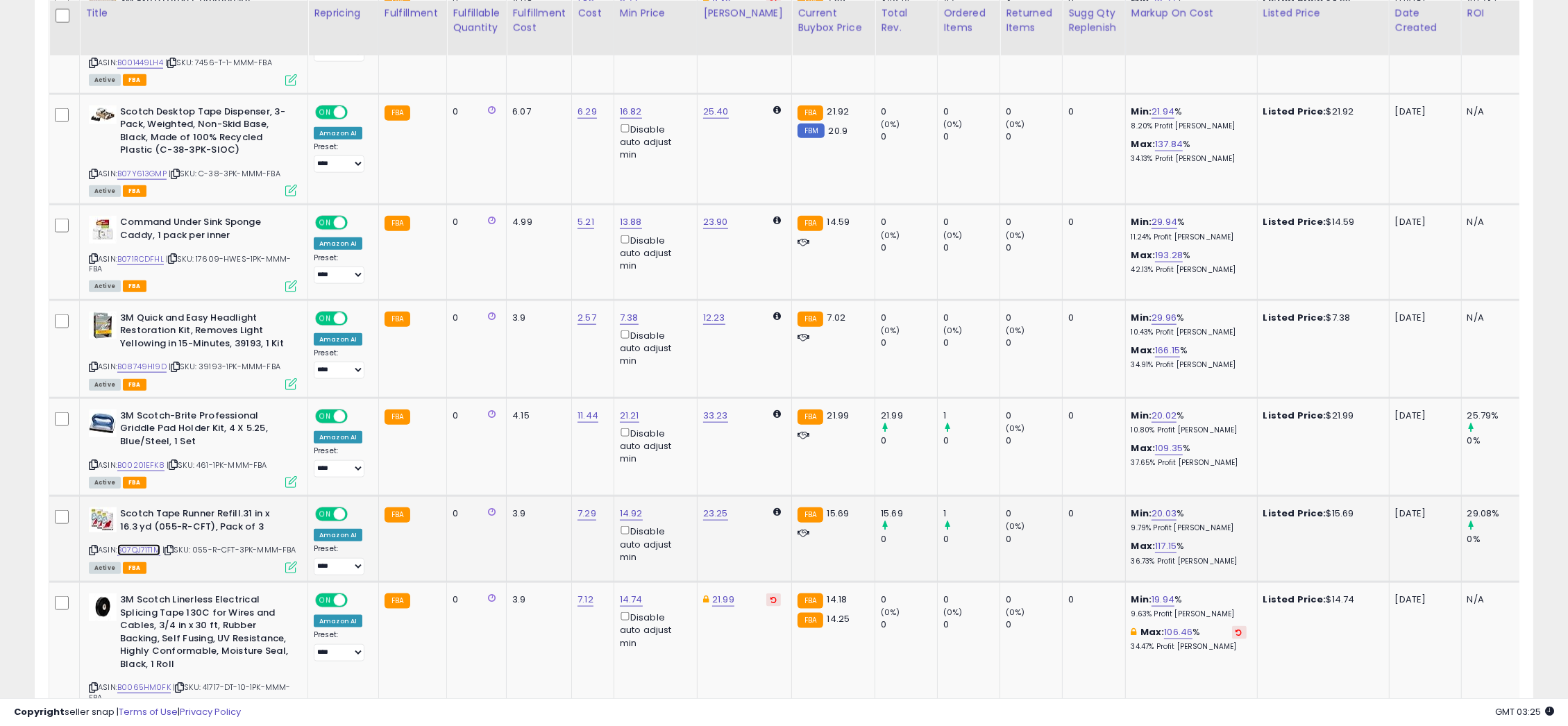
click at [141, 544] on link "B07QJ71T1M" at bounding box center [139, 550] width 43 height 12
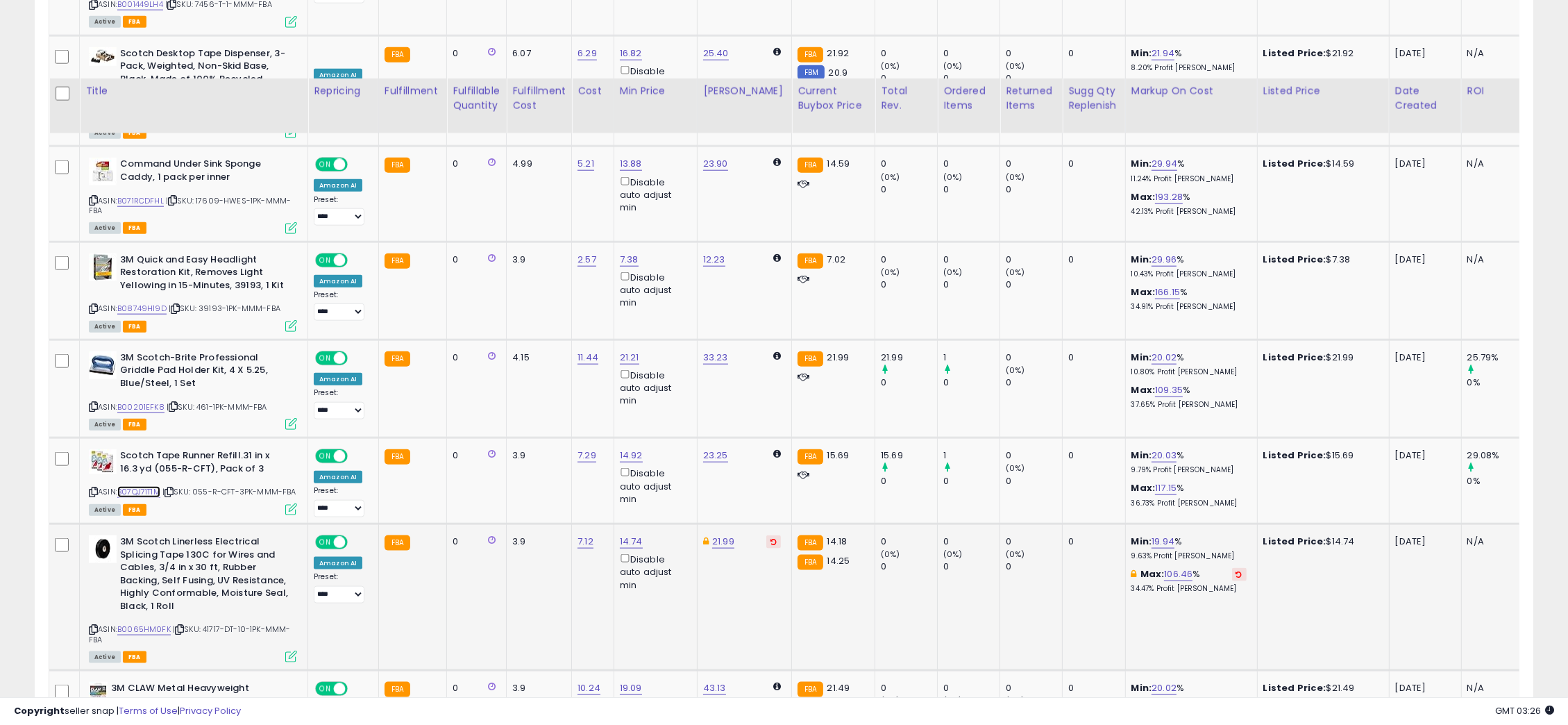
scroll to position [2499, 0]
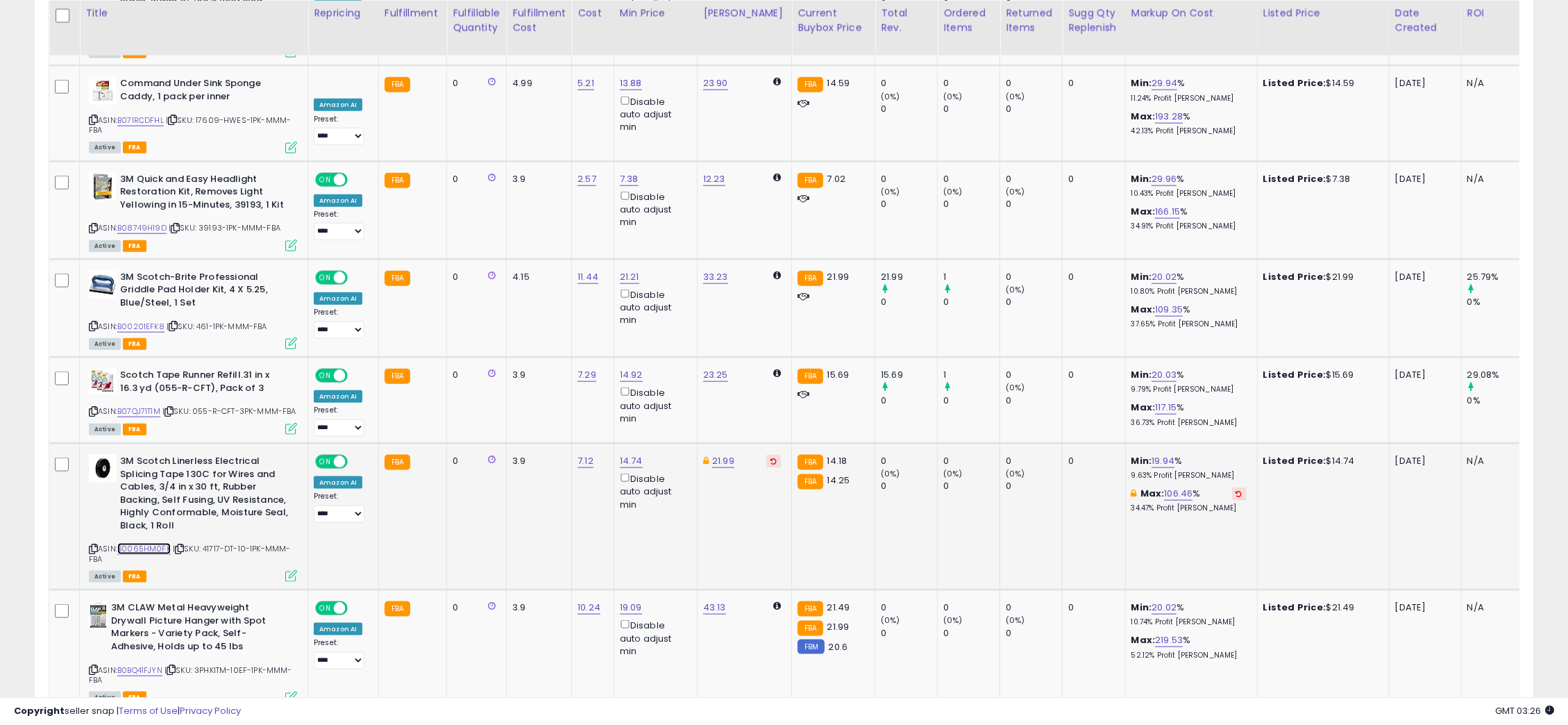
click at [146, 543] on link "B0065HM0FK" at bounding box center [145, 548] width 54 height 12
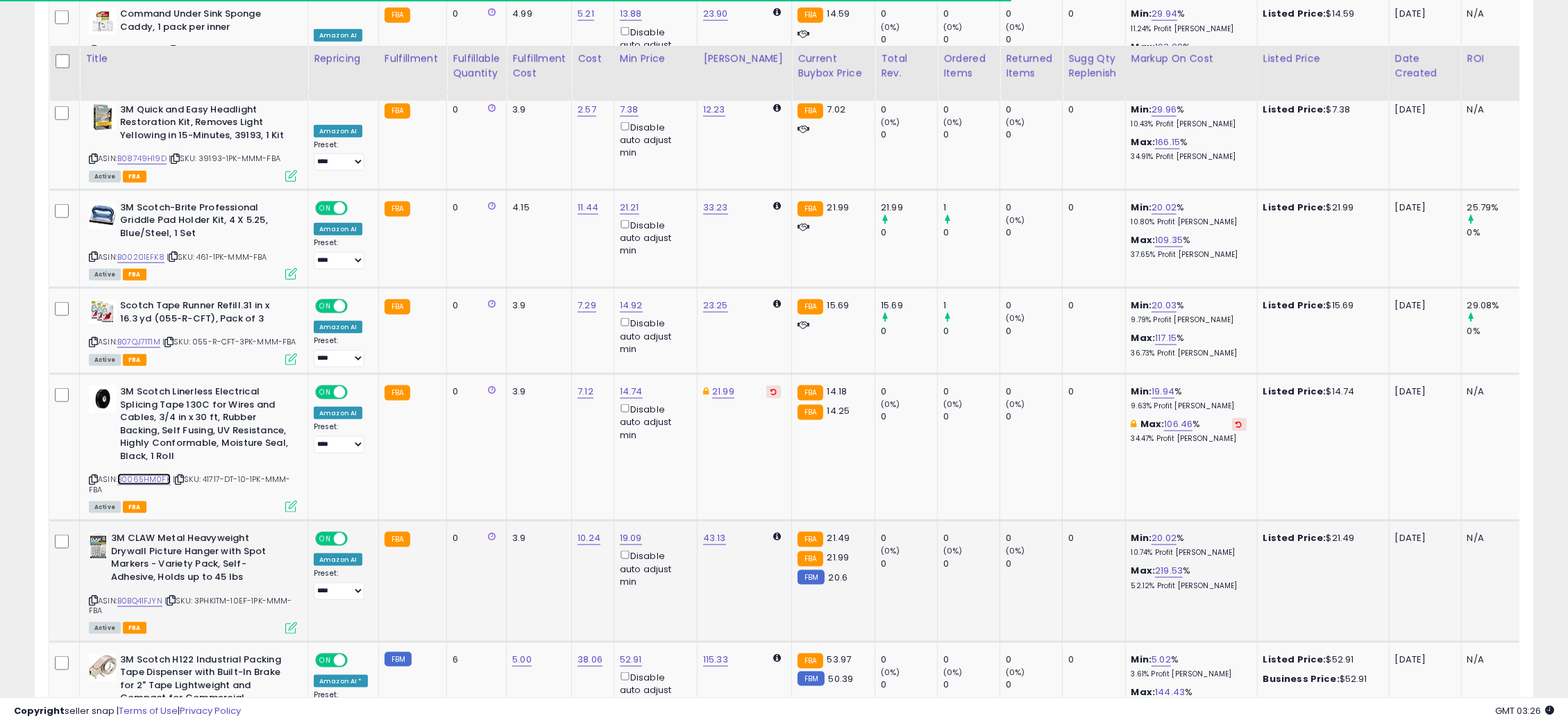
scroll to position [2638, 0]
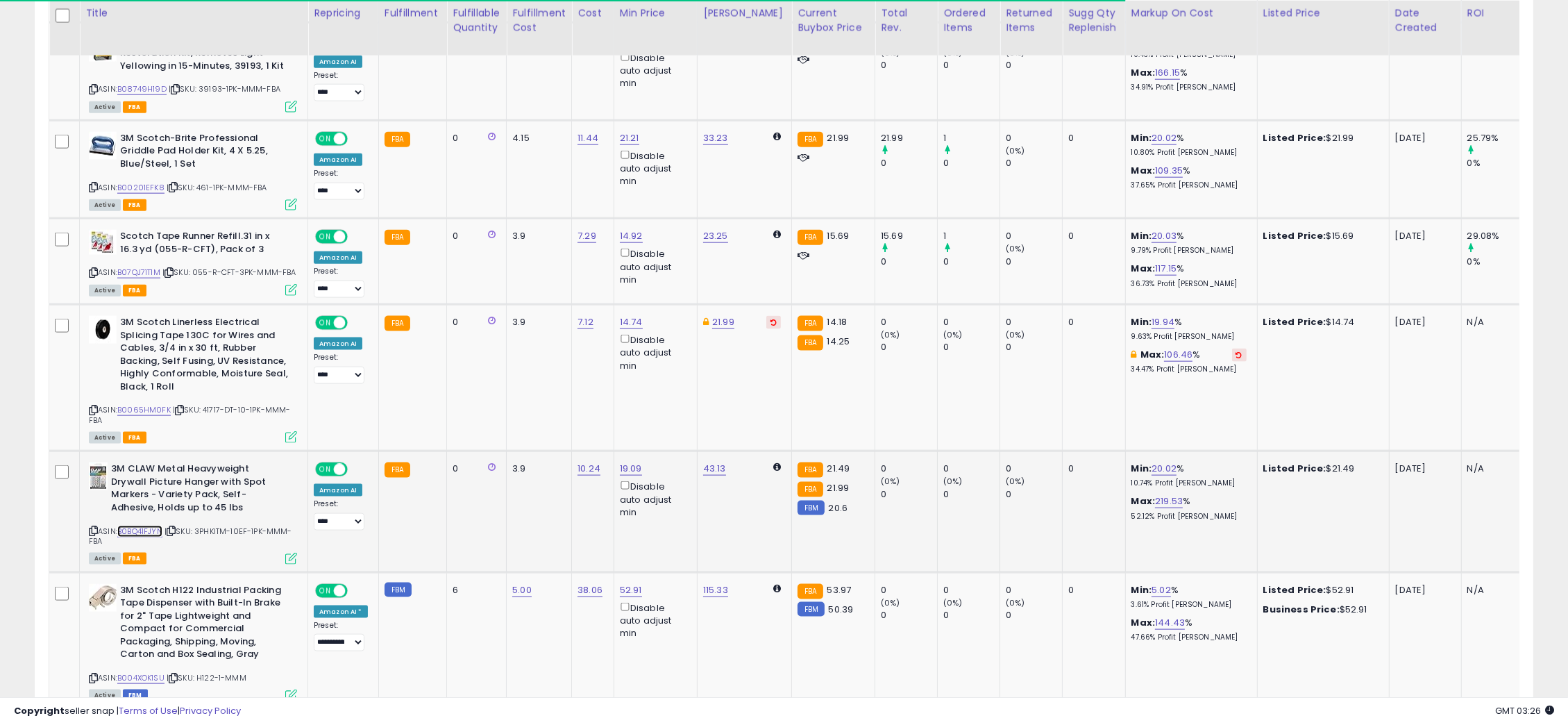
click at [149, 526] on link "B0BQ41FJYN" at bounding box center [140, 531] width 45 height 12
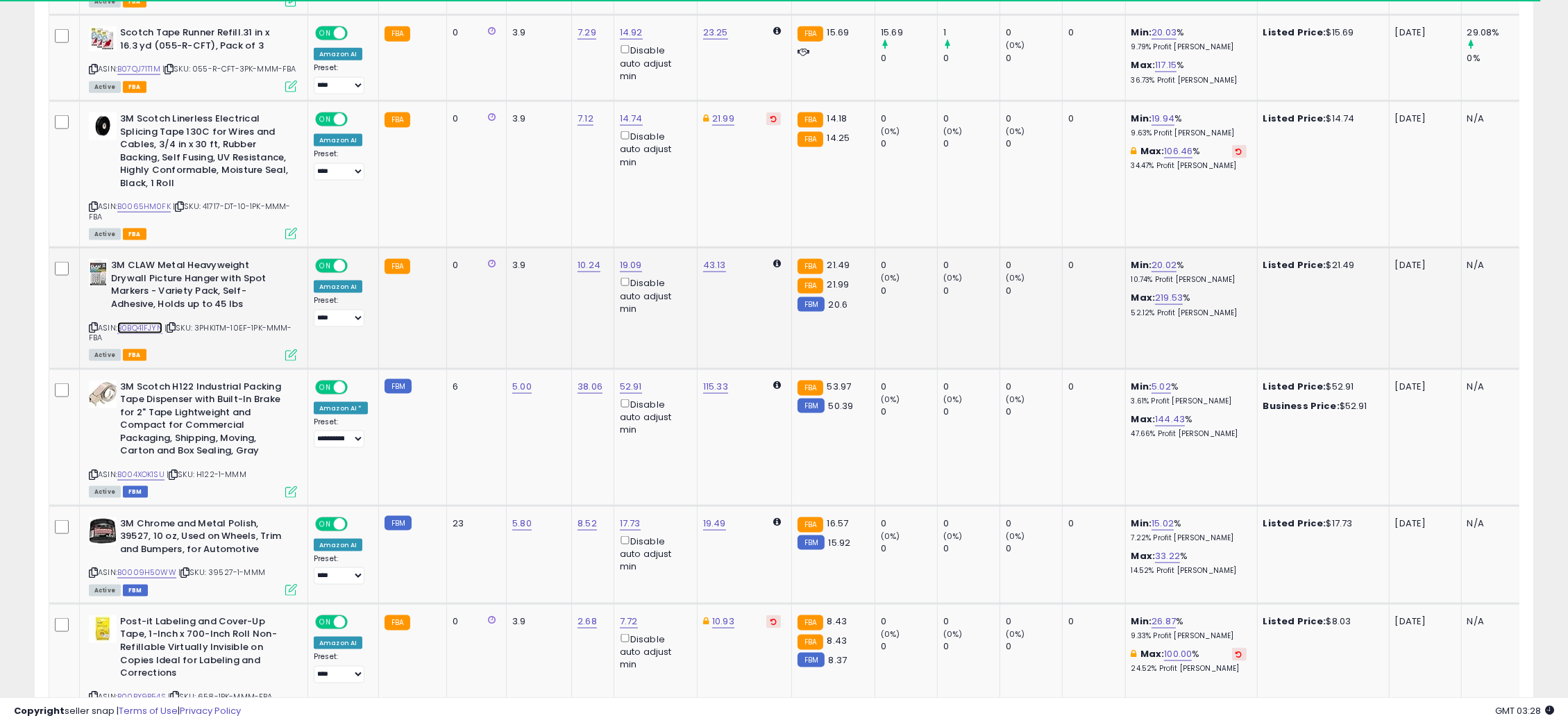
scroll to position [2846, 0]
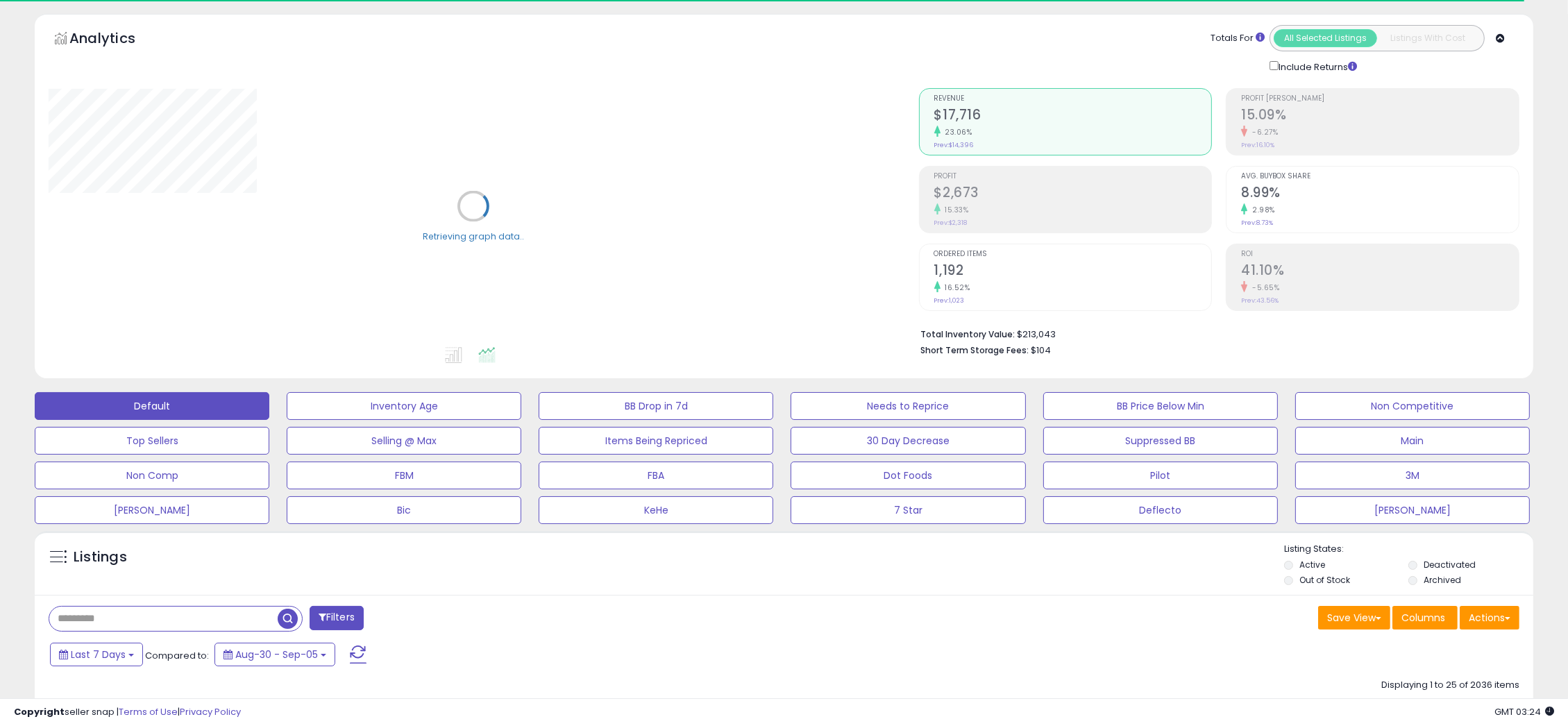
scroll to position [208, 0]
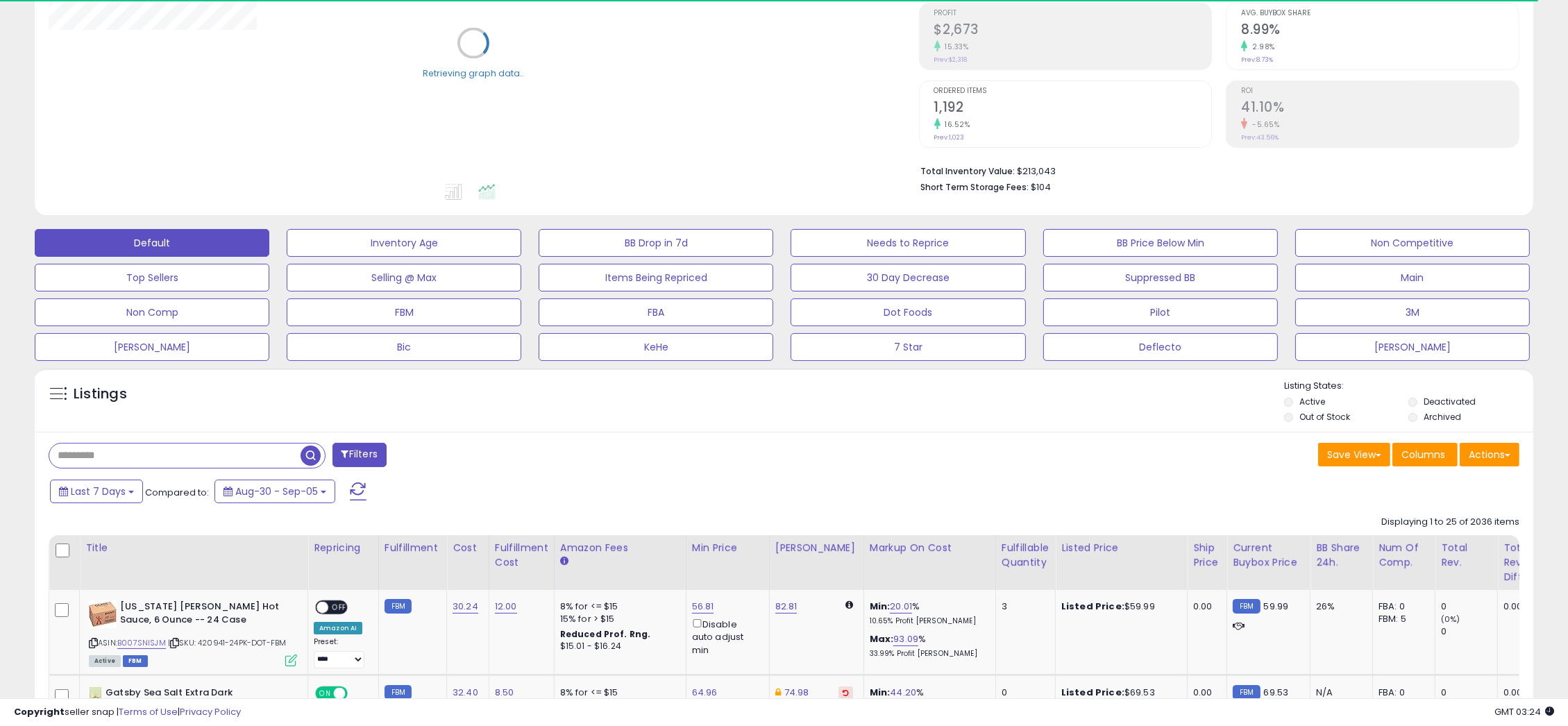
click at [265, 449] on input "text" at bounding box center [174, 456] width 251 height 25
paste input "*****"
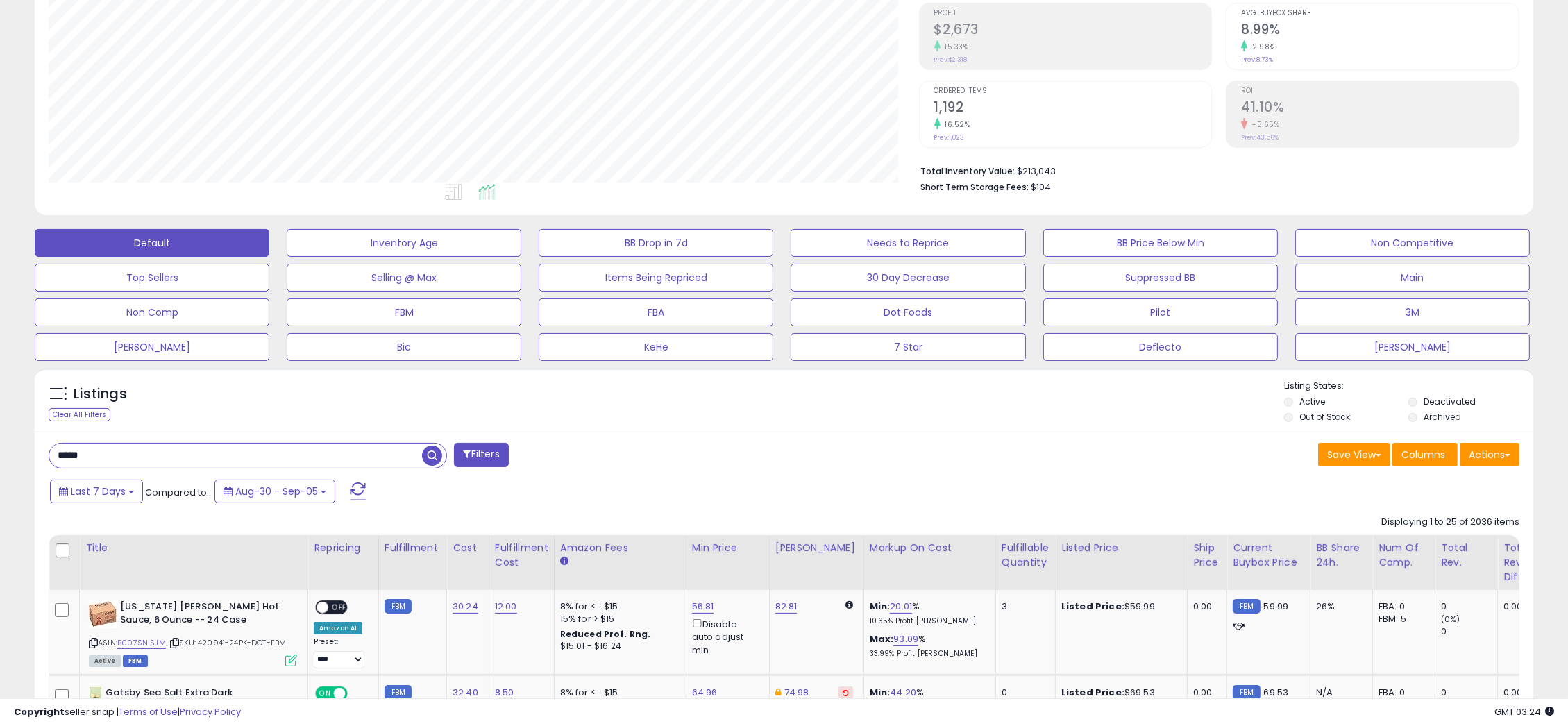
scroll to position [284, 869]
type input "*****"
click at [438, 447] on span "button" at bounding box center [432, 456] width 20 height 20
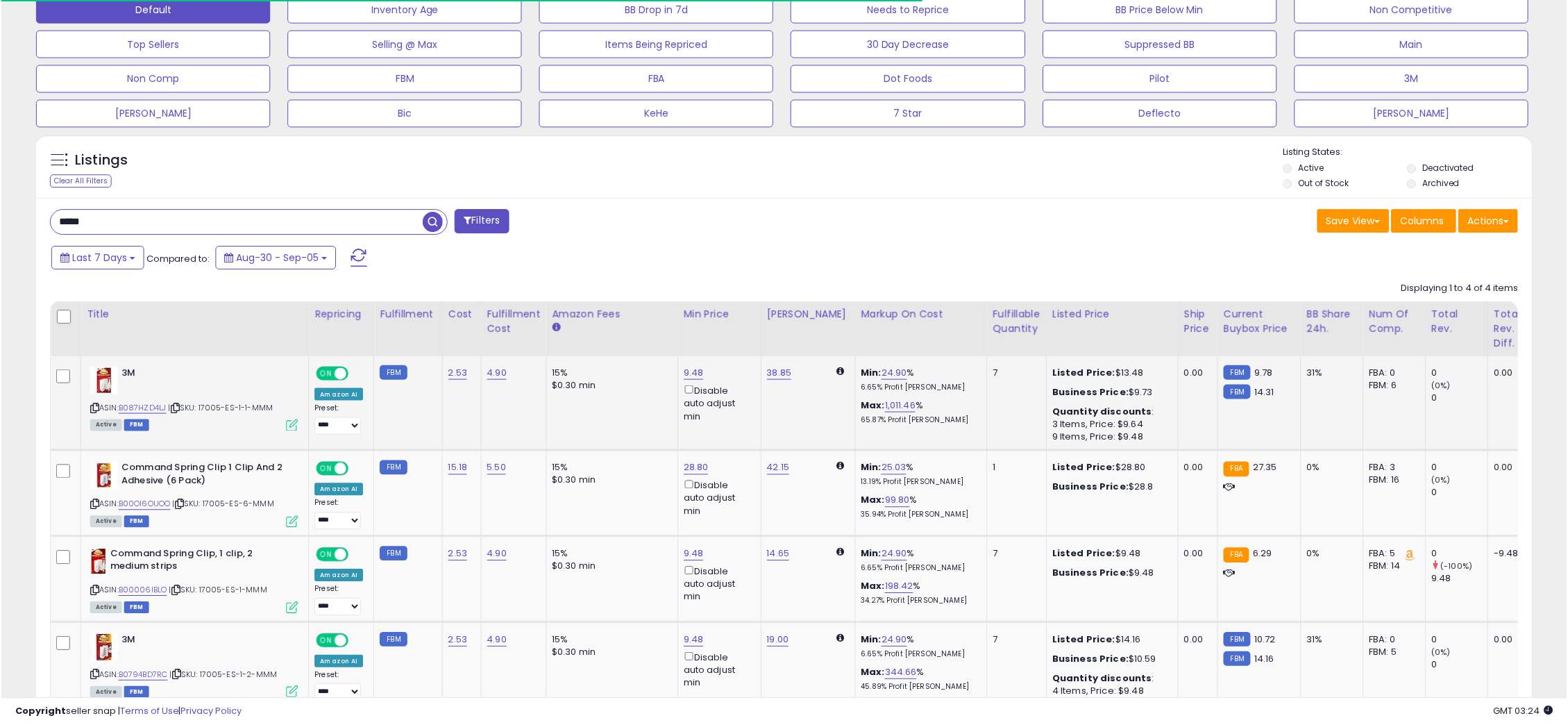
scroll to position [481, 0]
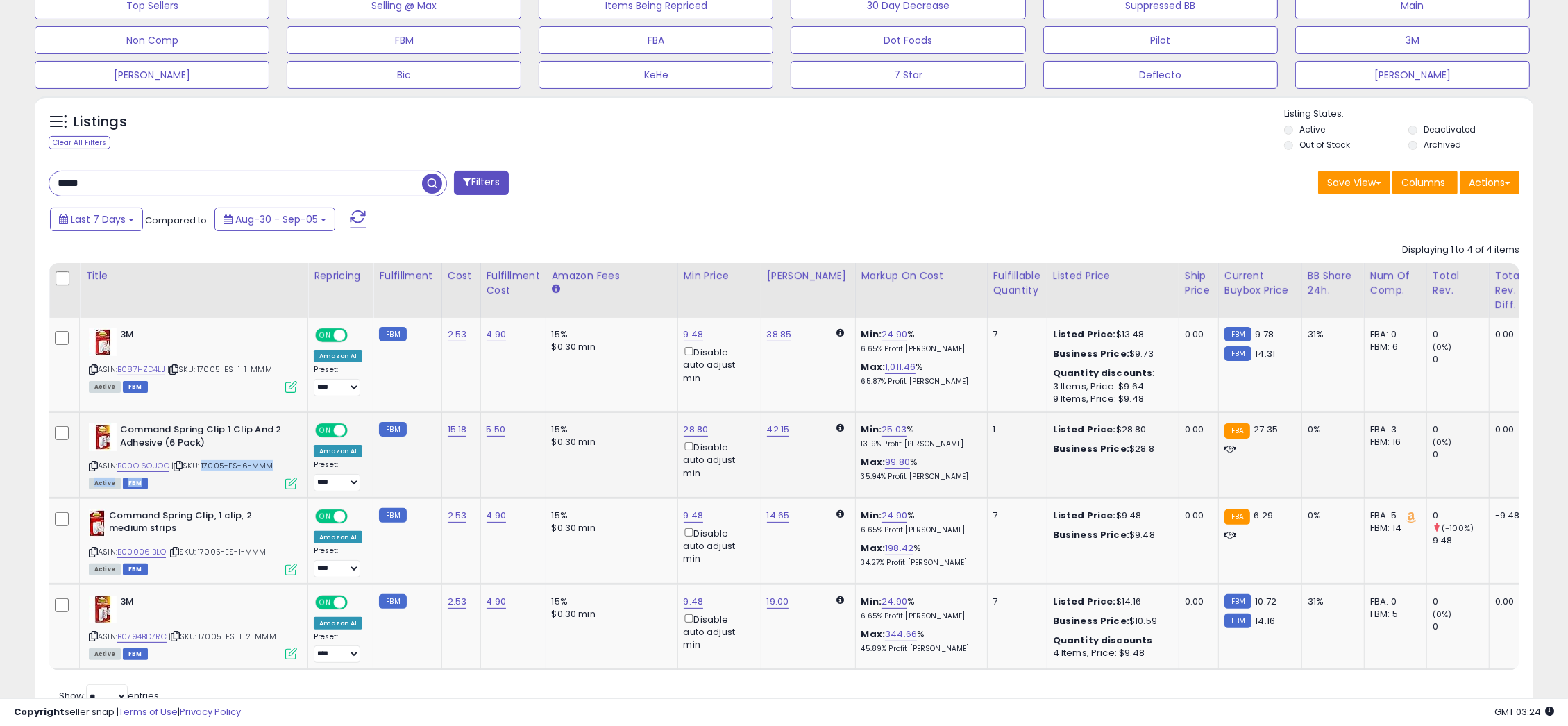
drag, startPoint x: 205, startPoint y: 468, endPoint x: 236, endPoint y: 471, distance: 31.1
click at [236, 471] on div "ASIN: B00OI6OUOO | SKU: 17005-ES-6-MMM Active FBM" at bounding box center [193, 456] width 208 height 65
click at [238, 466] on span "| SKU: 17005-ES-6-MMM" at bounding box center [222, 466] width 102 height 11
drag, startPoint x: 205, startPoint y: 463, endPoint x: 241, endPoint y: 468, distance: 36.3
click at [241, 468] on span "| SKU: 17005-ES-6-MMM" at bounding box center [222, 466] width 102 height 11
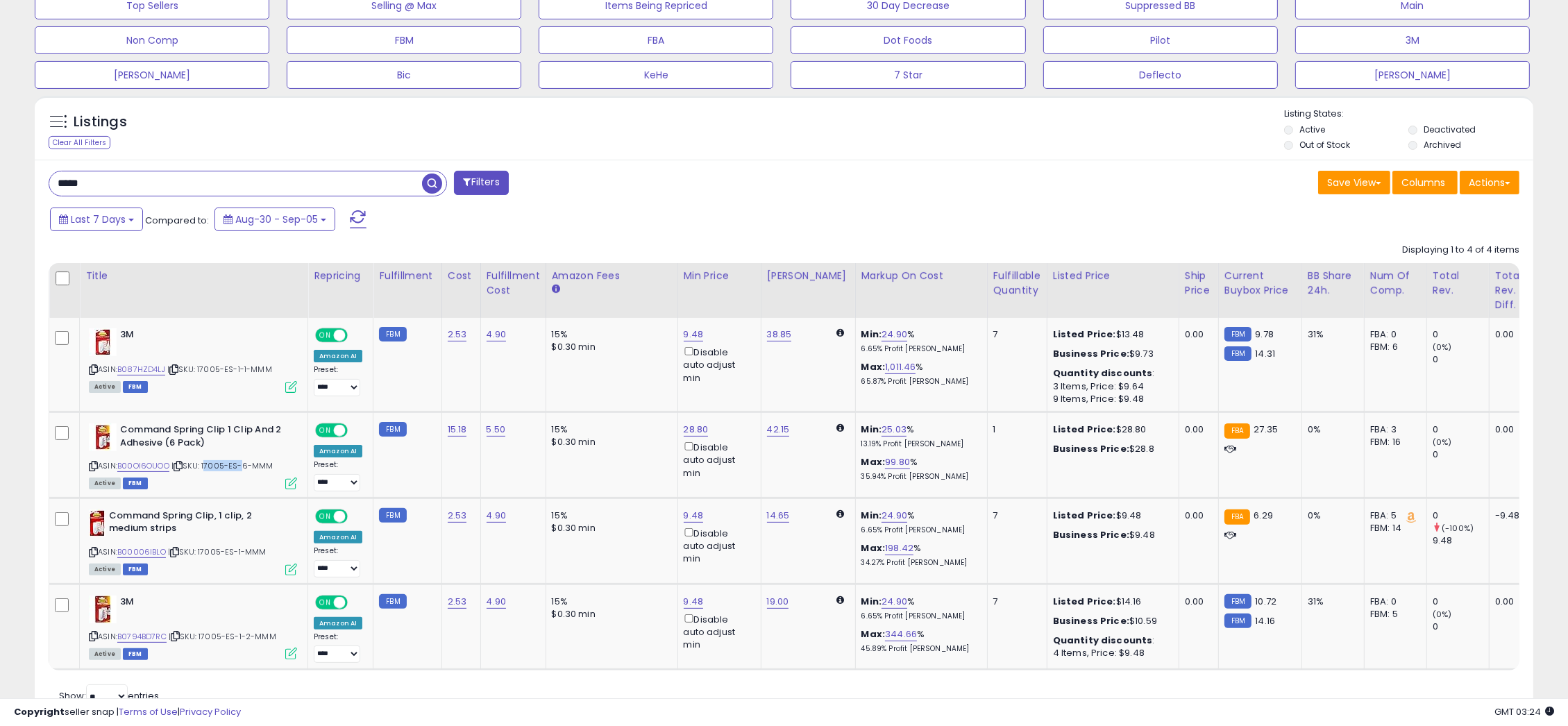
copy span "17005-ES"
